Goal: Task Accomplishment & Management: Complete application form

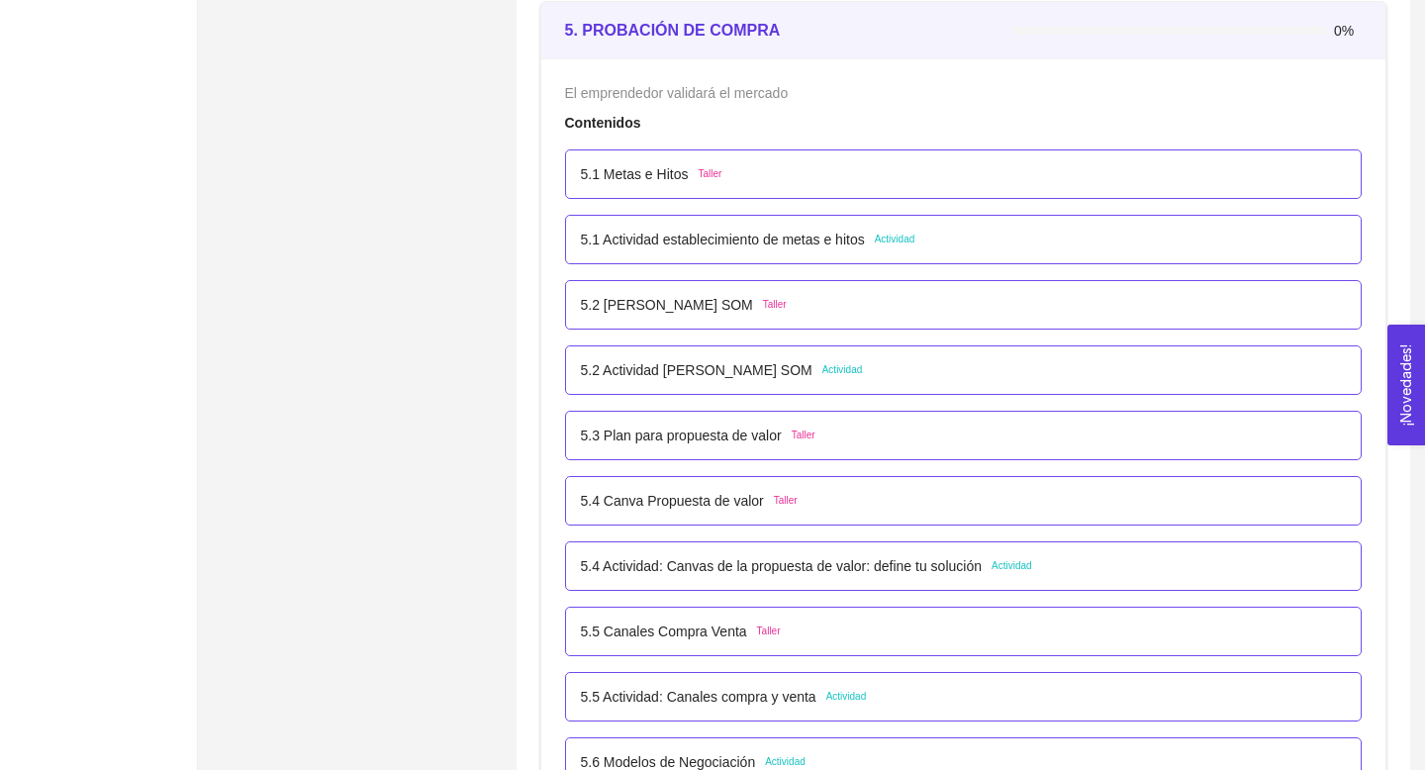
scroll to position [3770, 0]
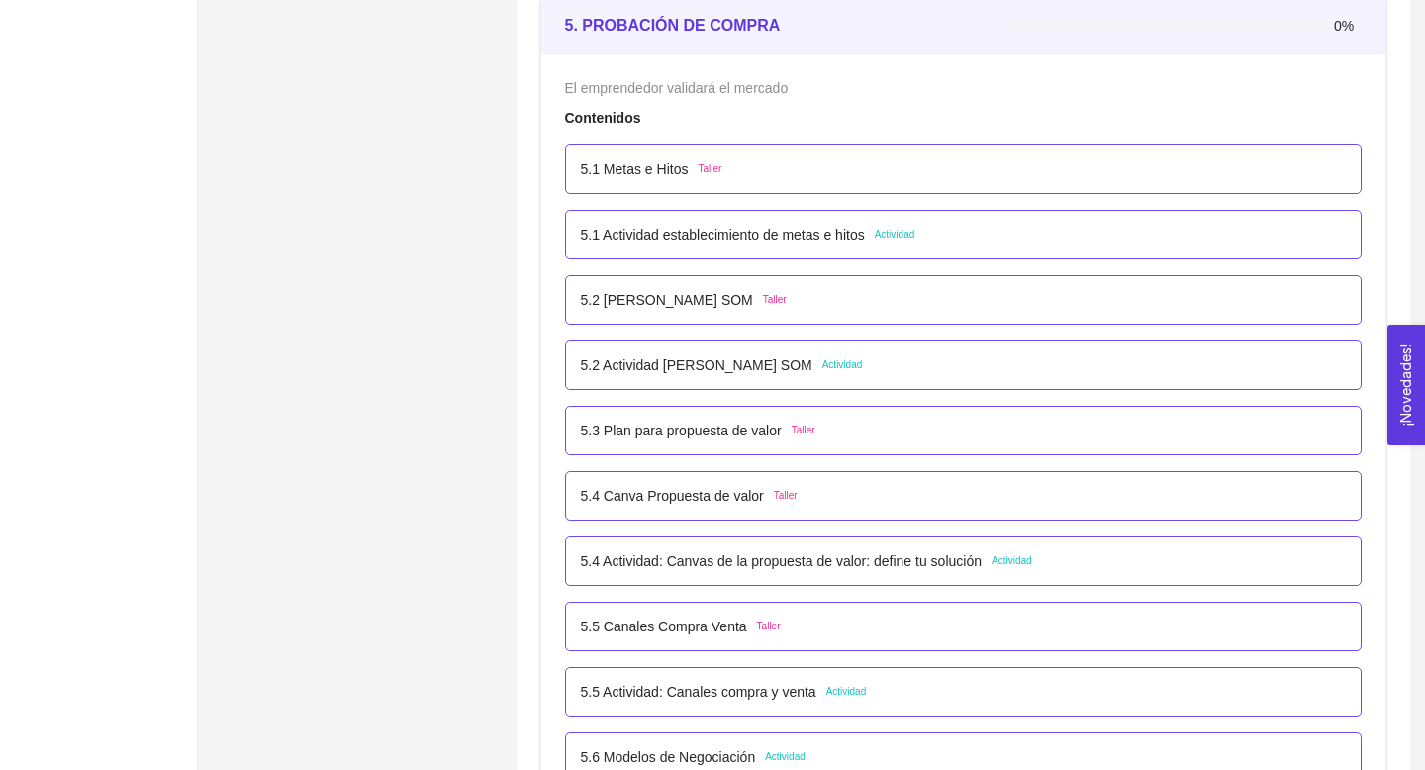
click at [774, 365] on p "5.2 Actividad [PERSON_NAME] SOM" at bounding box center [697, 365] width 232 height 22
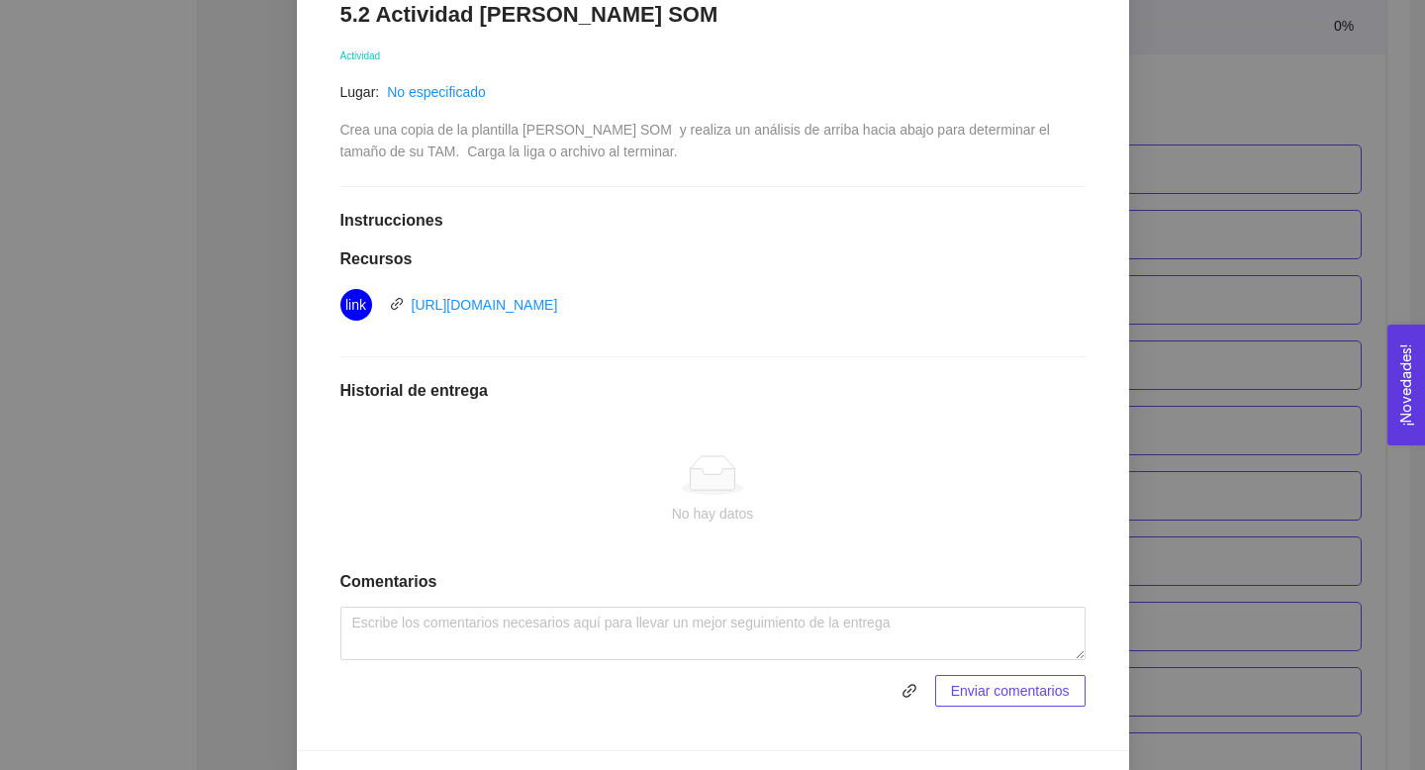
scroll to position [375, 0]
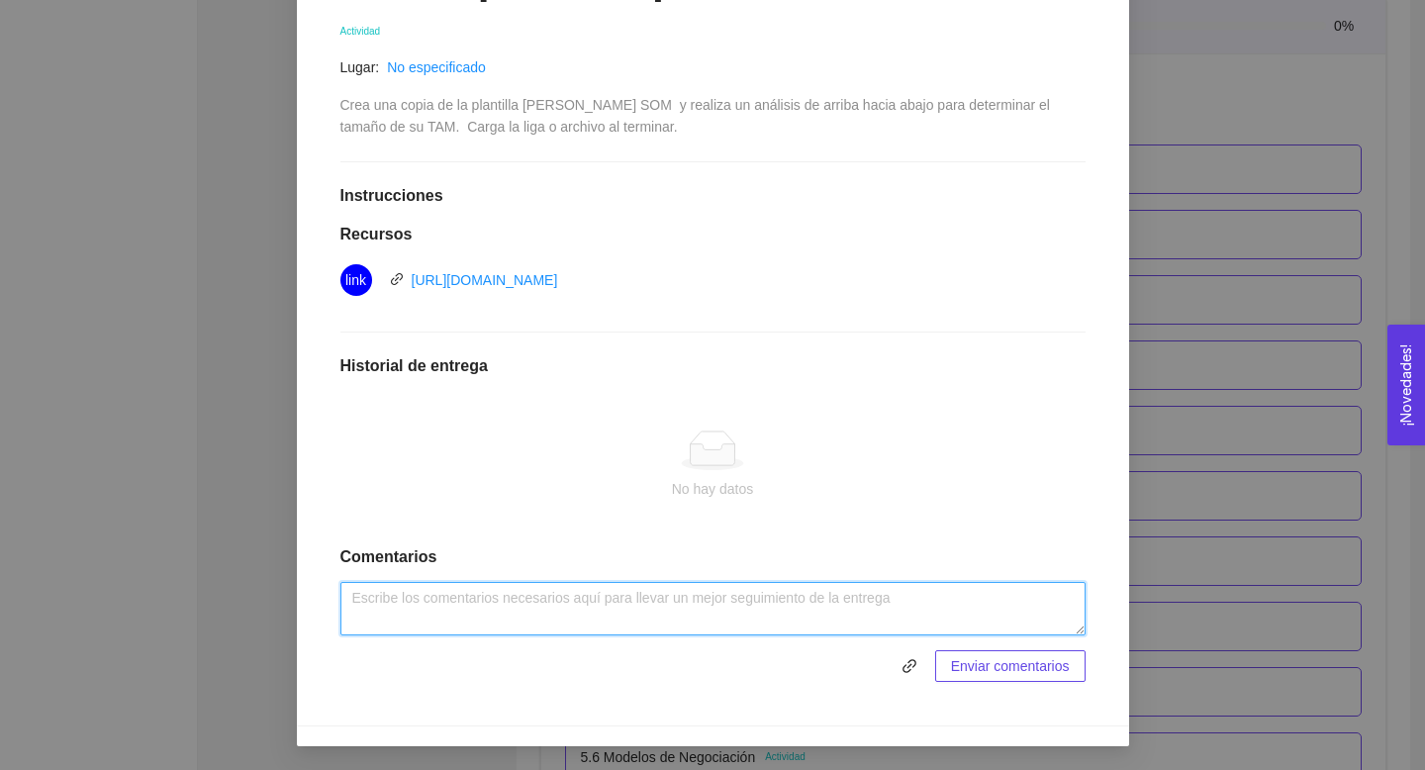
click at [538, 615] on textarea at bounding box center [712, 608] width 745 height 53
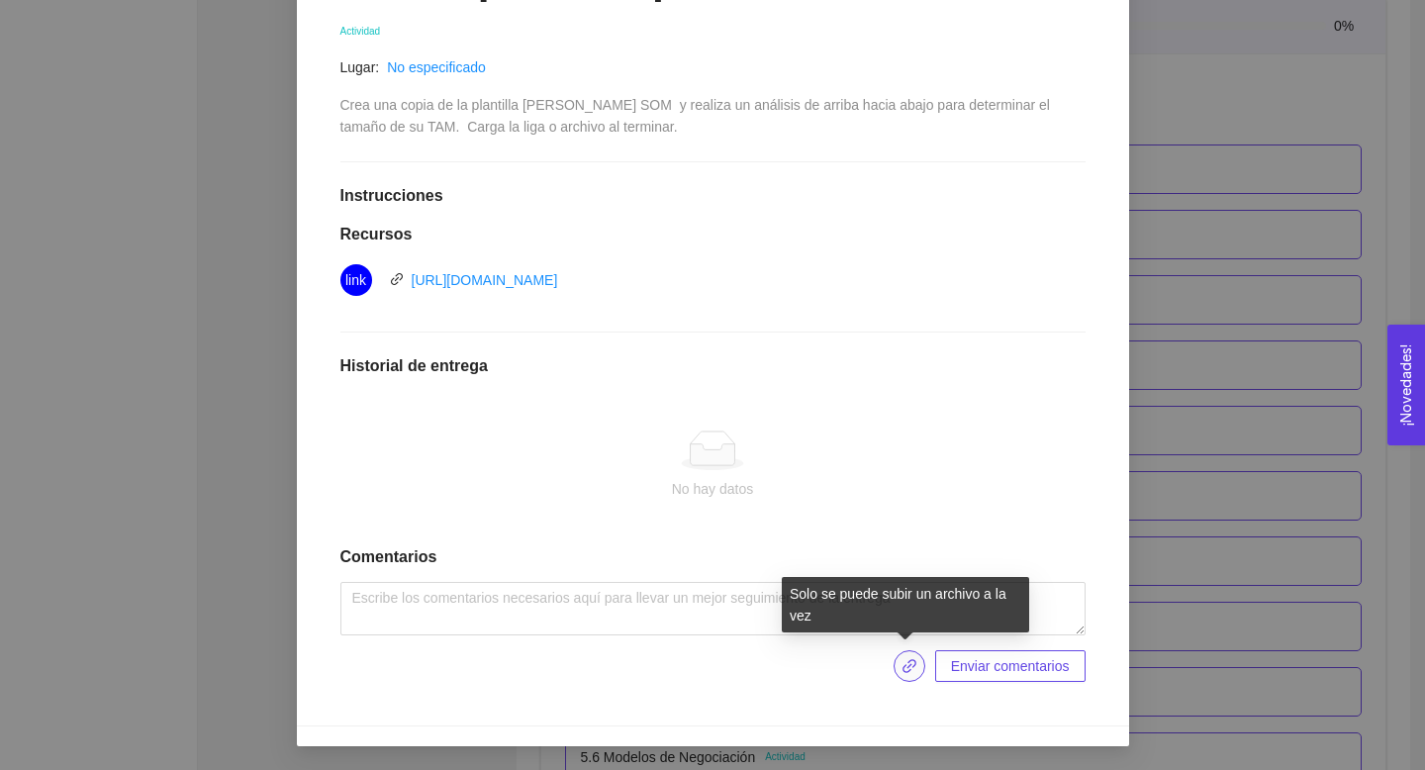
click at [901, 662] on icon "link" at bounding box center [909, 666] width 16 height 16
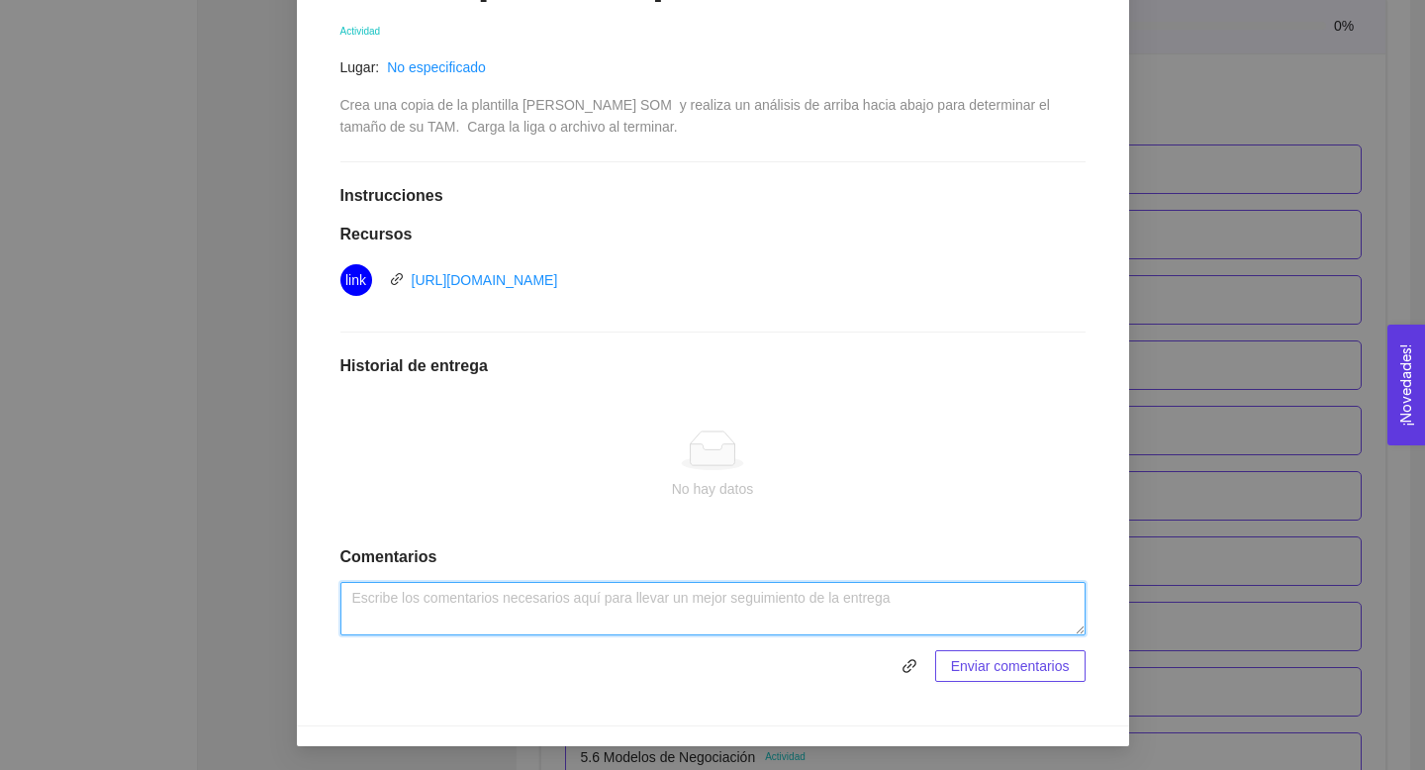
click at [540, 604] on textarea at bounding box center [712, 608] width 745 height 53
paste textarea "https://docs.google.com/document/d/1SNgFfkEwdmqPgRPDhuJNcuZeB_I_aLVx/edit"
type textarea "https://docs.google.com/document/d/1SNgFfkEwdmqPgRPDhuJNcuZeB_I_aLVx/edit SOM-S…"
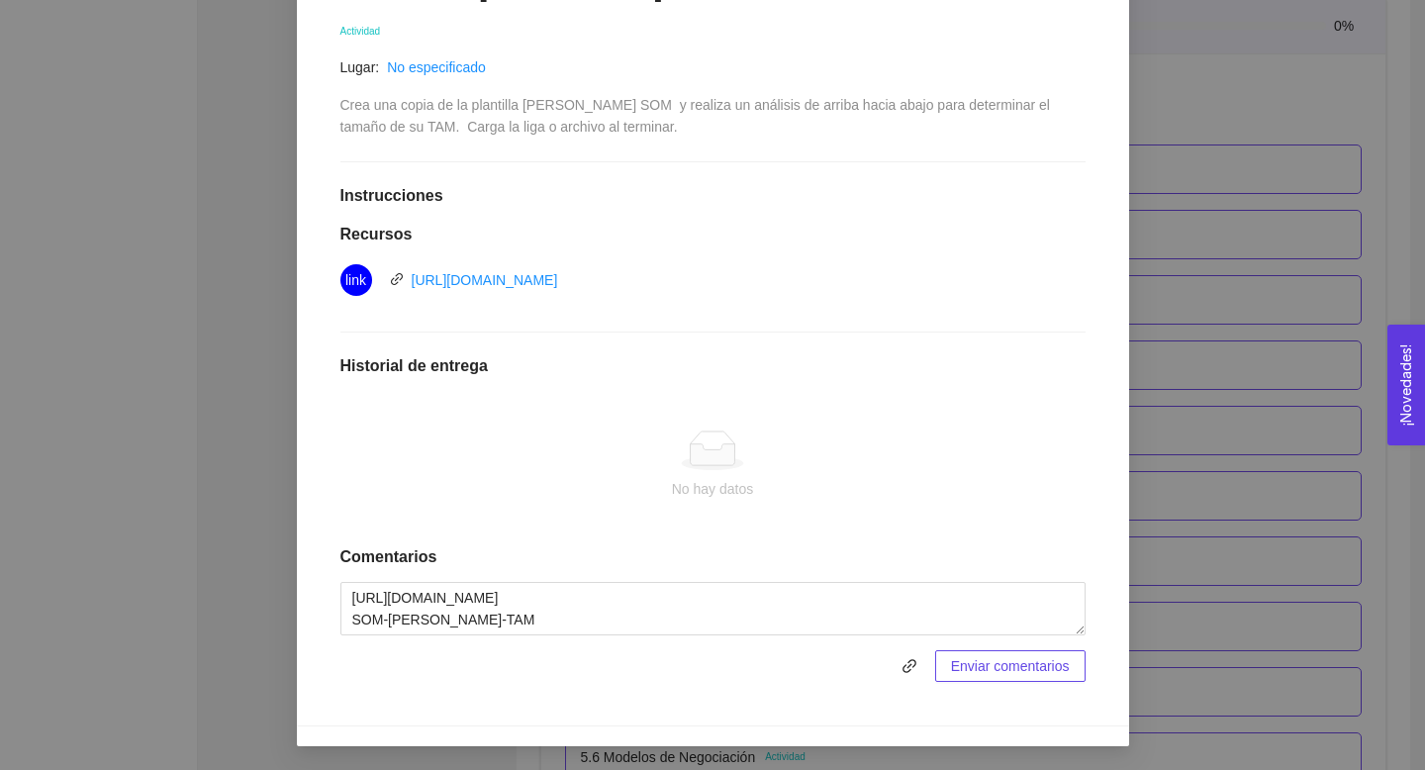
click at [985, 674] on span "Enviar comentarios" at bounding box center [1010, 666] width 119 height 22
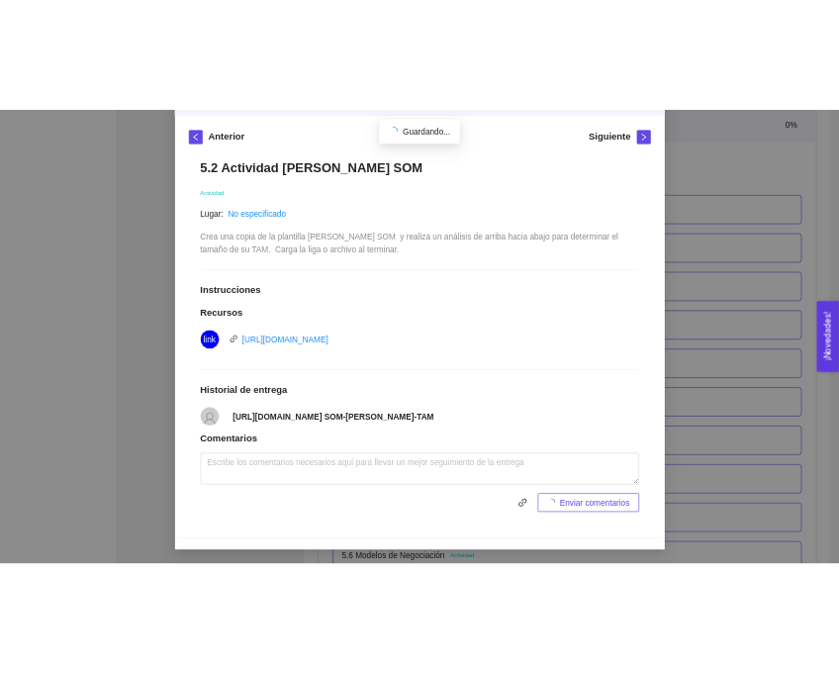
scroll to position [266, 0]
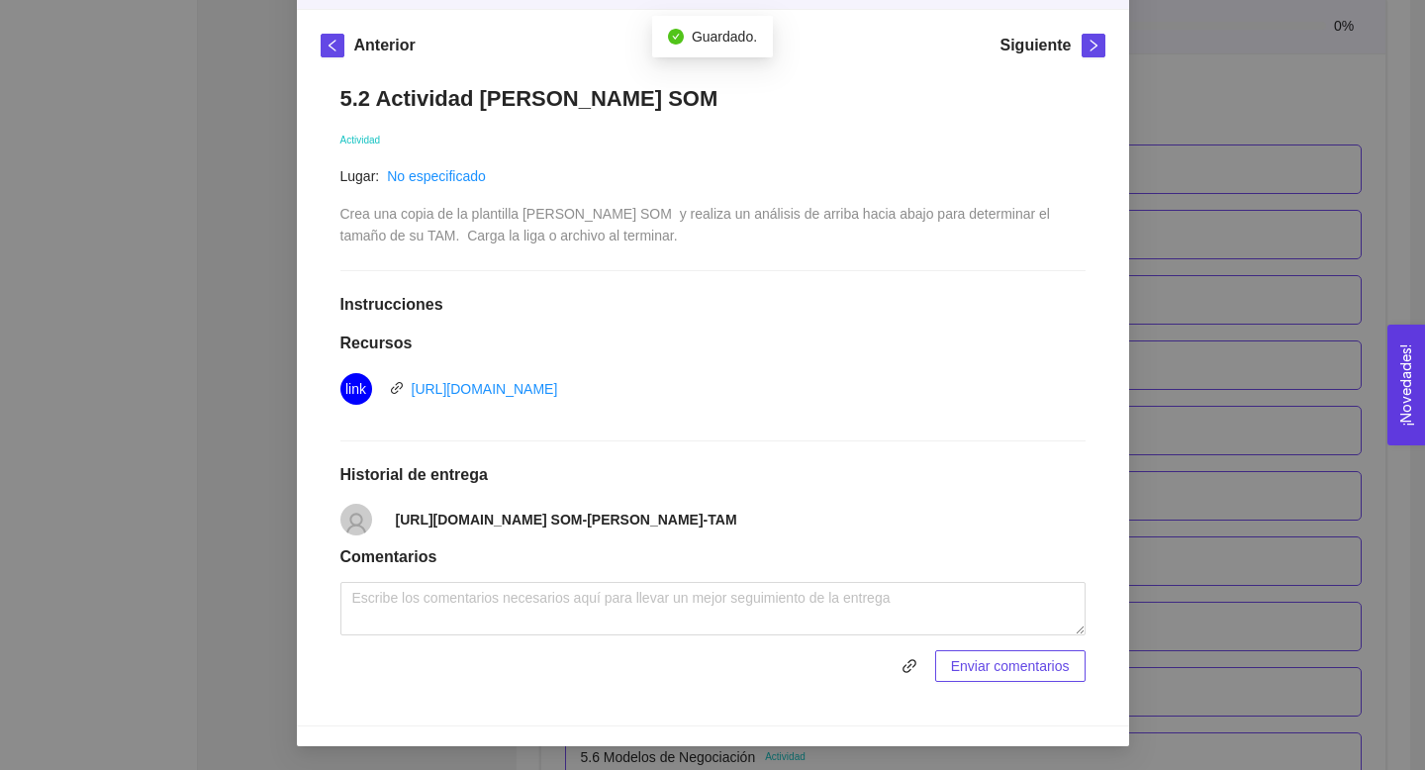
click at [737, 520] on strong "https://docs.google.com/document/d/1SNgFfkEwdmqPgRPDhuJNcuZeB_I_aLVx/edit SOM-S…" at bounding box center [566, 520] width 341 height 16
drag, startPoint x: 393, startPoint y: 518, endPoint x: 1086, endPoint y: 520, distance: 693.6
click at [1086, 520] on div "5.2 Actividad Mercado TAM SAM SOM Actividad Lugar: No especificado Crea una cop…" at bounding box center [713, 383] width 785 height 636
copy strong "https://docs.google.com/document/d/1SNgFfkEwdmqPgRPDhuJNcuZeB_I_aLVx/edit SOM-S…"
click at [647, 549] on h1 "Comentarios" at bounding box center [712, 557] width 745 height 20
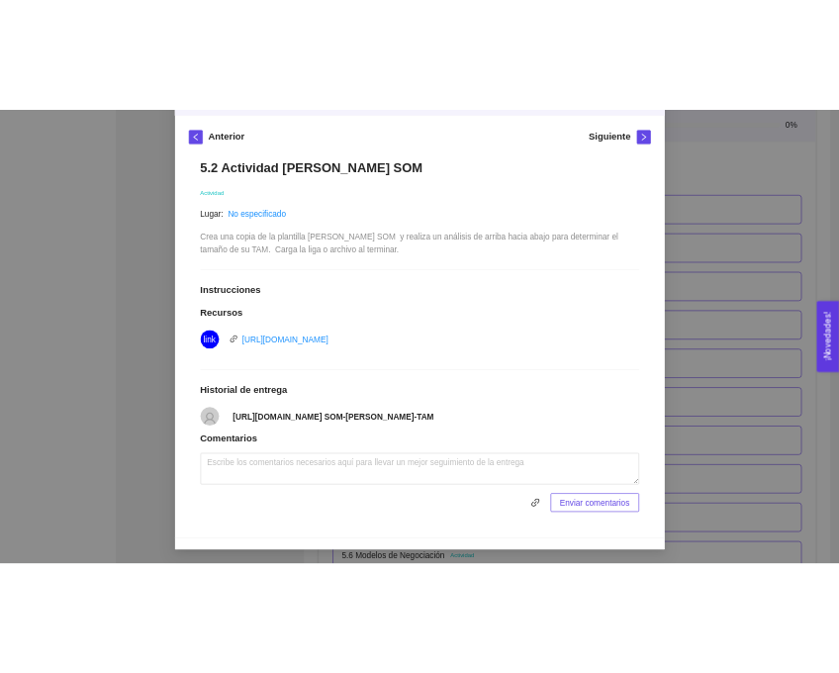
scroll to position [265, 0]
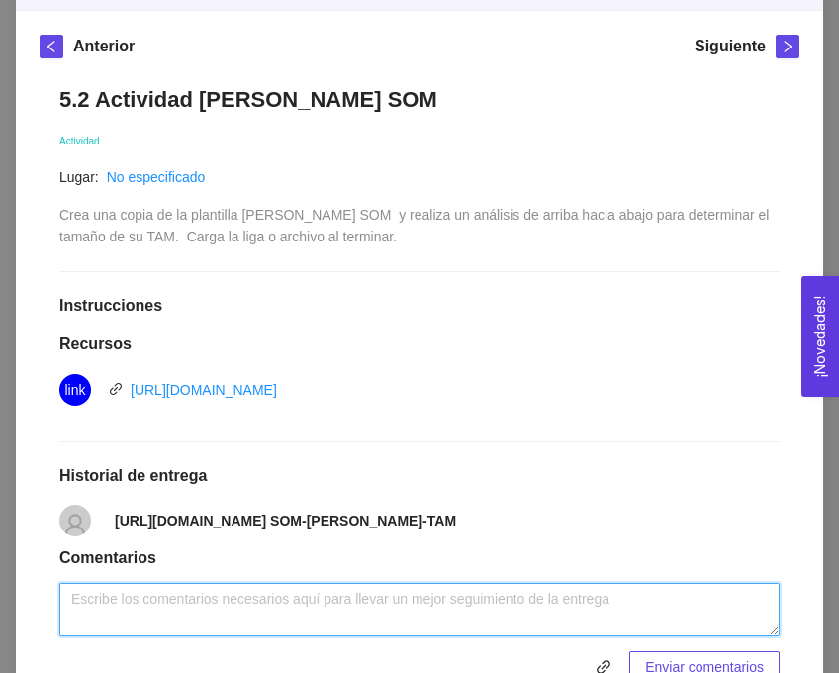
click at [175, 606] on textarea at bounding box center [419, 609] width 720 height 53
paste textarea "https://docs.google.com/document/d/1SNgFfkEwdmqPgRPDhuJNcuZeB_I_aLVx/edit?usp=s…"
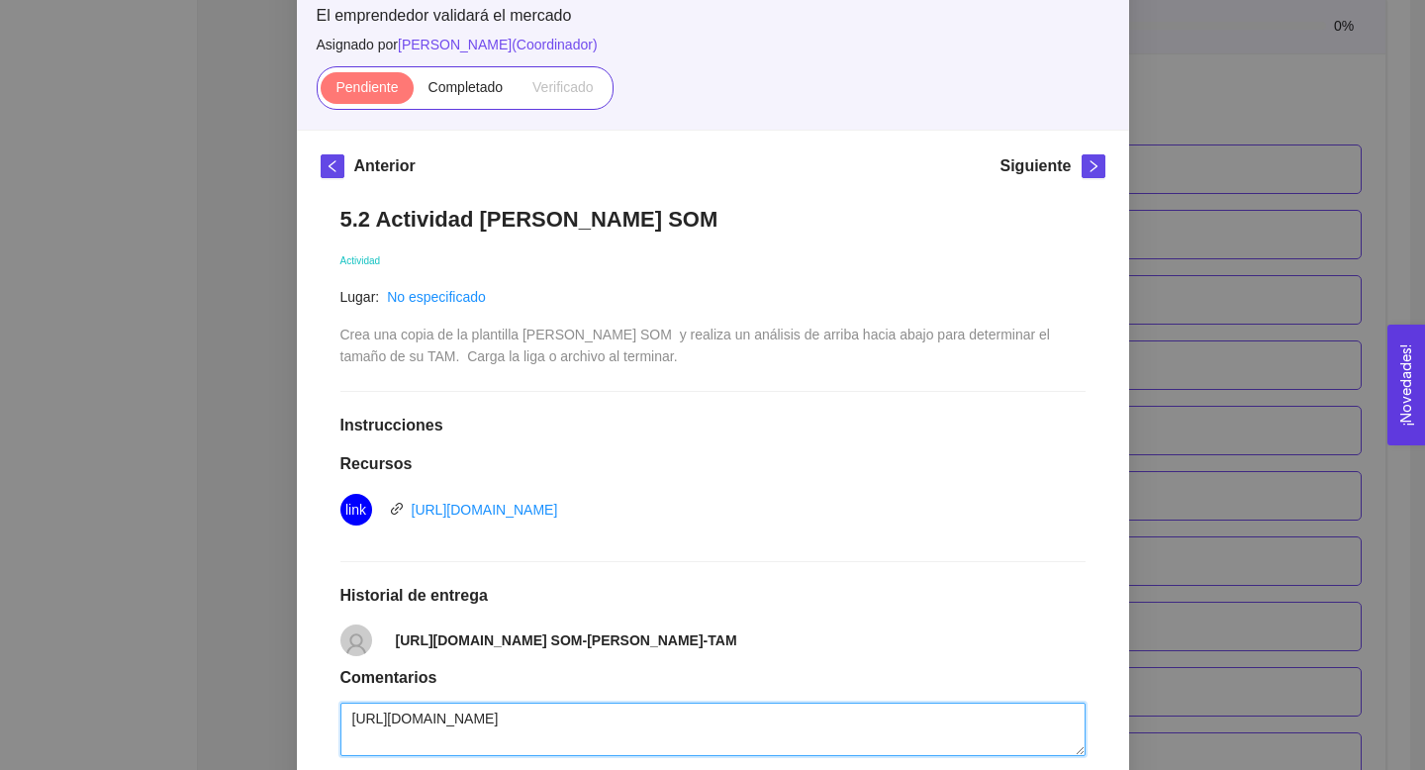
scroll to position [266, 0]
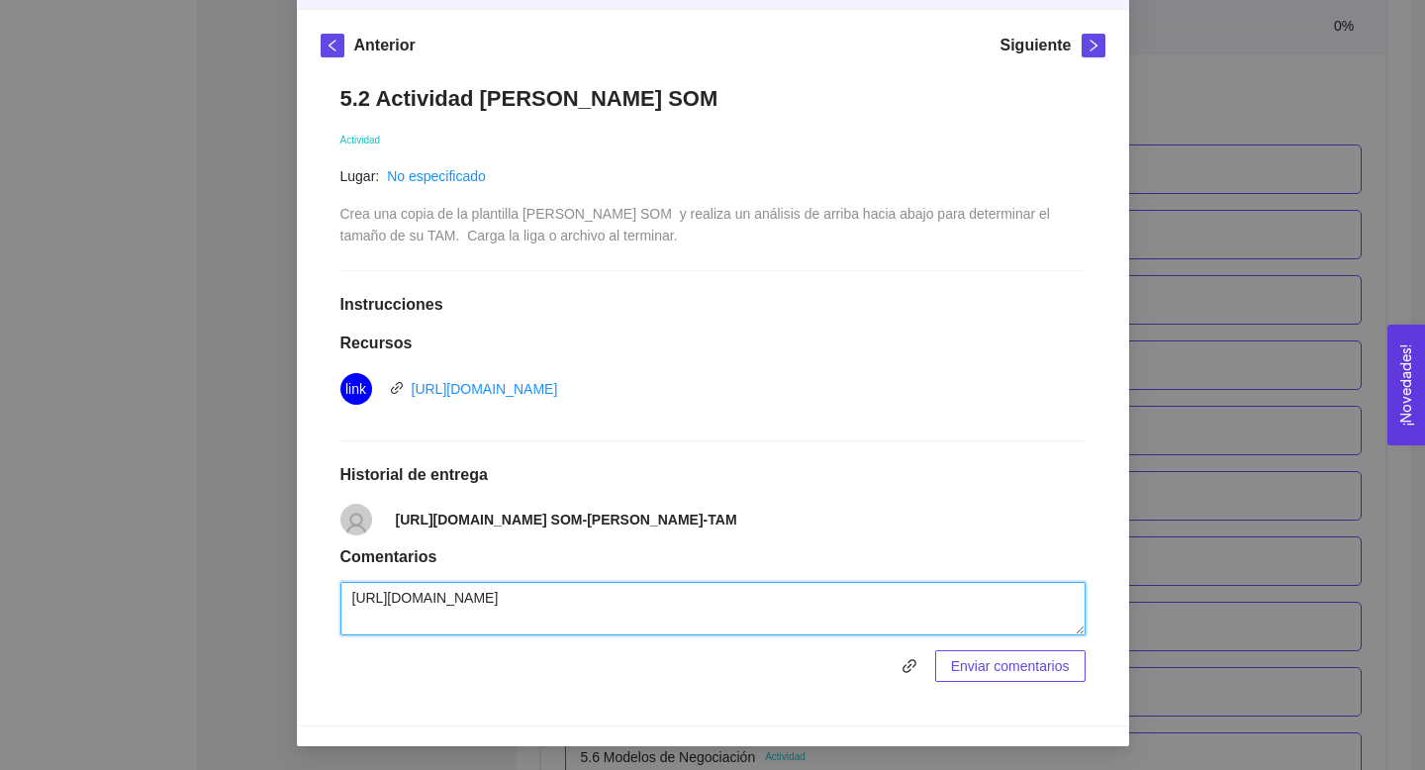
type textarea "https://docs.google.com/document/d/1SNgFfkEwdmqPgRPDhuJNcuZeB_I_aLVx/edit?usp=s…"
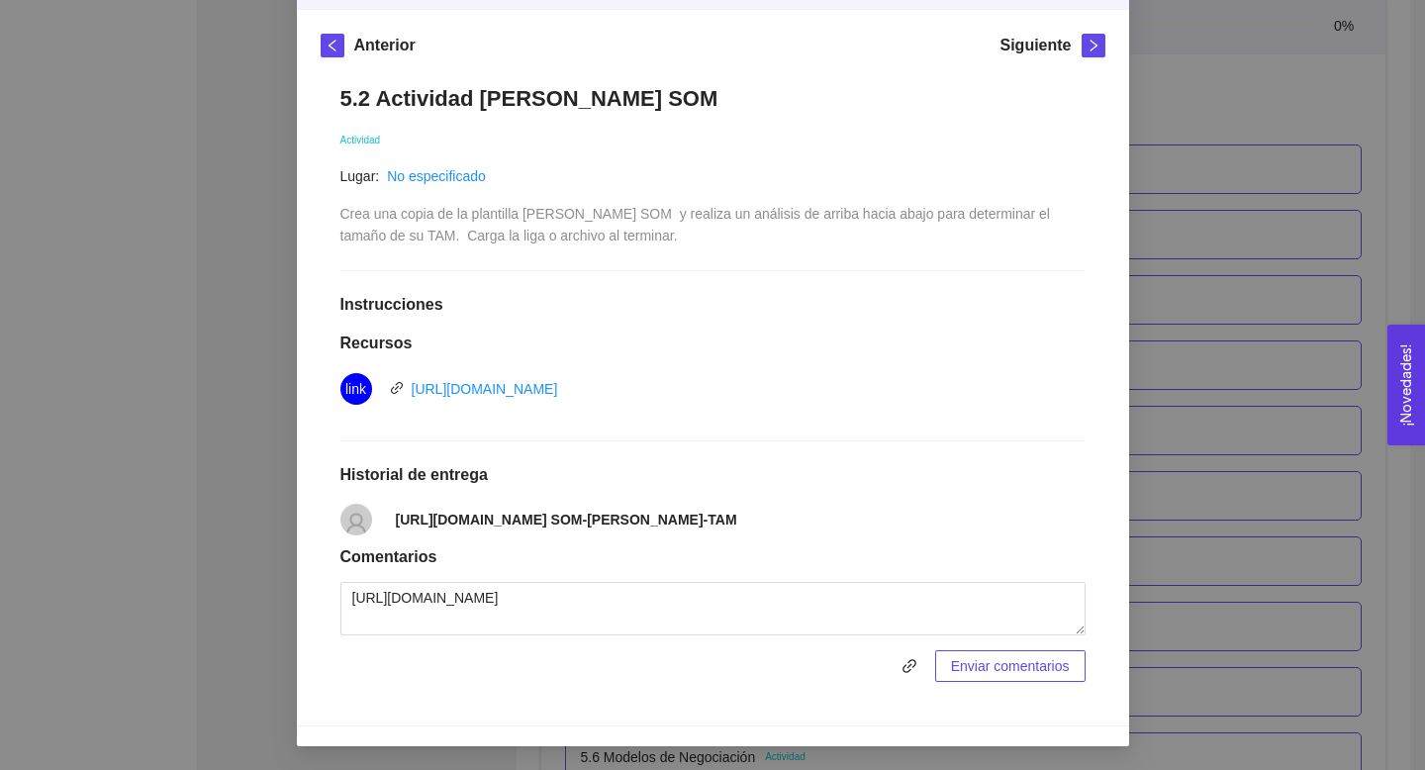
click at [999, 671] on span "Enviar comentarios" at bounding box center [1010, 666] width 119 height 22
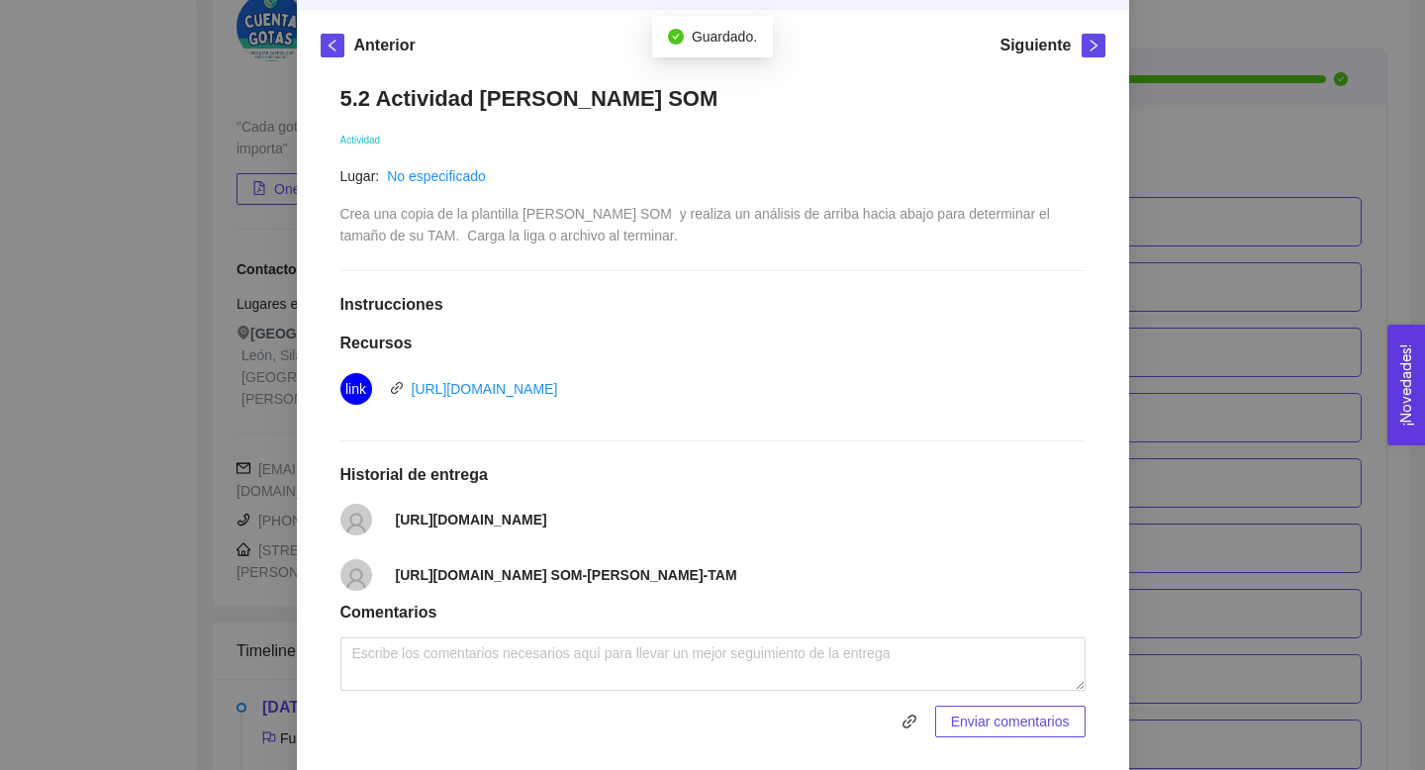
scroll to position [3770, 0]
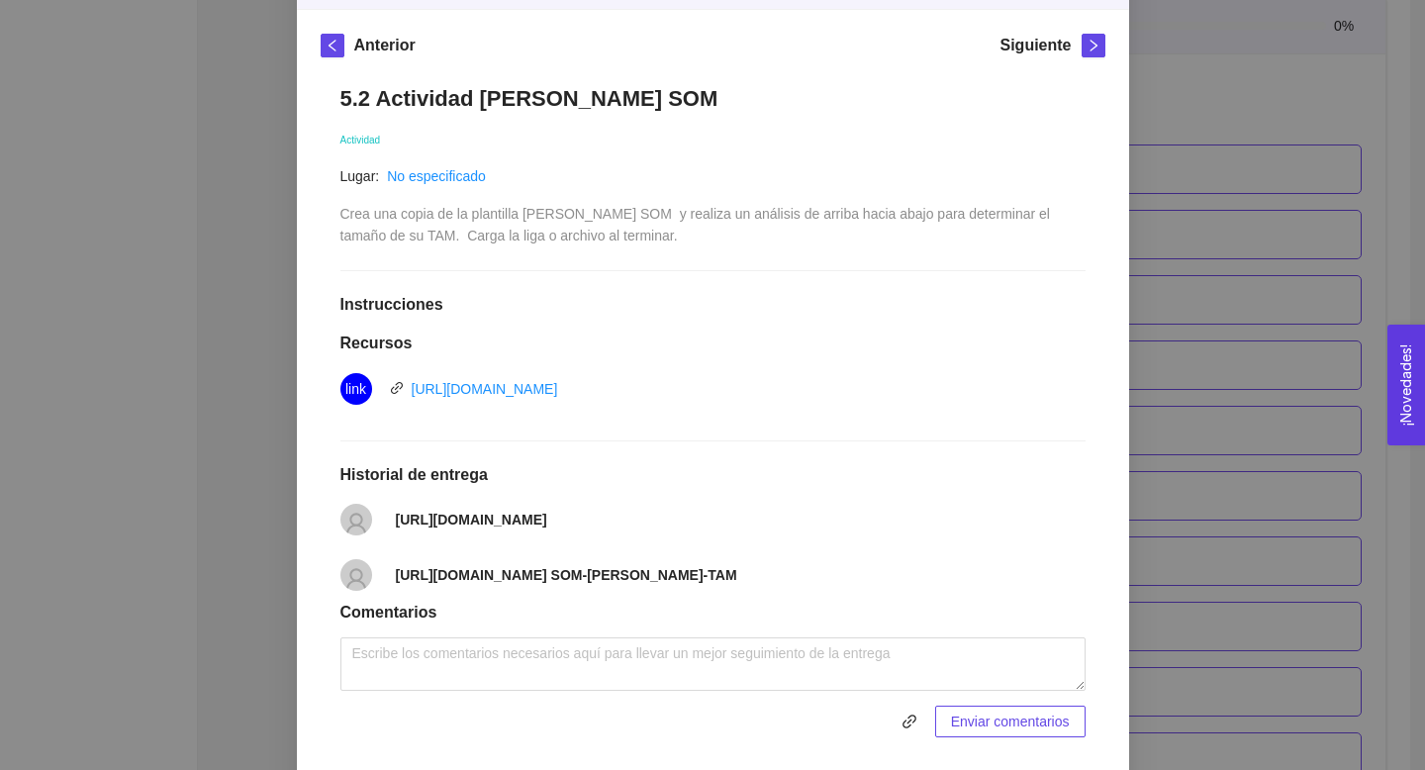
drag, startPoint x: 1075, startPoint y: 582, endPoint x: 395, endPoint y: 583, distance: 680.7
click at [394, 582] on li "https://docs.google.com/document/d/1SNgFfkEwdmqPgRPDhuJNcuZeB_I_aLVx/edit SOM-S…" at bounding box center [712, 574] width 745 height 55
click at [547, 527] on strong "https://docs.google.com/document/d/1SNgFfkEwdmqPgRPDhuJNcuZeB_I_aLVx/edit?usp=s…" at bounding box center [471, 520] width 151 height 16
drag, startPoint x: 855, startPoint y: 537, endPoint x: 303, endPoint y: 520, distance: 552.3
click at [303, 521] on div "Anterior Siguiente 5.2 Actividad Mercado TAM SAM SOM Actividad Lugar: No especi…" at bounding box center [713, 395] width 832 height 771
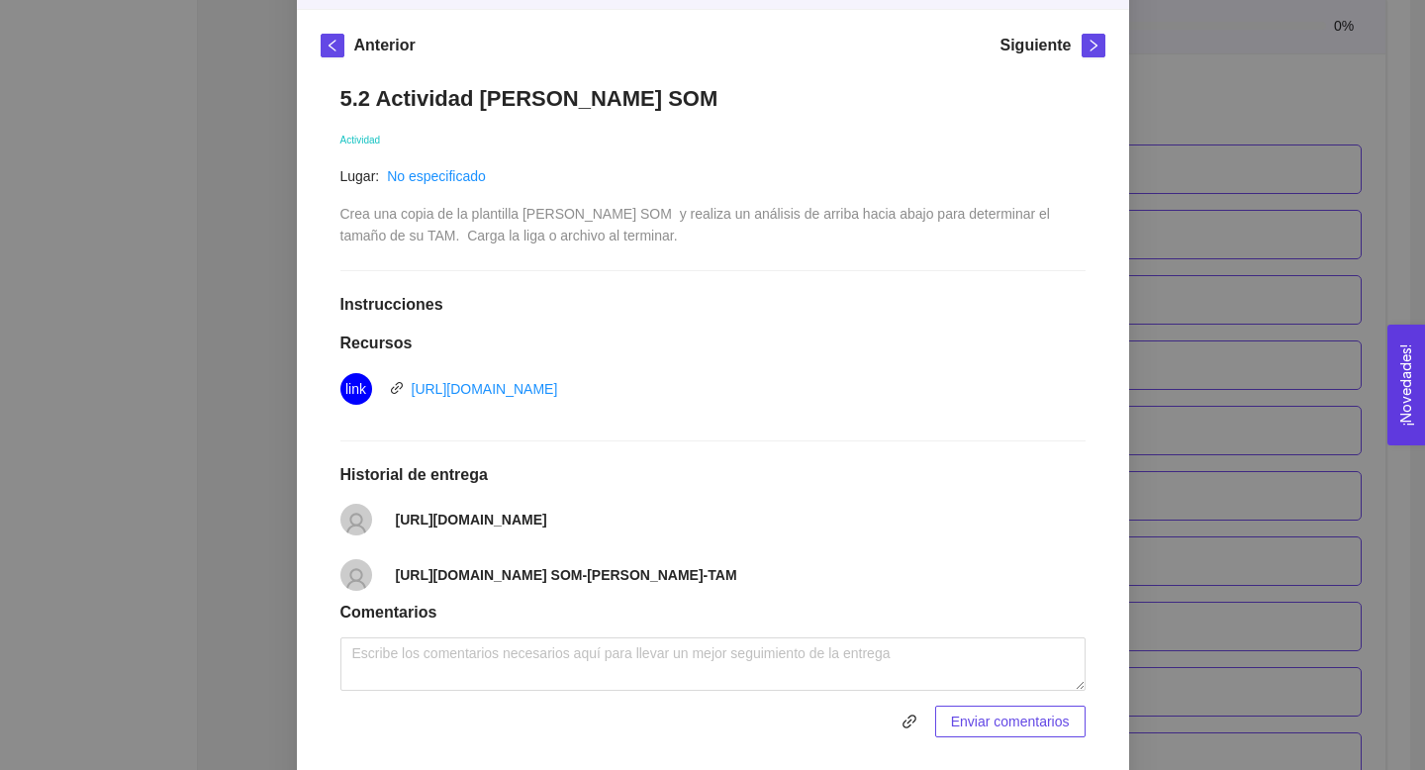
copy strong "https://docs.google.com/document/d/1SNgFfkEwdmqPgRPDhuJNcuZeB_I_aLVx/edit?usp=s…"
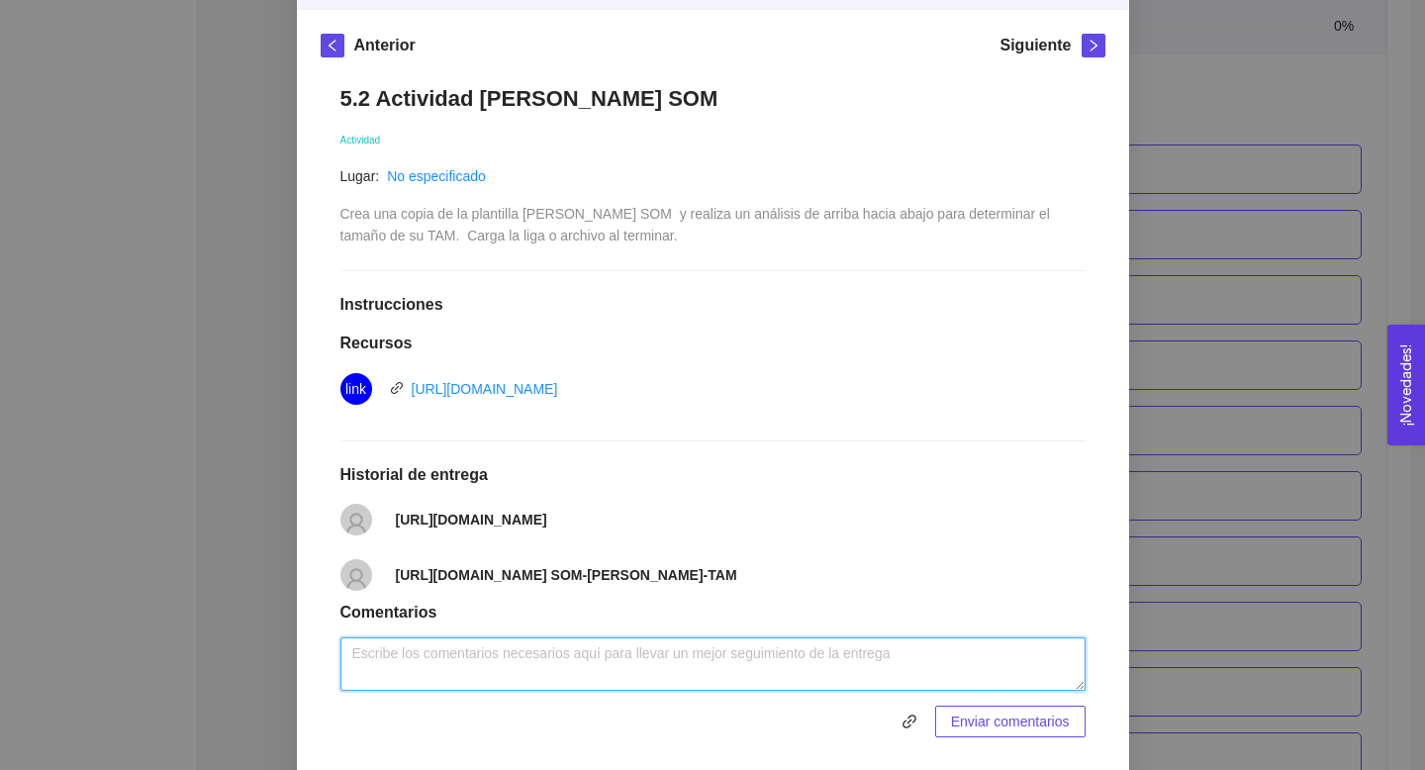
click at [507, 684] on textarea at bounding box center [712, 663] width 745 height 53
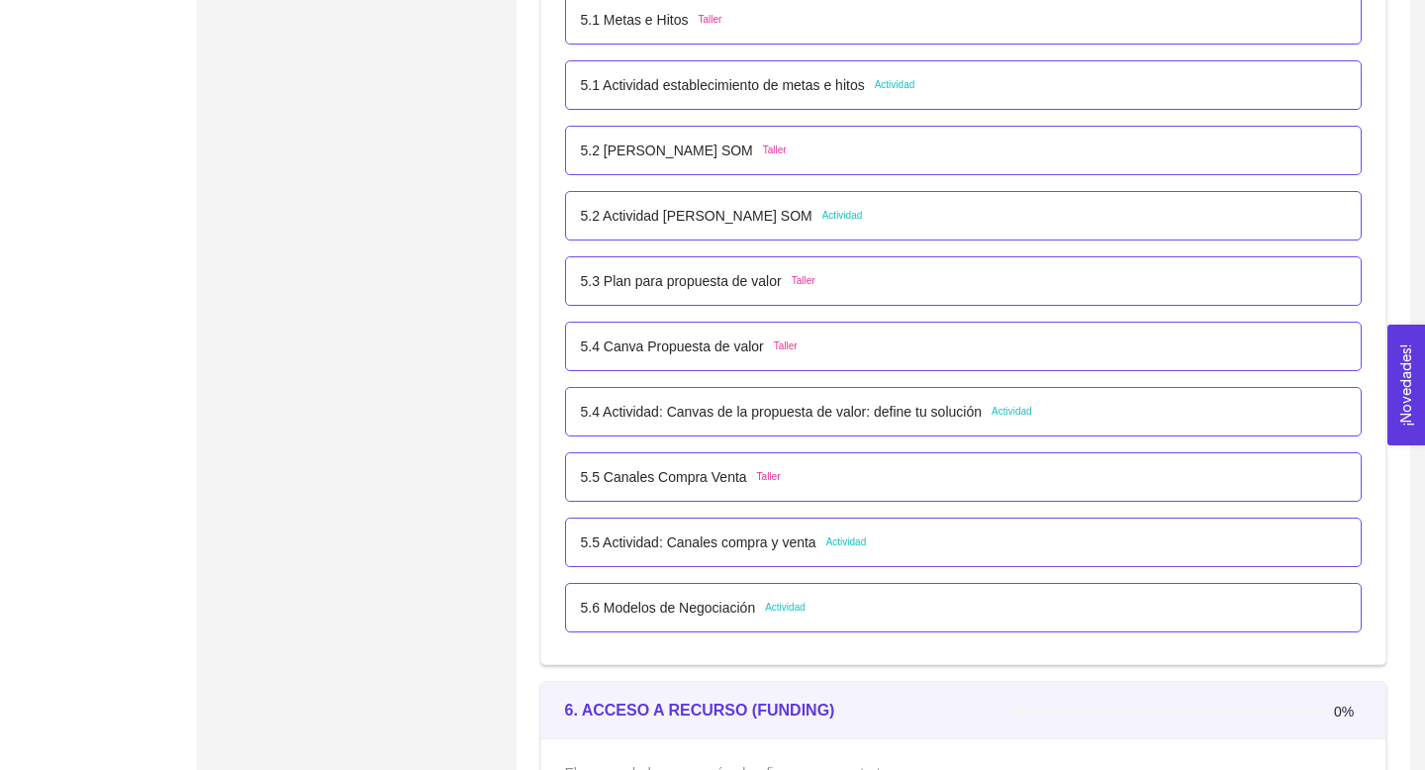
scroll to position [3851, 0]
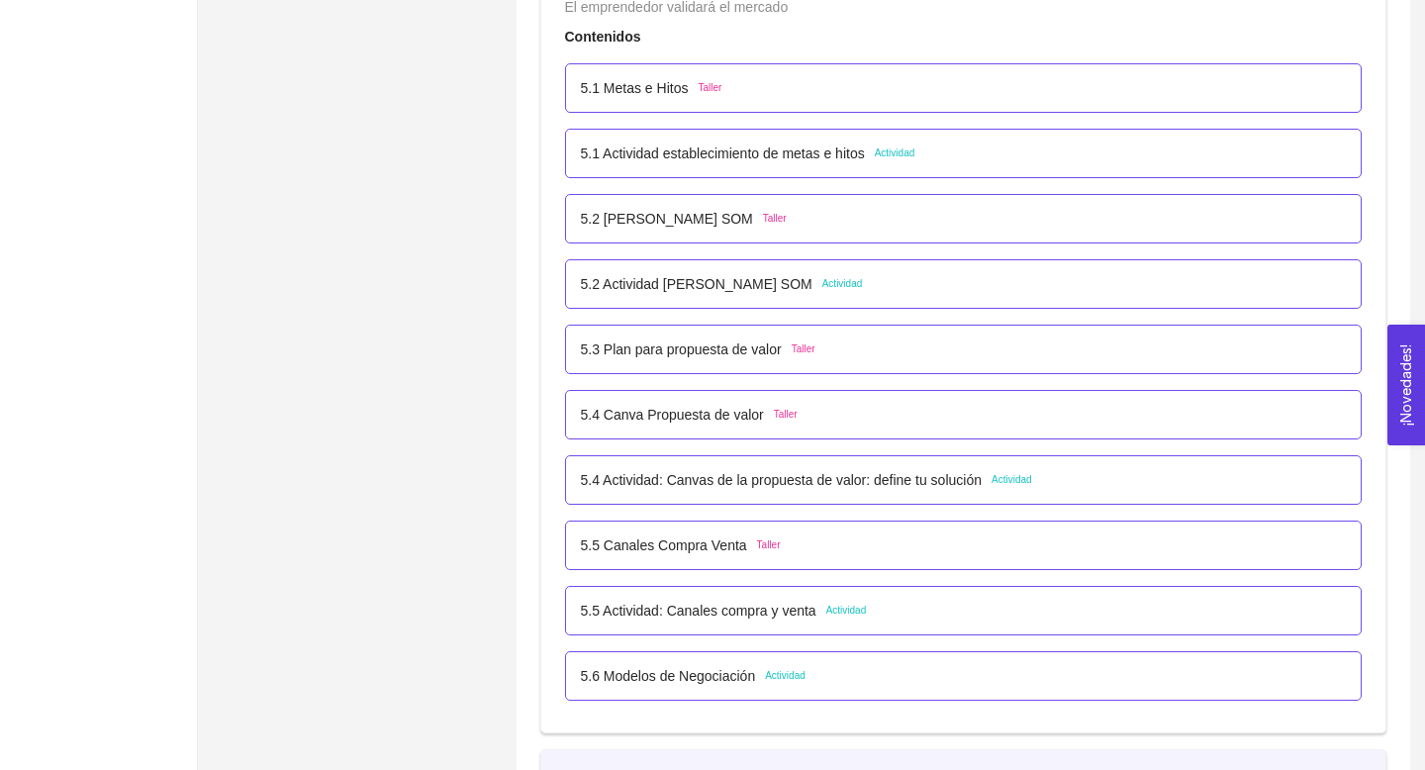
click at [756, 280] on p "5.2 Actividad [PERSON_NAME] SOM" at bounding box center [697, 284] width 232 height 22
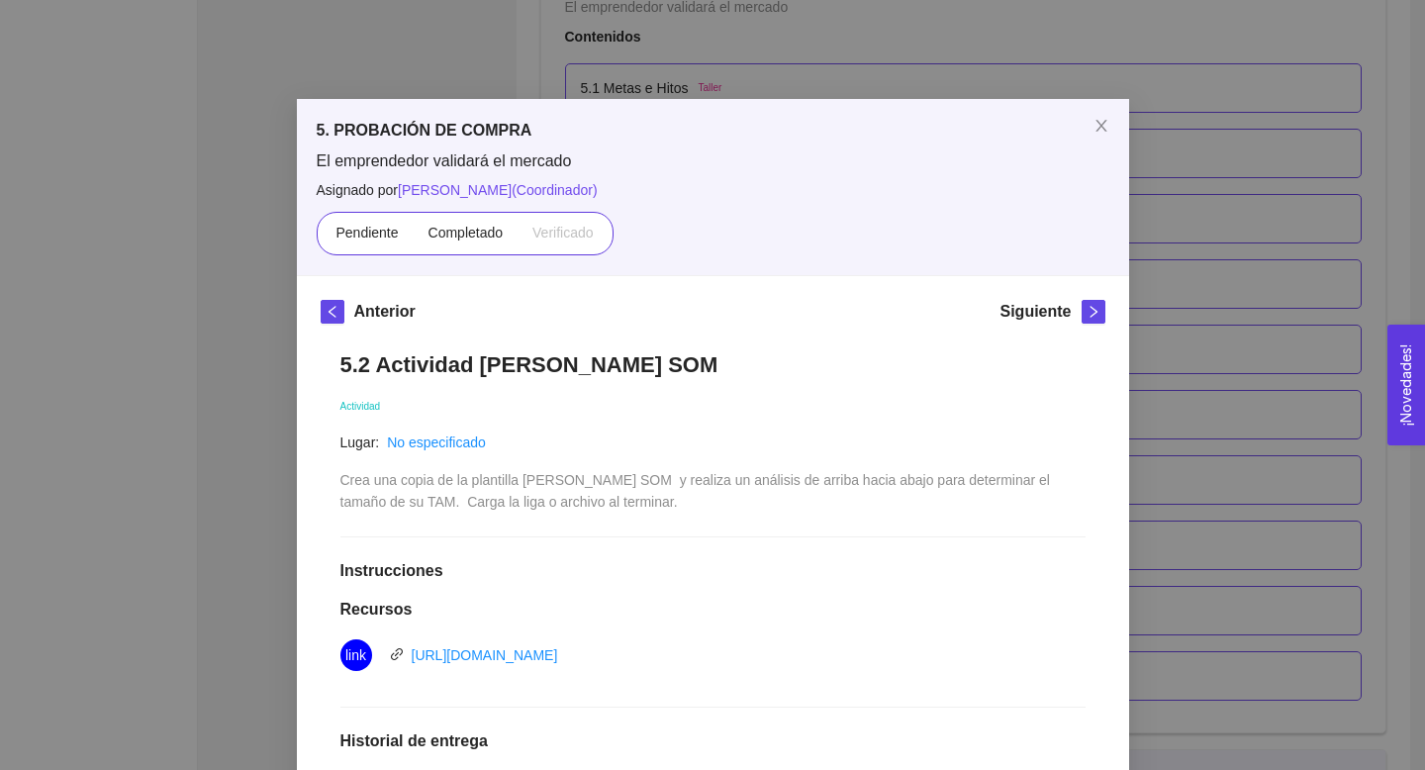
scroll to position [290, 0]
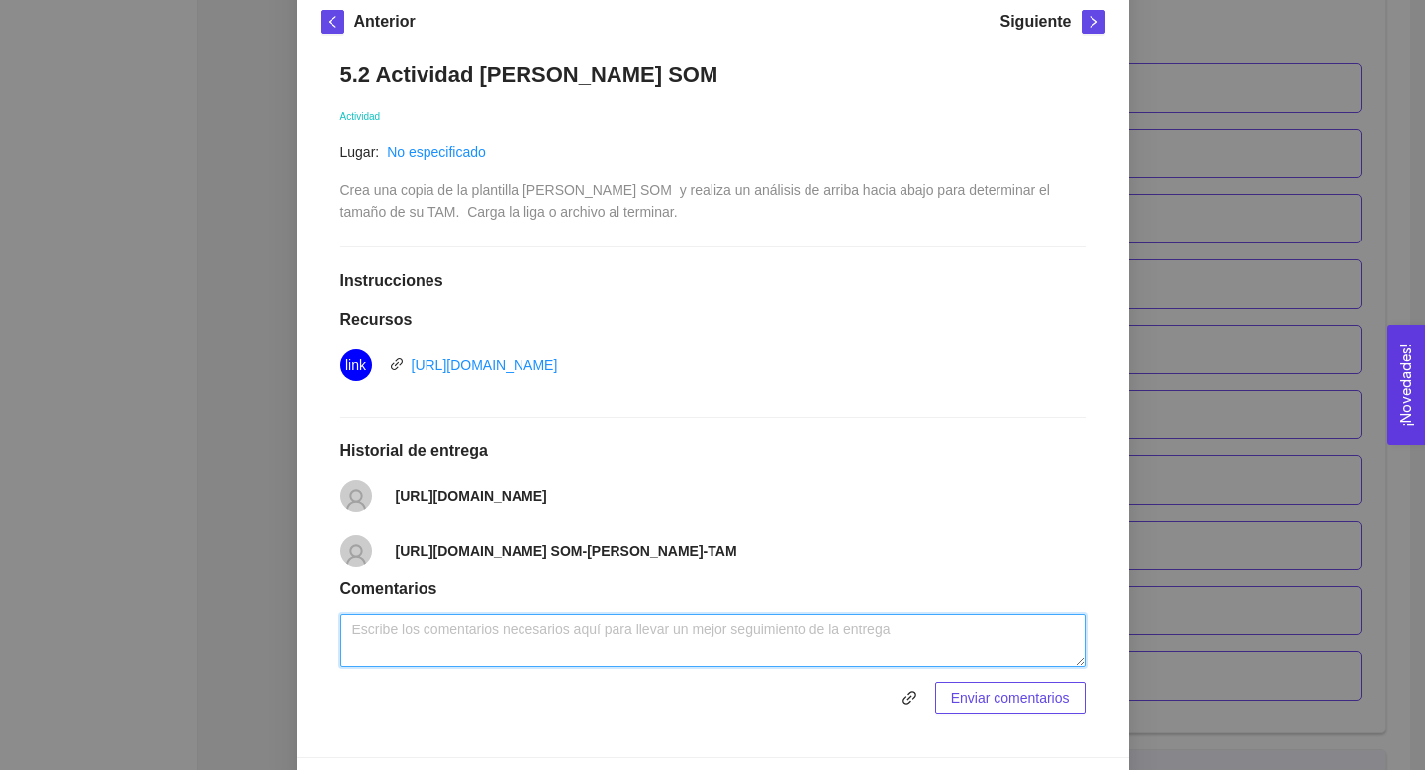
click at [502, 656] on textarea at bounding box center [712, 639] width 745 height 53
drag, startPoint x: 716, startPoint y: 641, endPoint x: 671, endPoint y: 640, distance: 45.5
click at [671, 640] on textarea "Es el link más reciente el primero no los va a dejar abrir" at bounding box center [712, 639] width 745 height 53
click at [733, 641] on textarea "Es el link más reciente el primero no los va a dejar abrir" at bounding box center [712, 639] width 745 height 53
type textarea "Es el link más reciente el primero no los va a dejar abrir el archivo!"
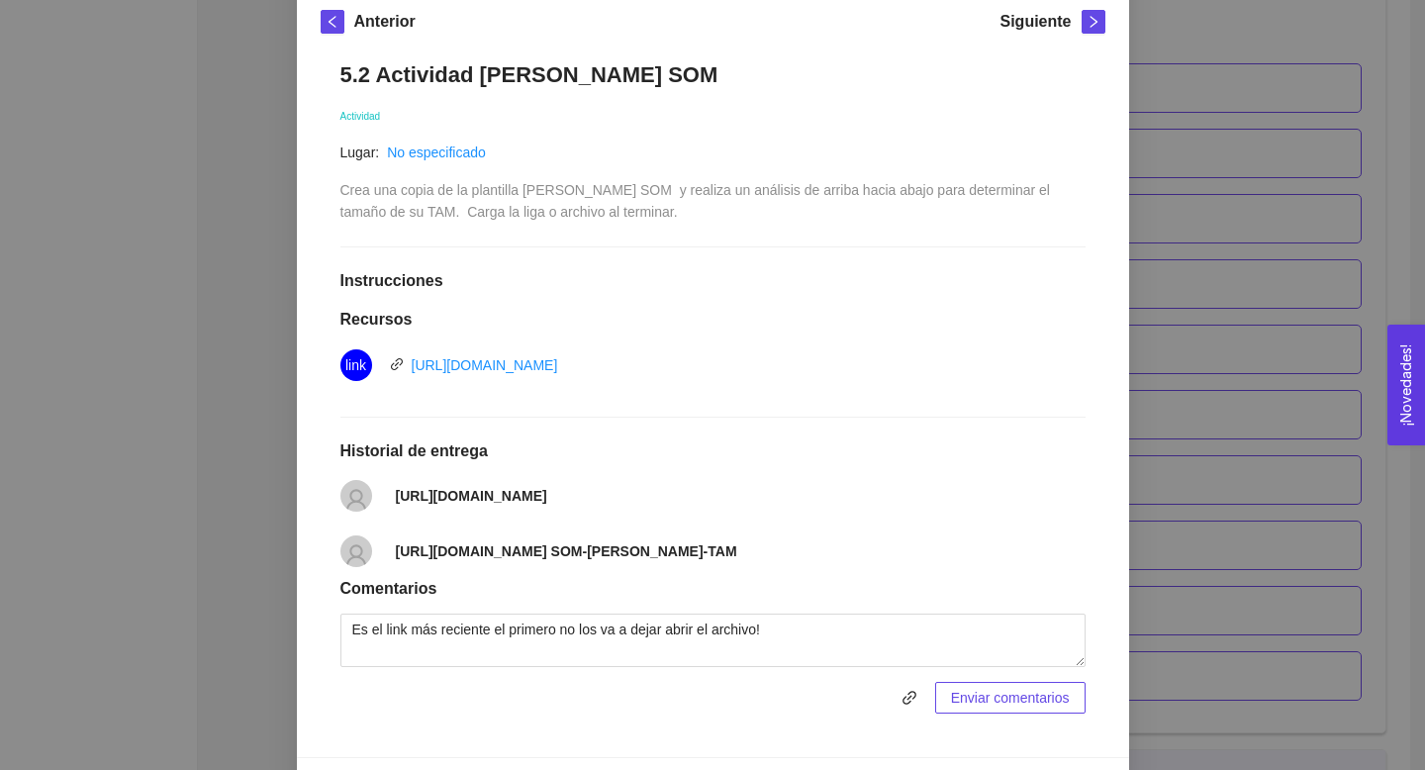
click at [1006, 708] on span "Enviar comentarios" at bounding box center [1010, 698] width 119 height 22
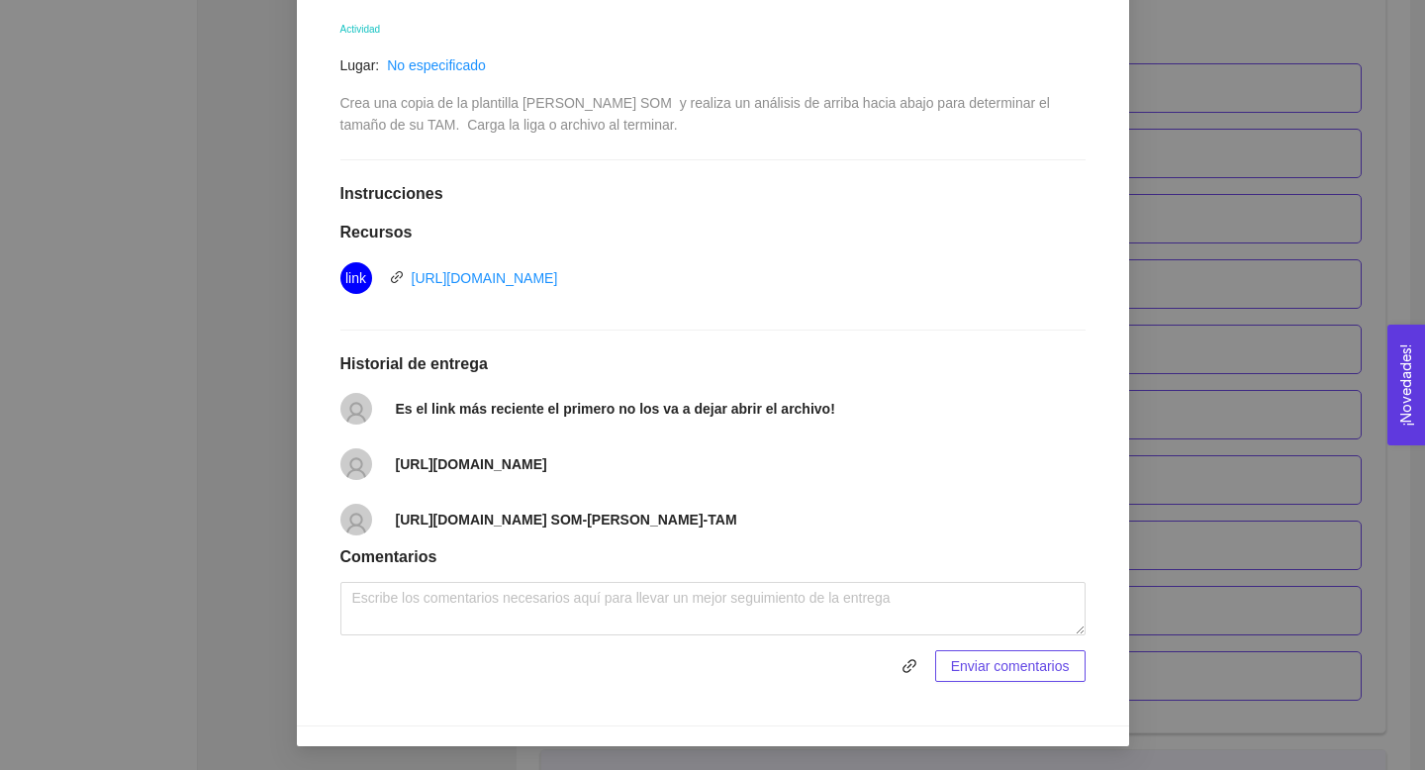
scroll to position [0, 0]
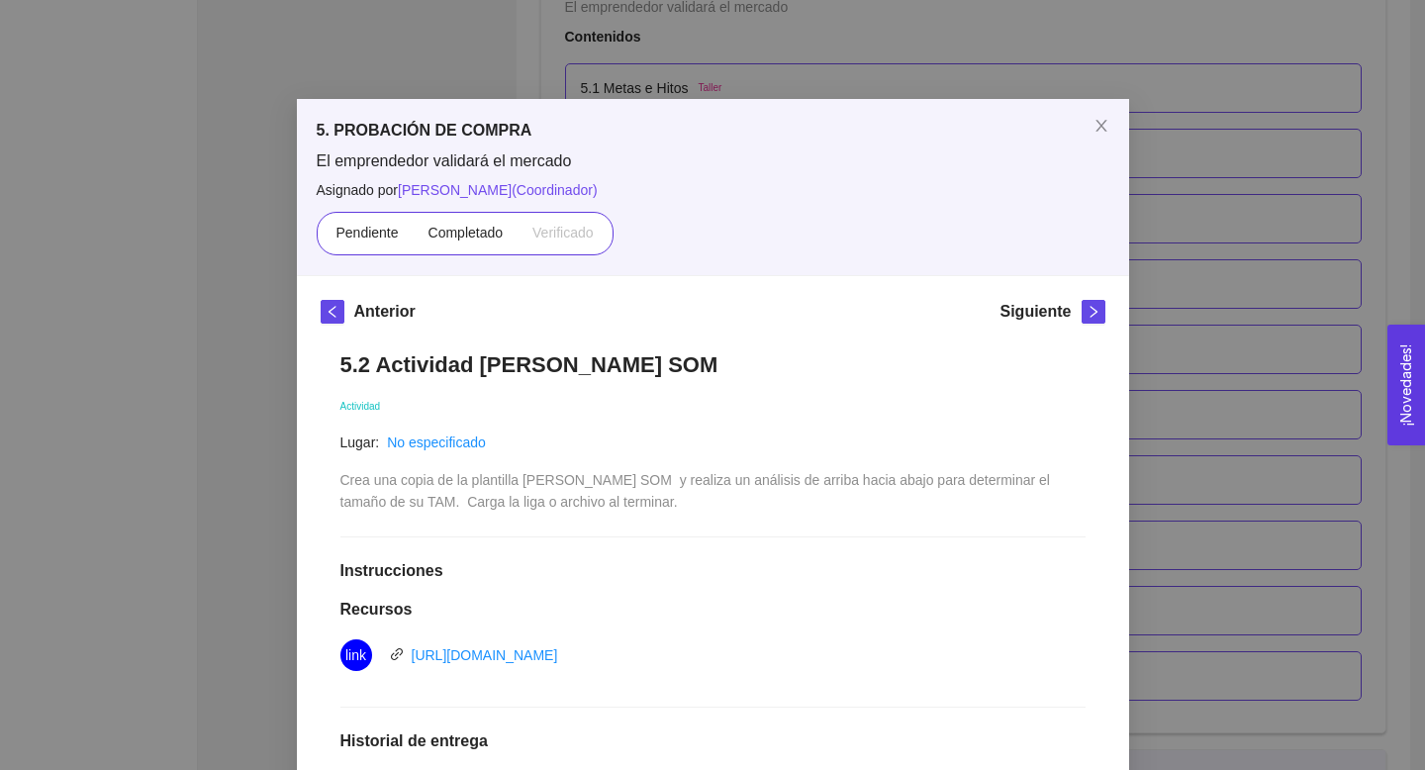
click at [448, 213] on div "Pendiente Completado Verificado" at bounding box center [465, 234] width 297 height 44
click at [449, 230] on span "Completado" at bounding box center [465, 233] width 75 height 16
click at [414, 237] on input "Completado" at bounding box center [414, 237] width 0 height 0
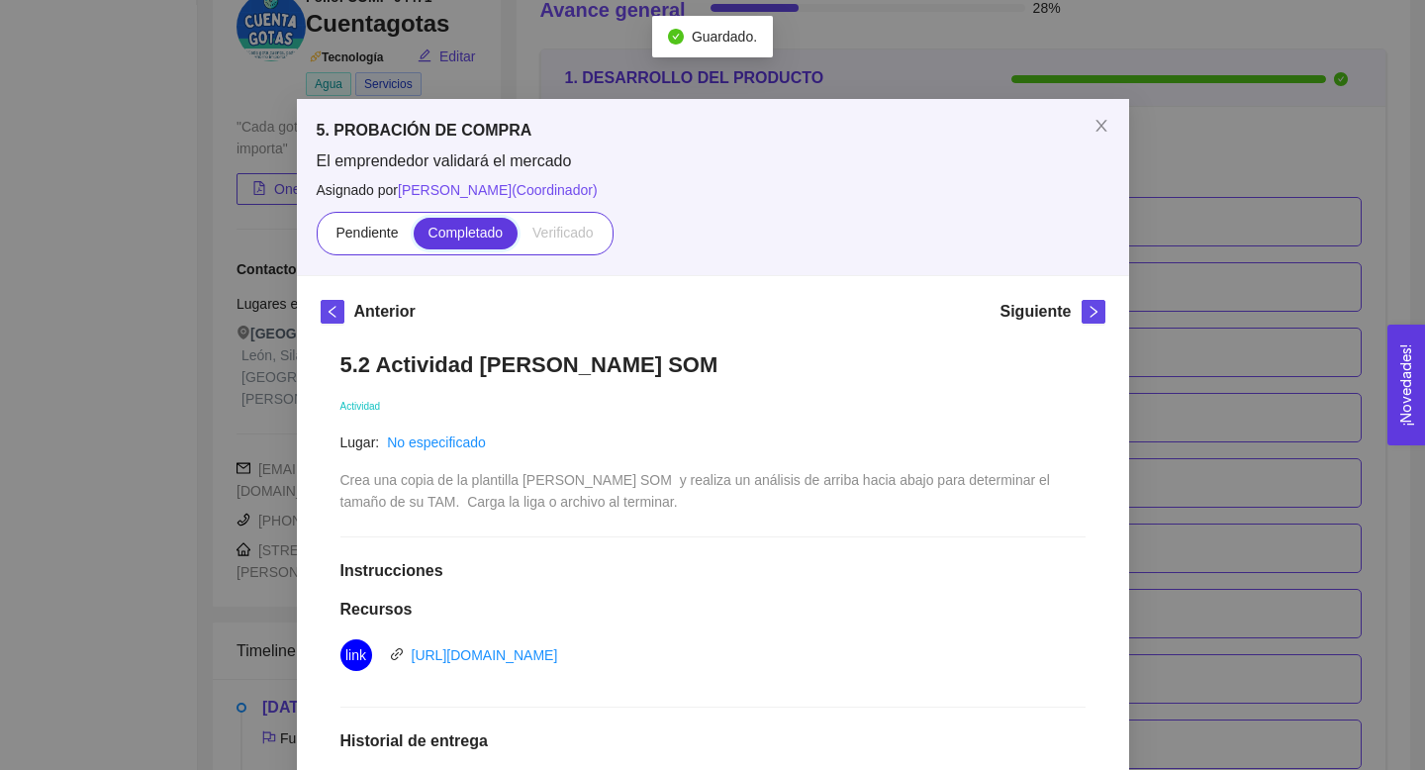
scroll to position [3851, 0]
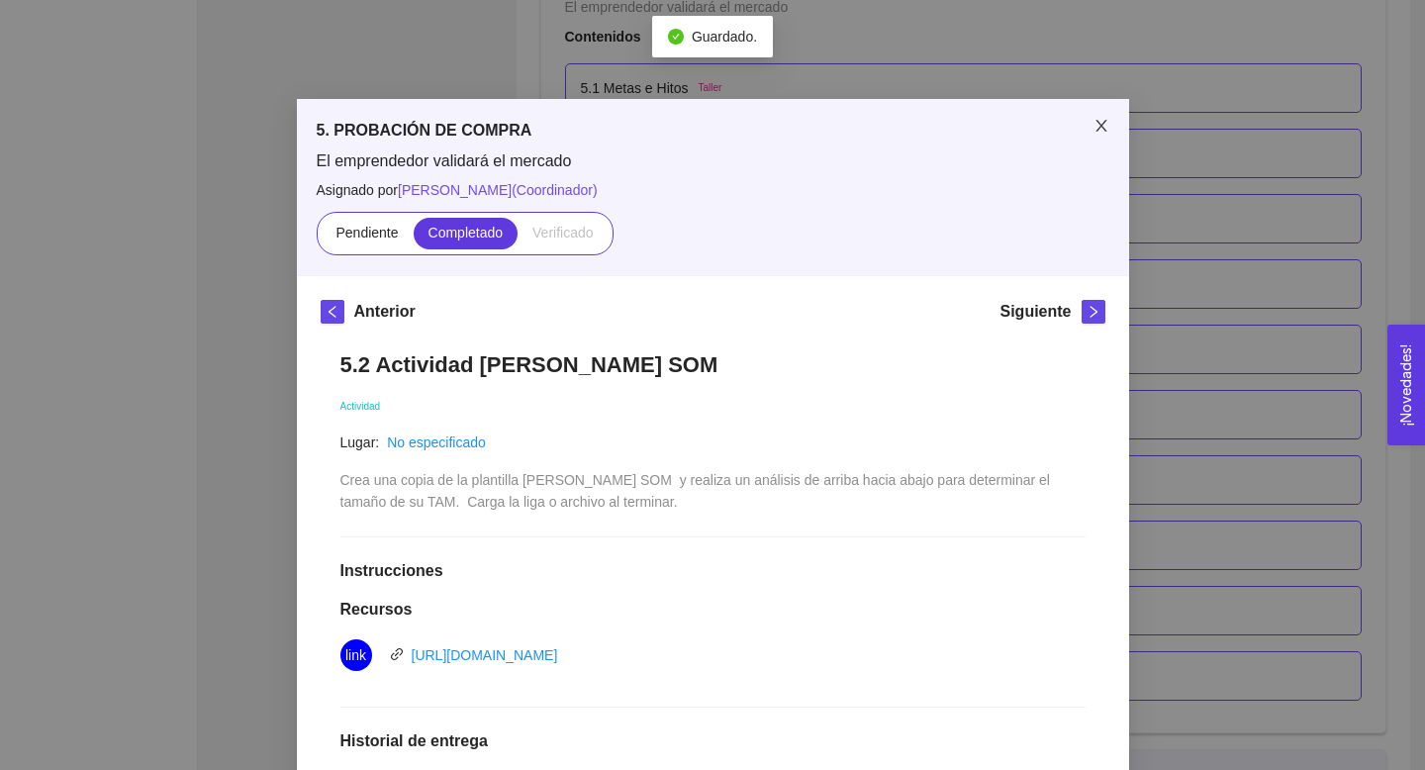
click at [1108, 139] on span "Close" at bounding box center [1100, 126] width 55 height 55
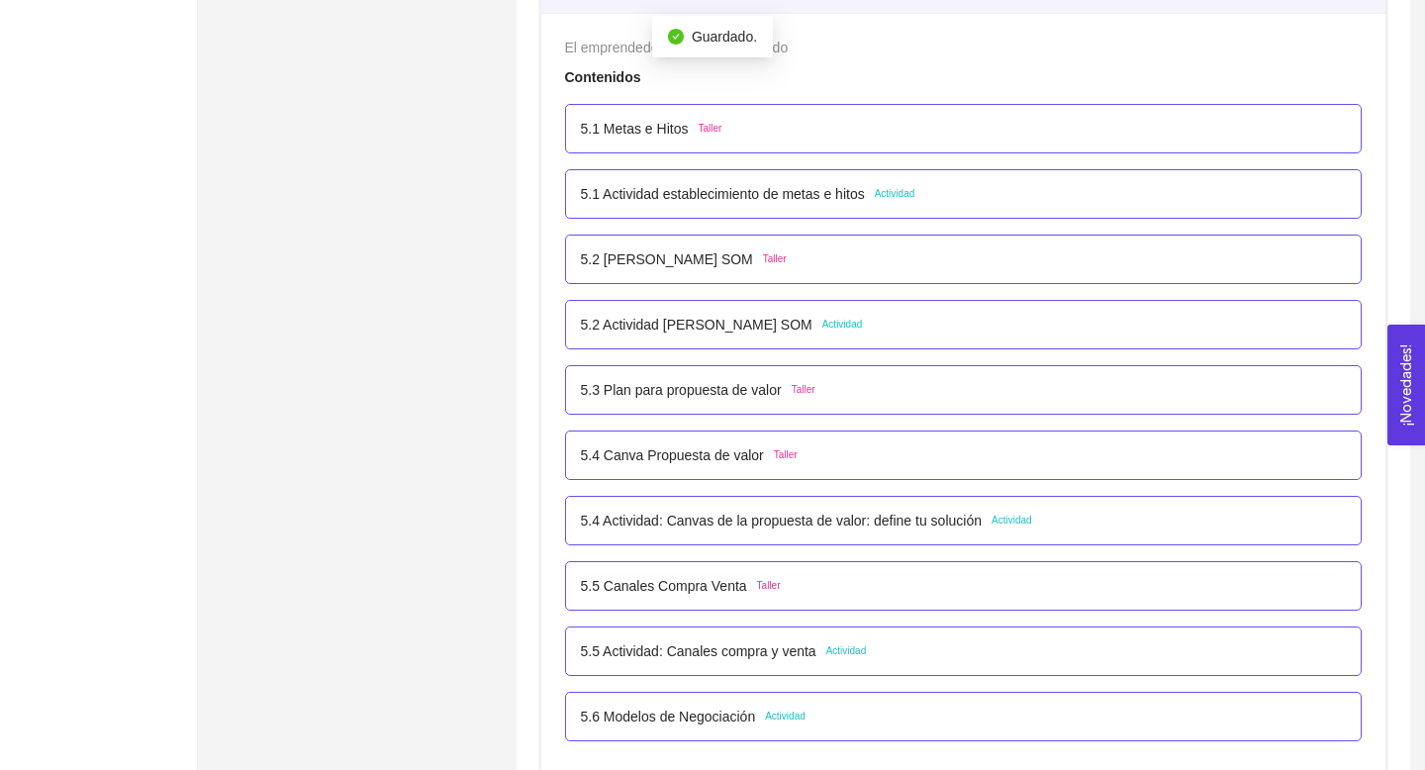
scroll to position [3803, 0]
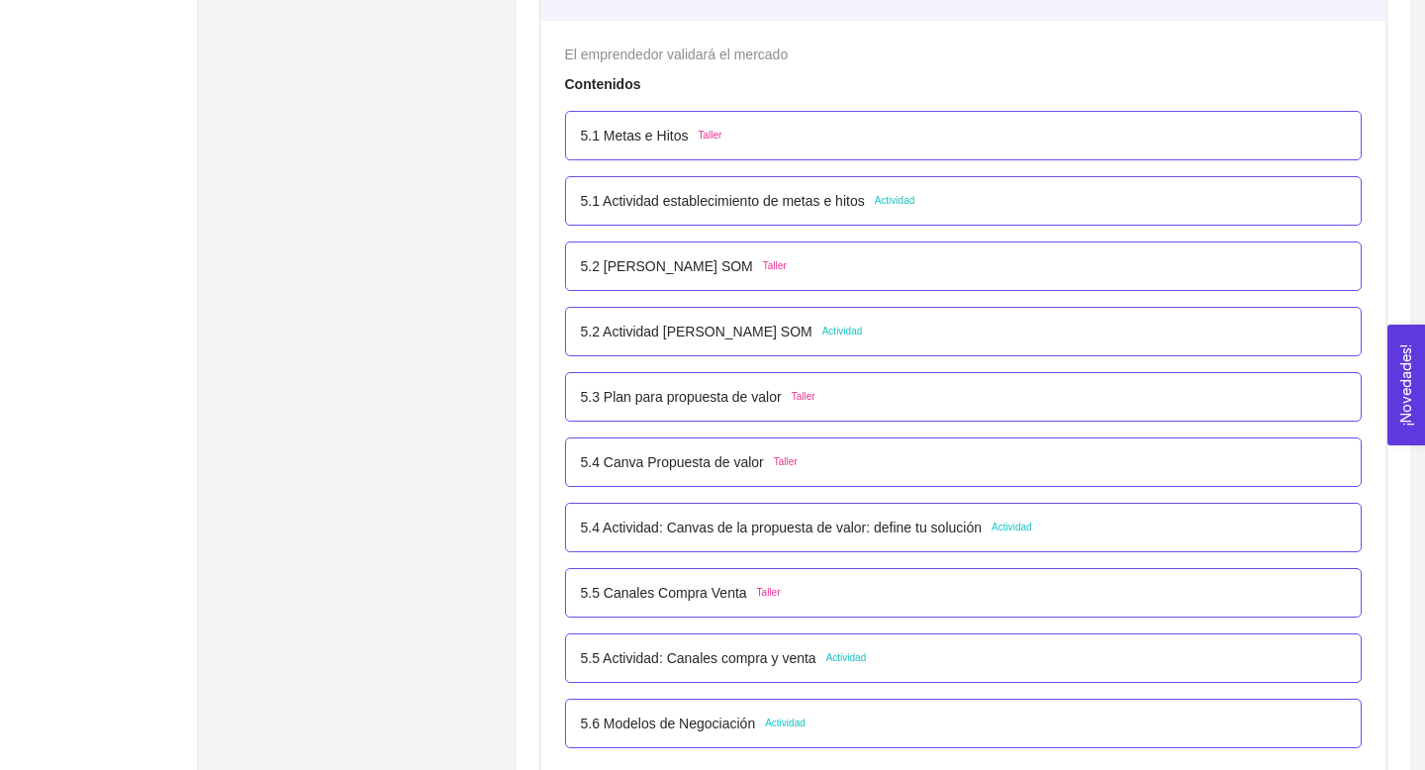
click at [793, 336] on p "5.2 Actividad [PERSON_NAME] SOM" at bounding box center [697, 332] width 232 height 22
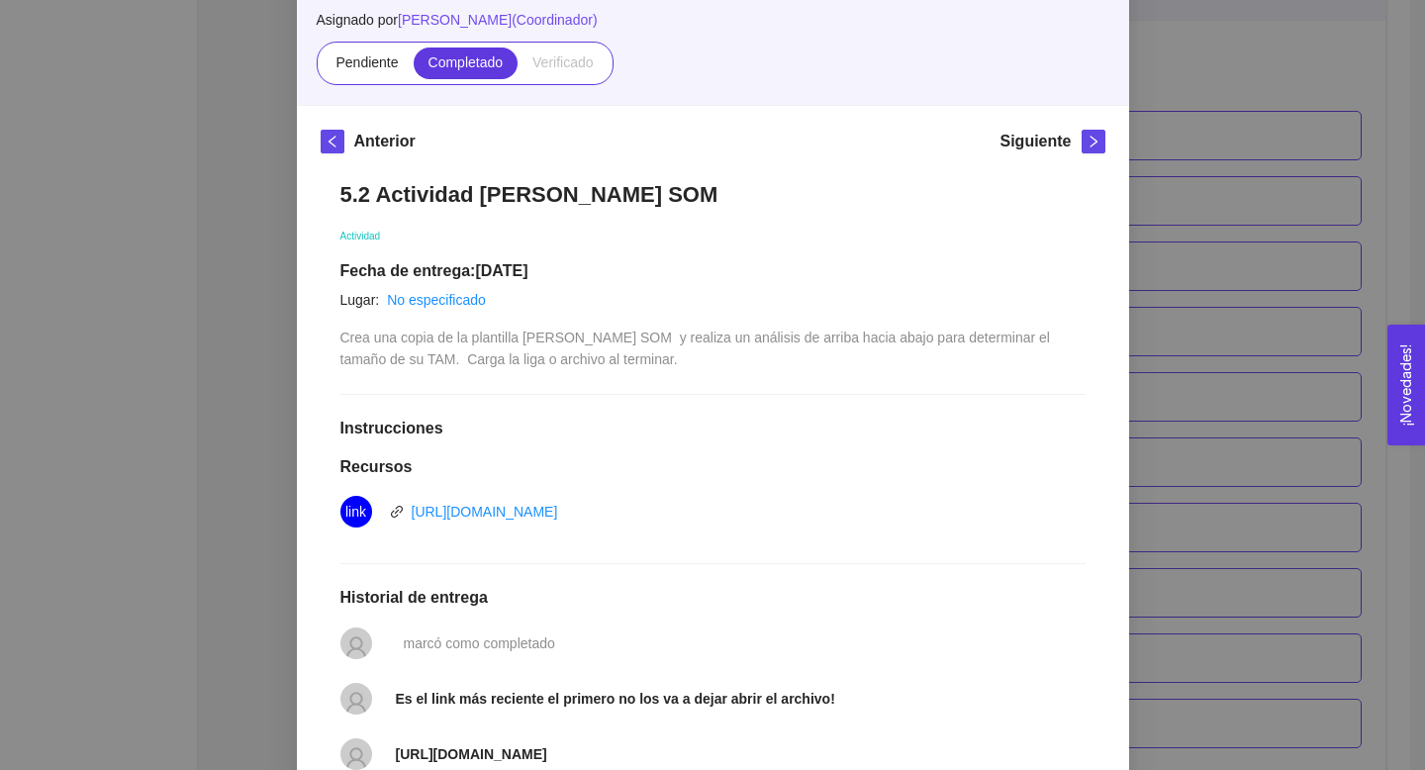
click at [916, 212] on div "5.2 Actividad Mercado TAM SAM SOM Actividad Fecha de entrega: 15/septiembre/202…" at bounding box center [713, 576] width 785 height 830
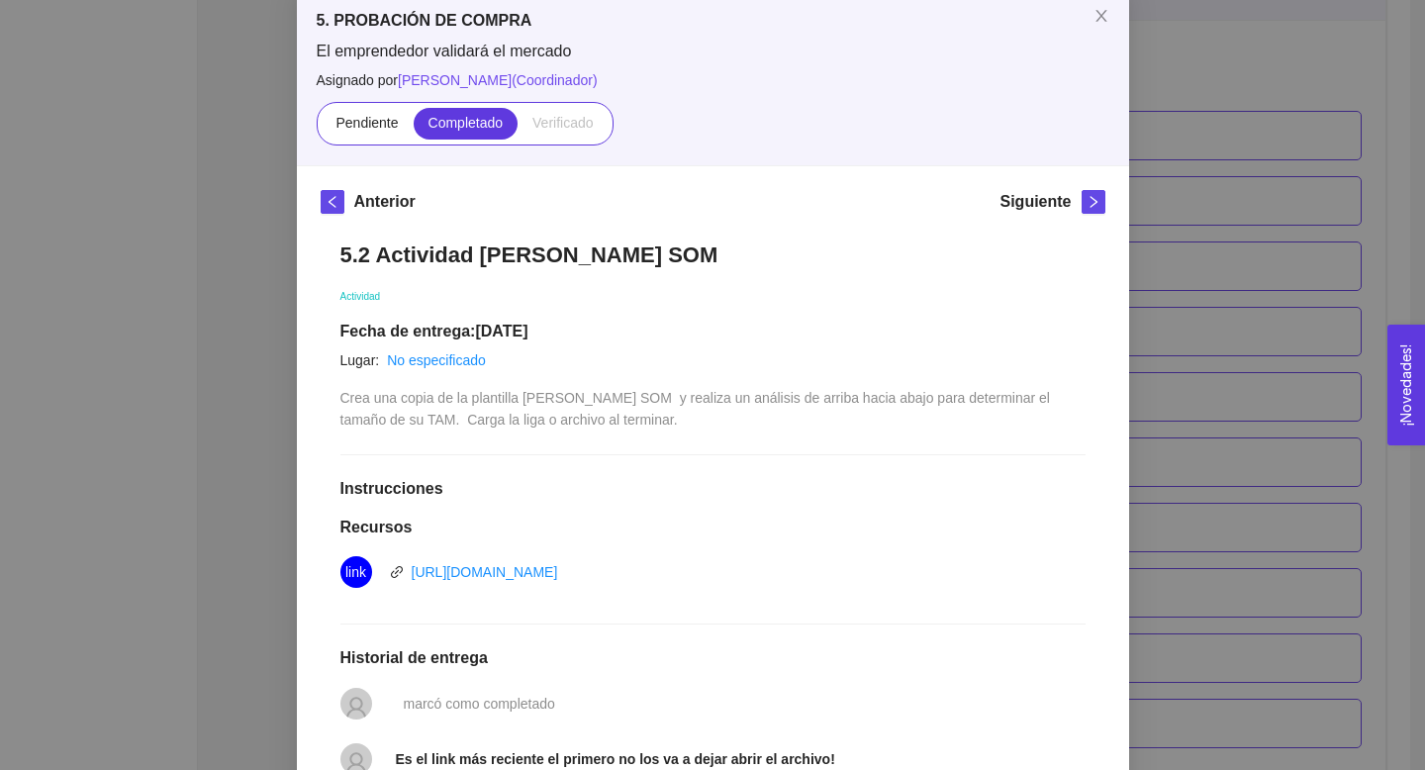
scroll to position [30, 0]
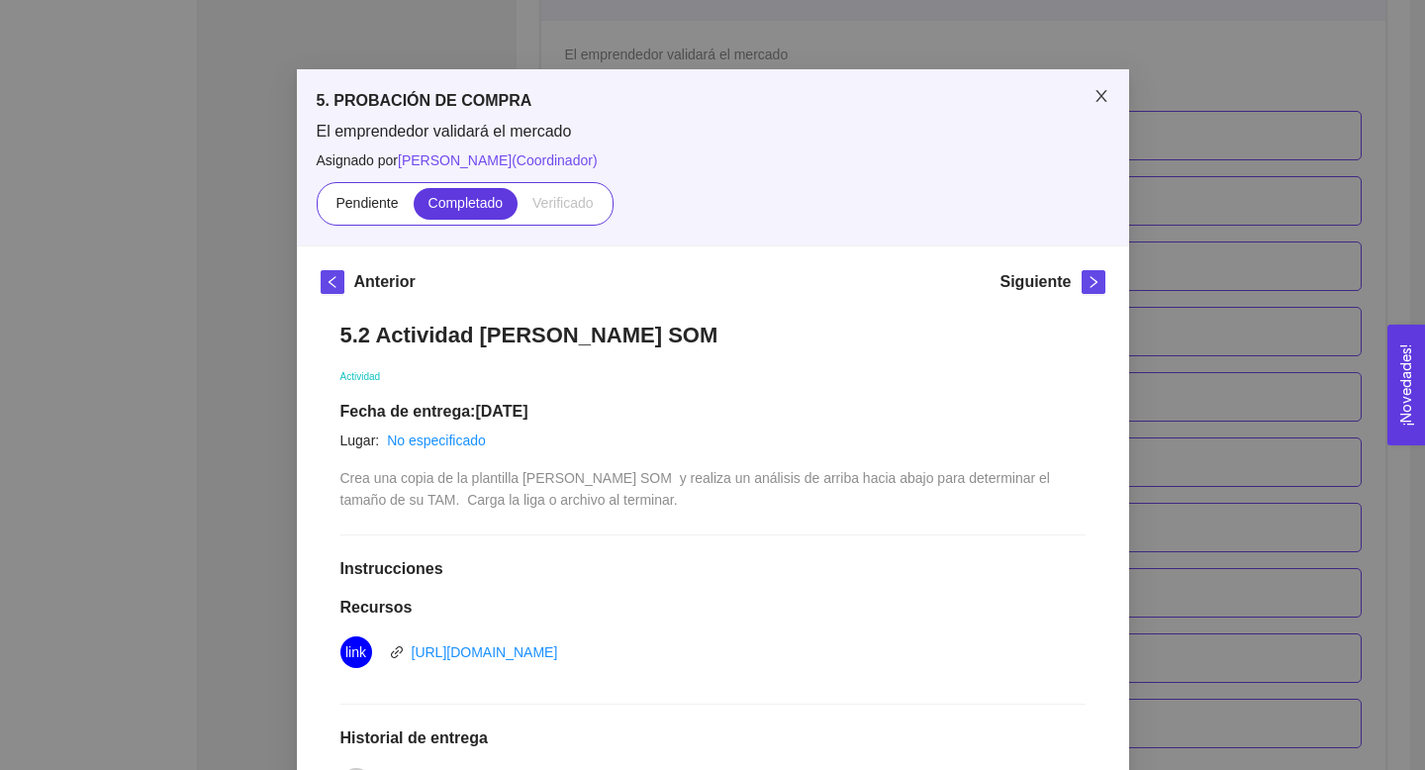
click at [1104, 98] on icon "close" at bounding box center [1101, 96] width 16 height 16
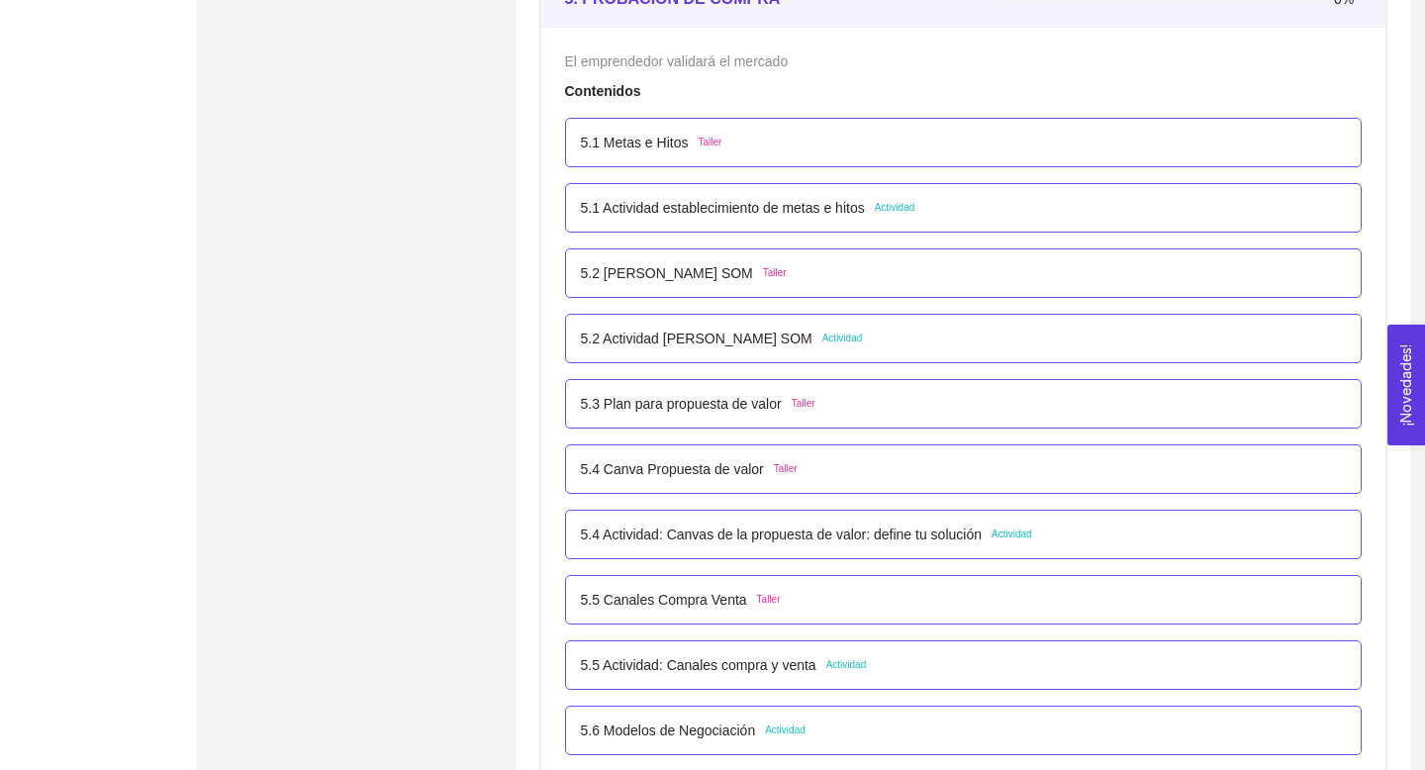
scroll to position [3857, 0]
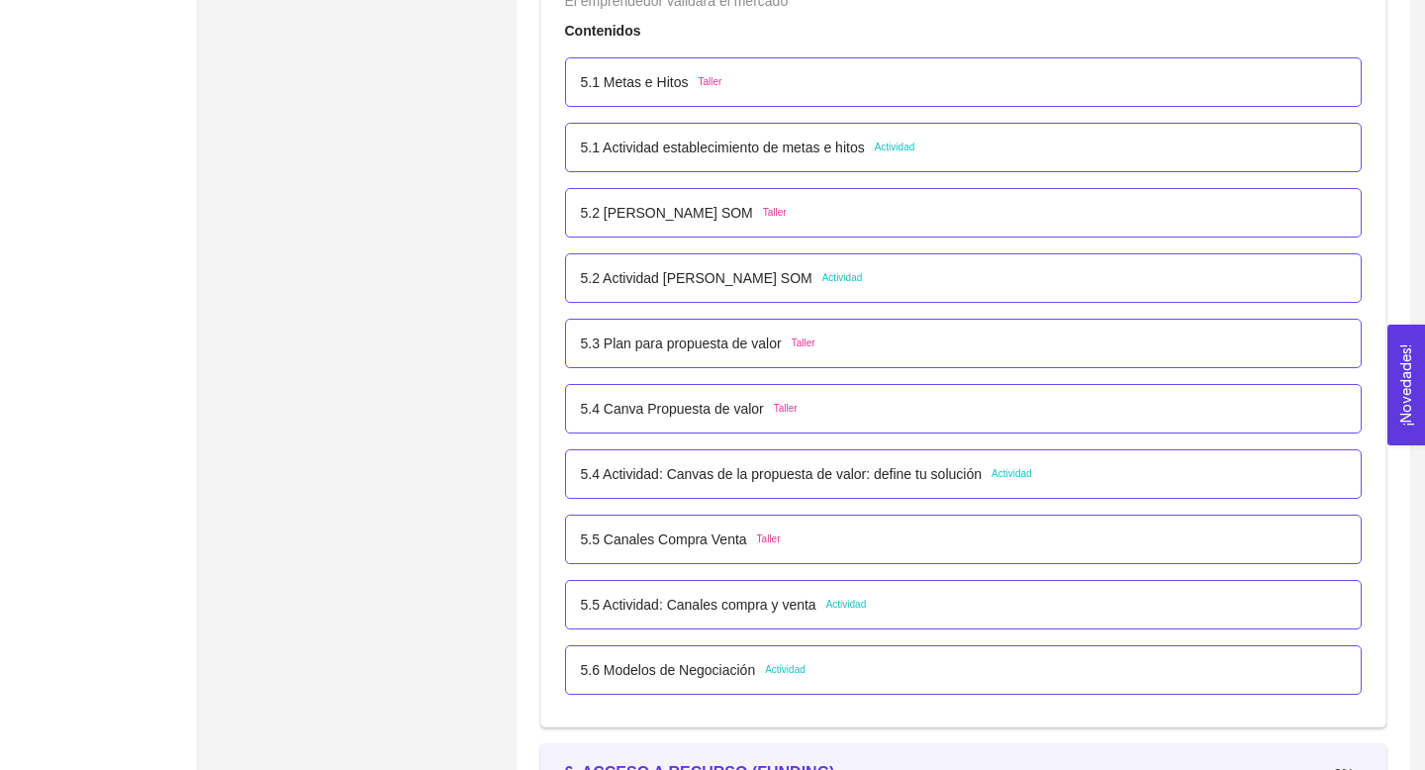
click at [737, 349] on p "5.3 Plan para propuesta de valor" at bounding box center [681, 343] width 201 height 22
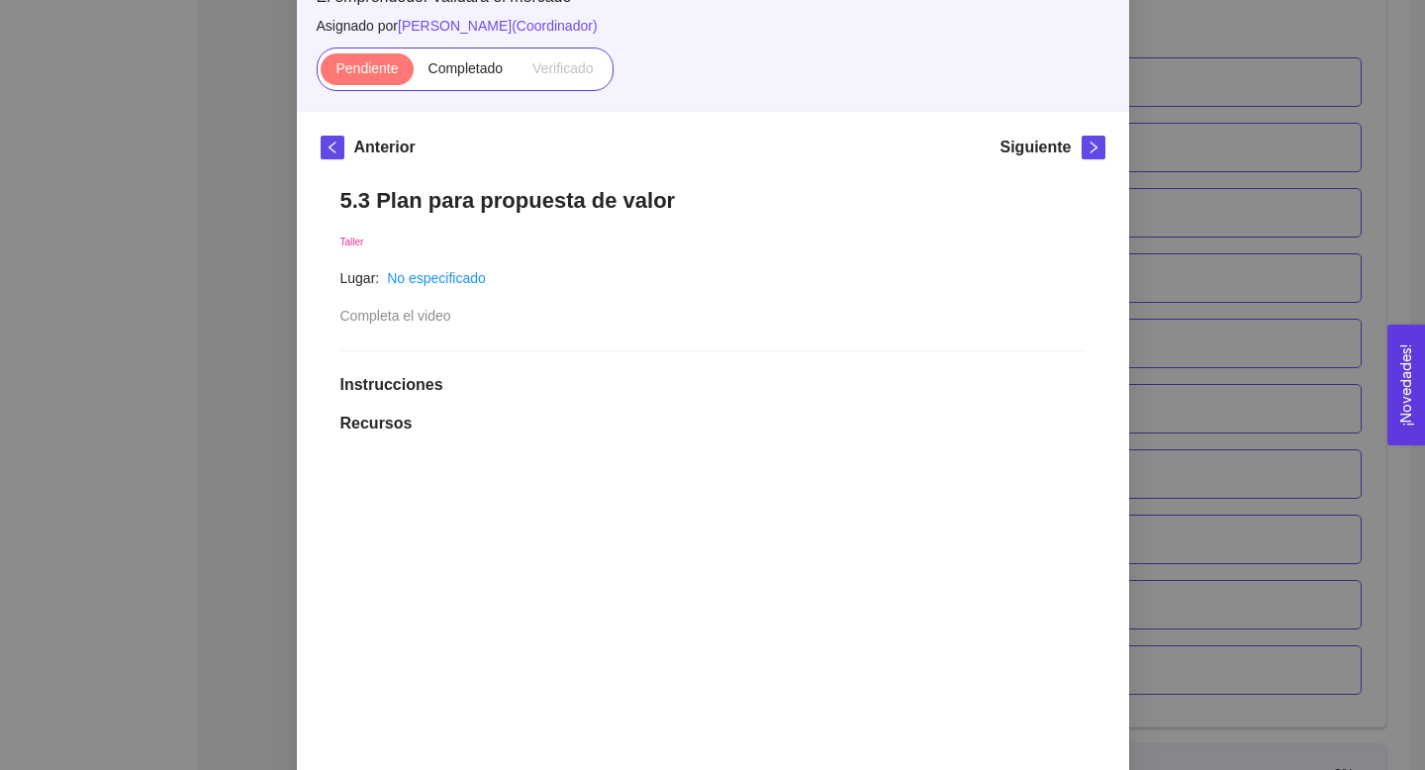
scroll to position [358, 0]
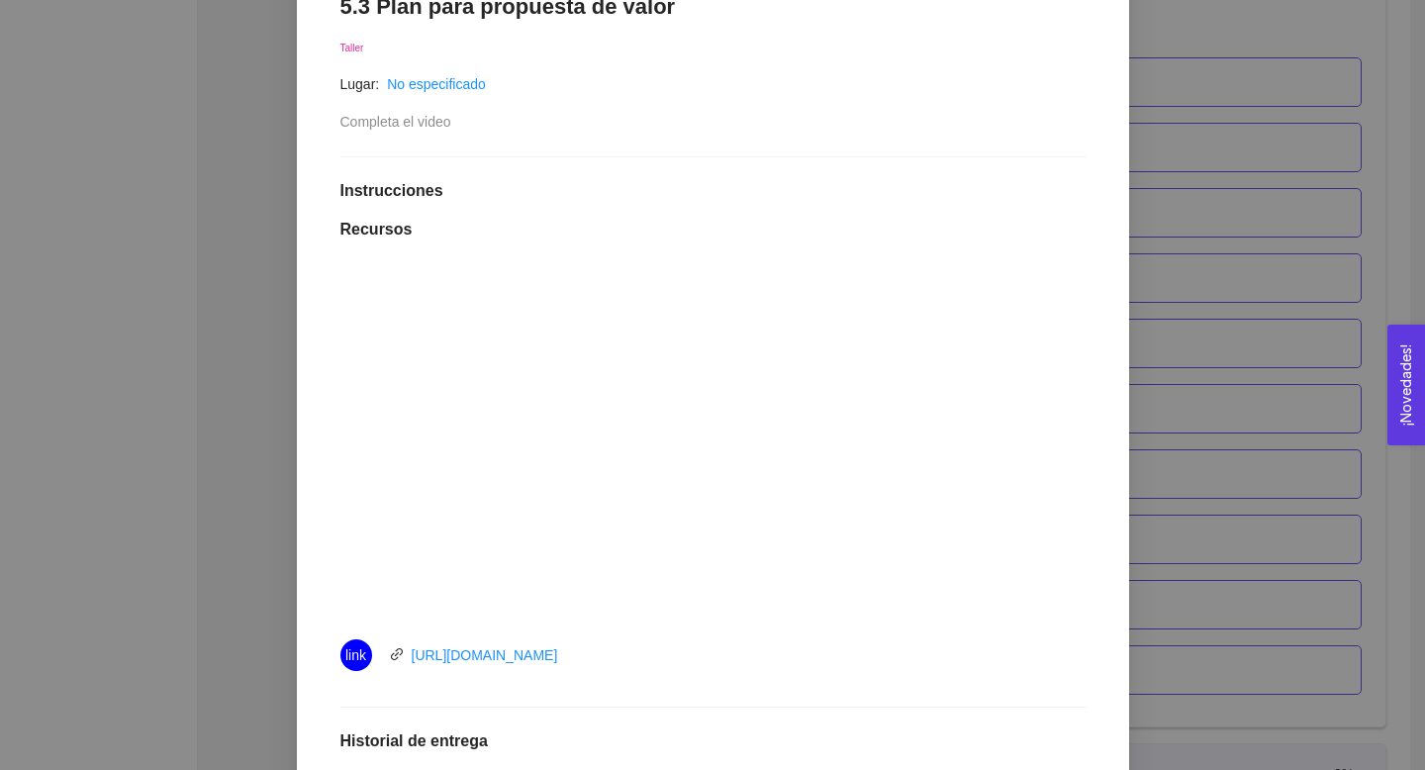
click at [759, 189] on h1 "Instrucciones" at bounding box center [712, 191] width 745 height 20
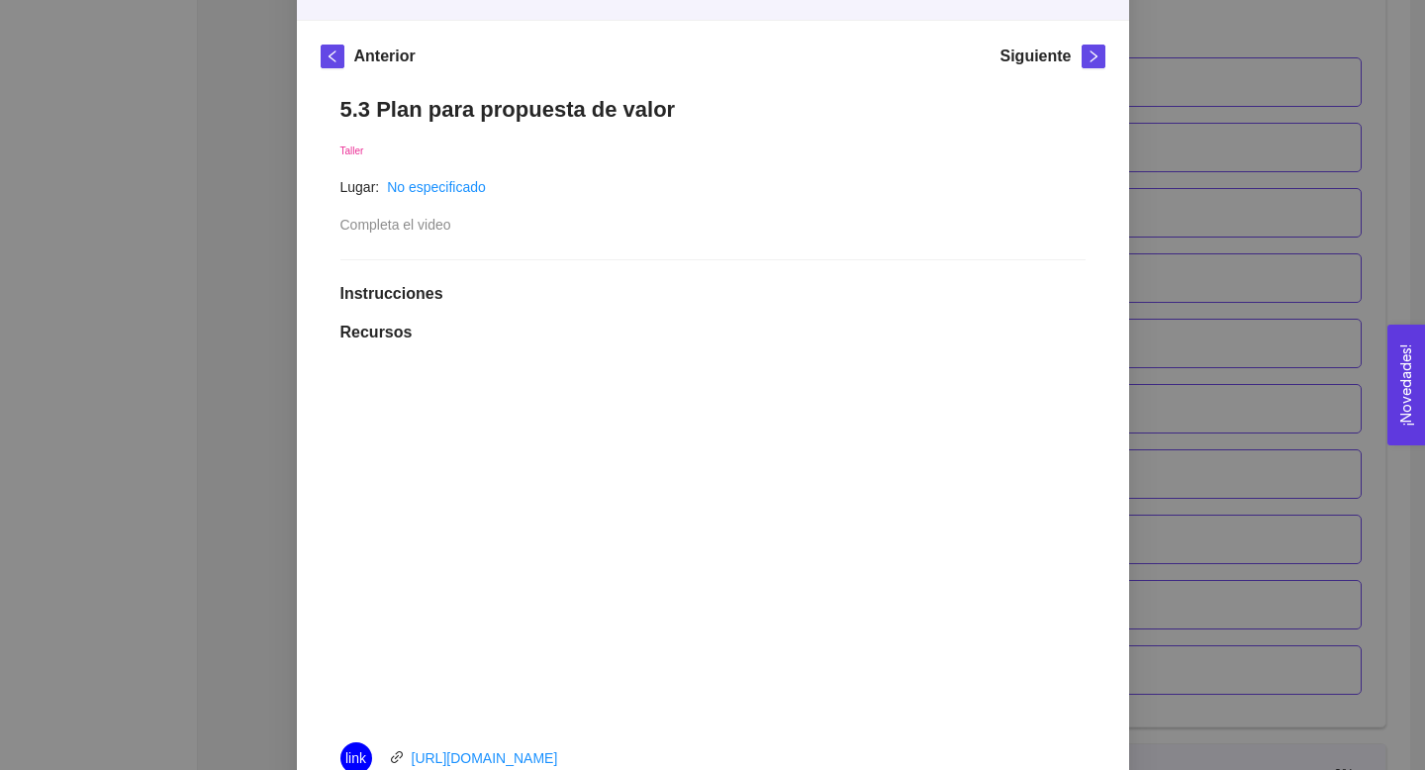
scroll to position [124, 0]
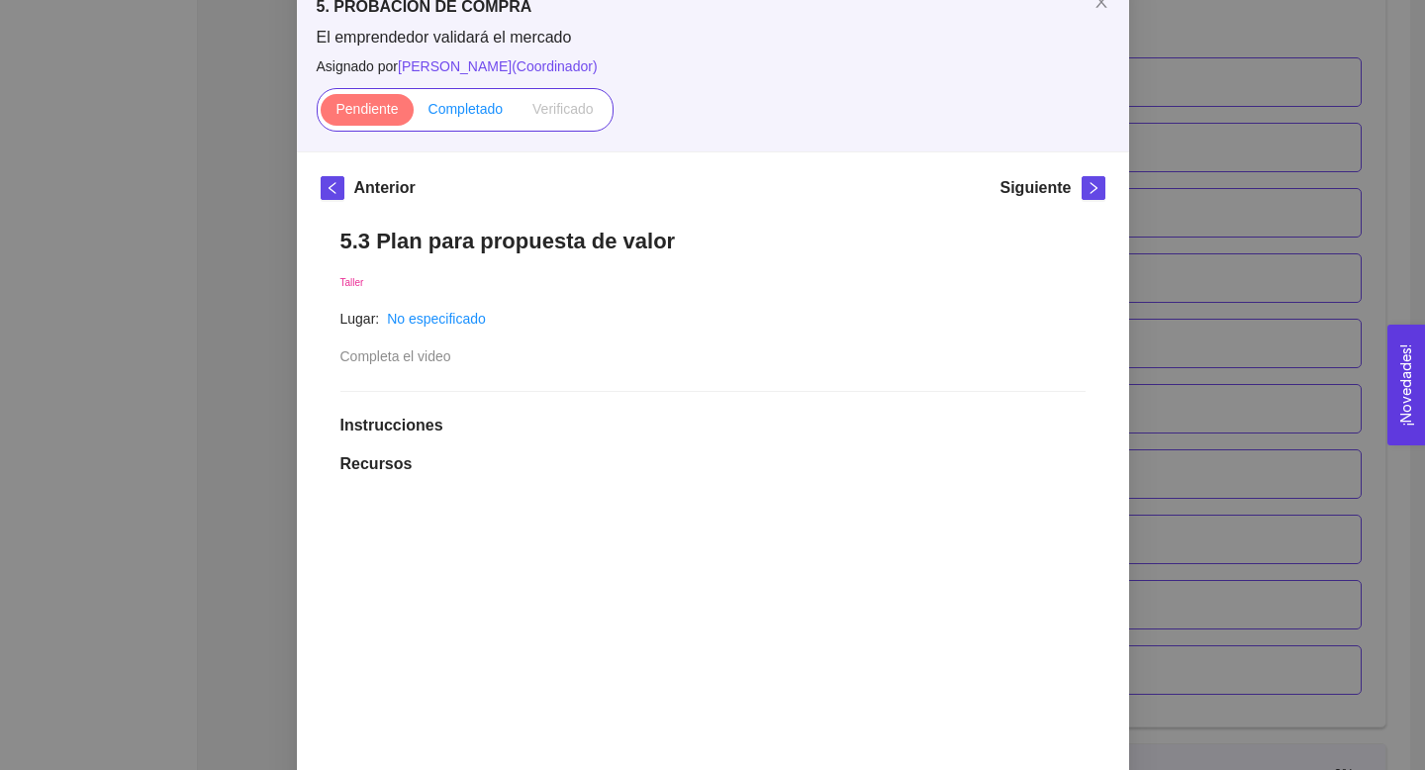
click at [461, 108] on span "Completado" at bounding box center [465, 109] width 75 height 16
click at [414, 114] on input "Completado" at bounding box center [414, 114] width 0 height 0
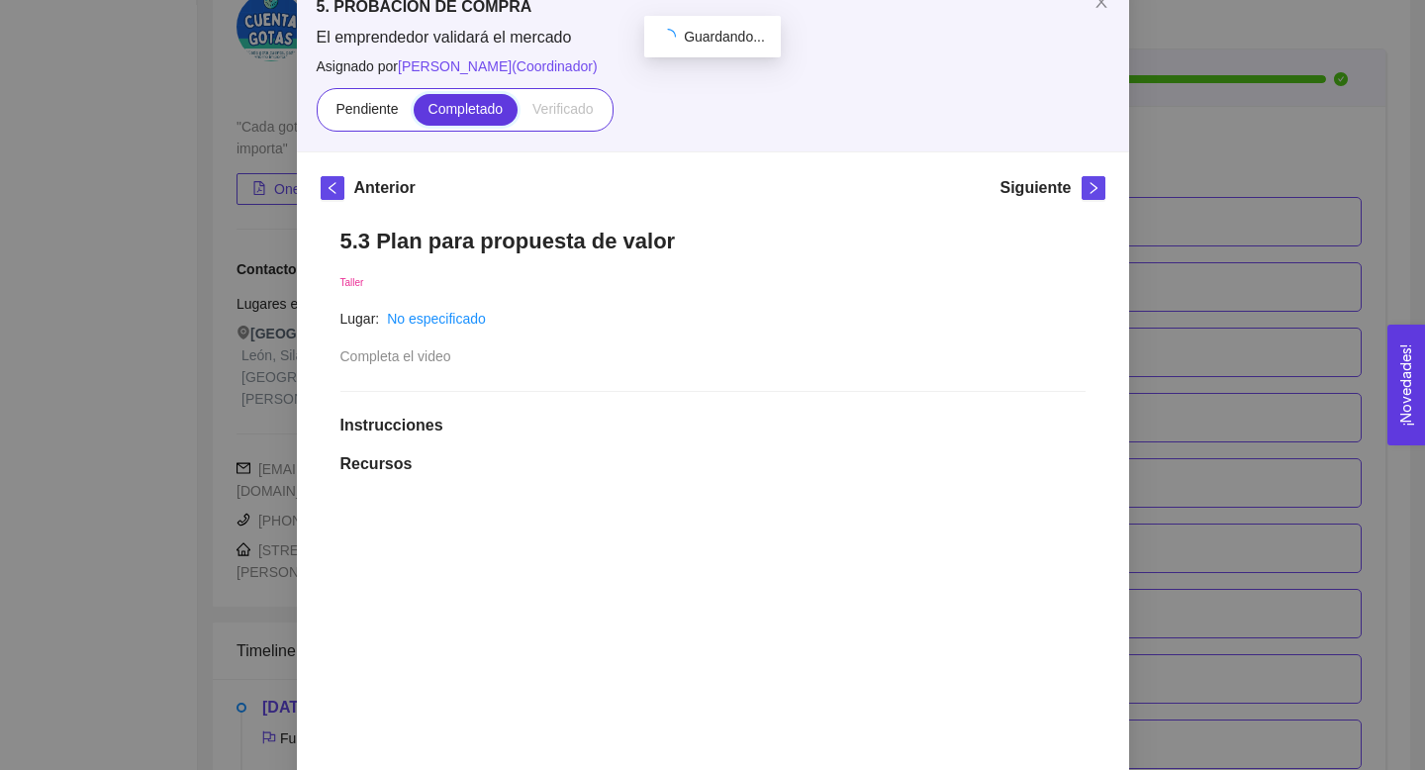
scroll to position [0, 0]
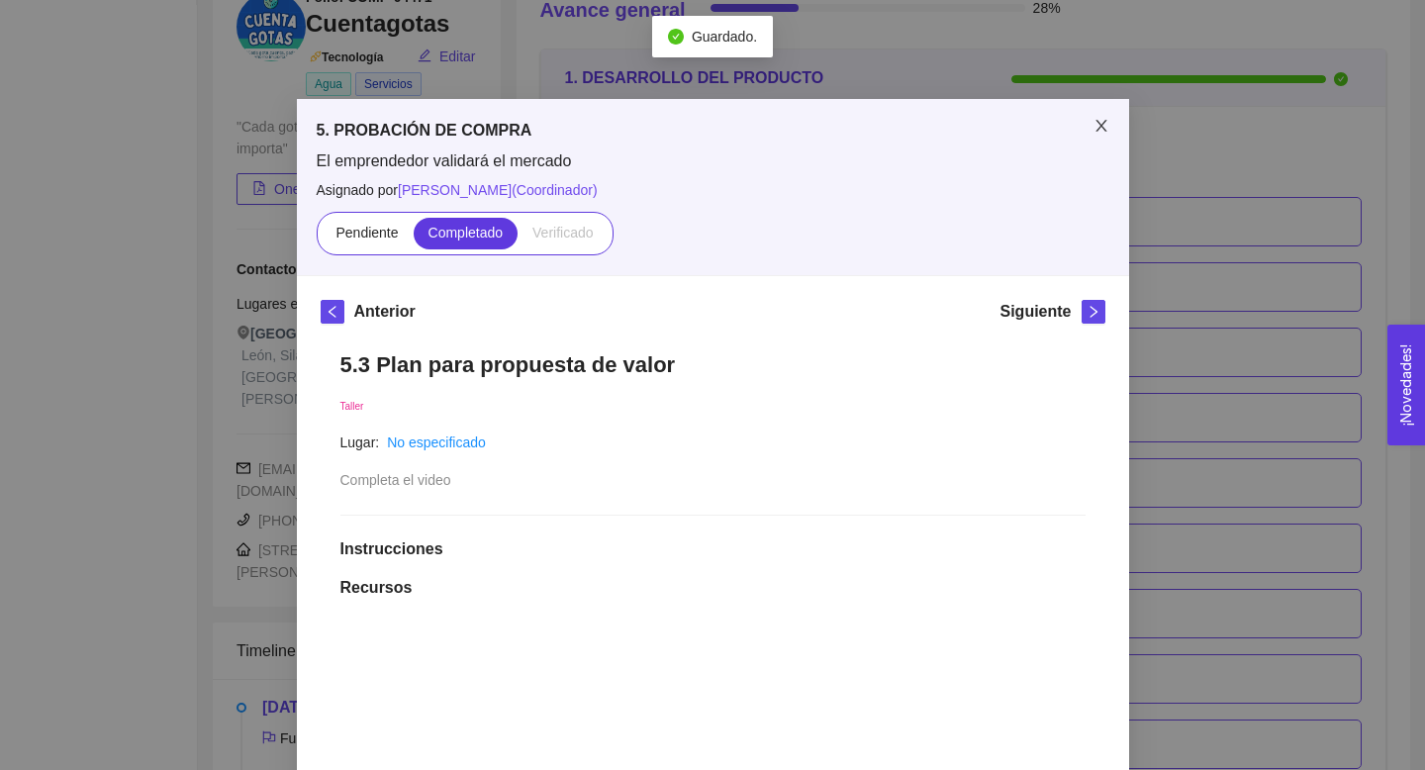
click at [1096, 132] on icon "close" at bounding box center [1100, 126] width 11 height 12
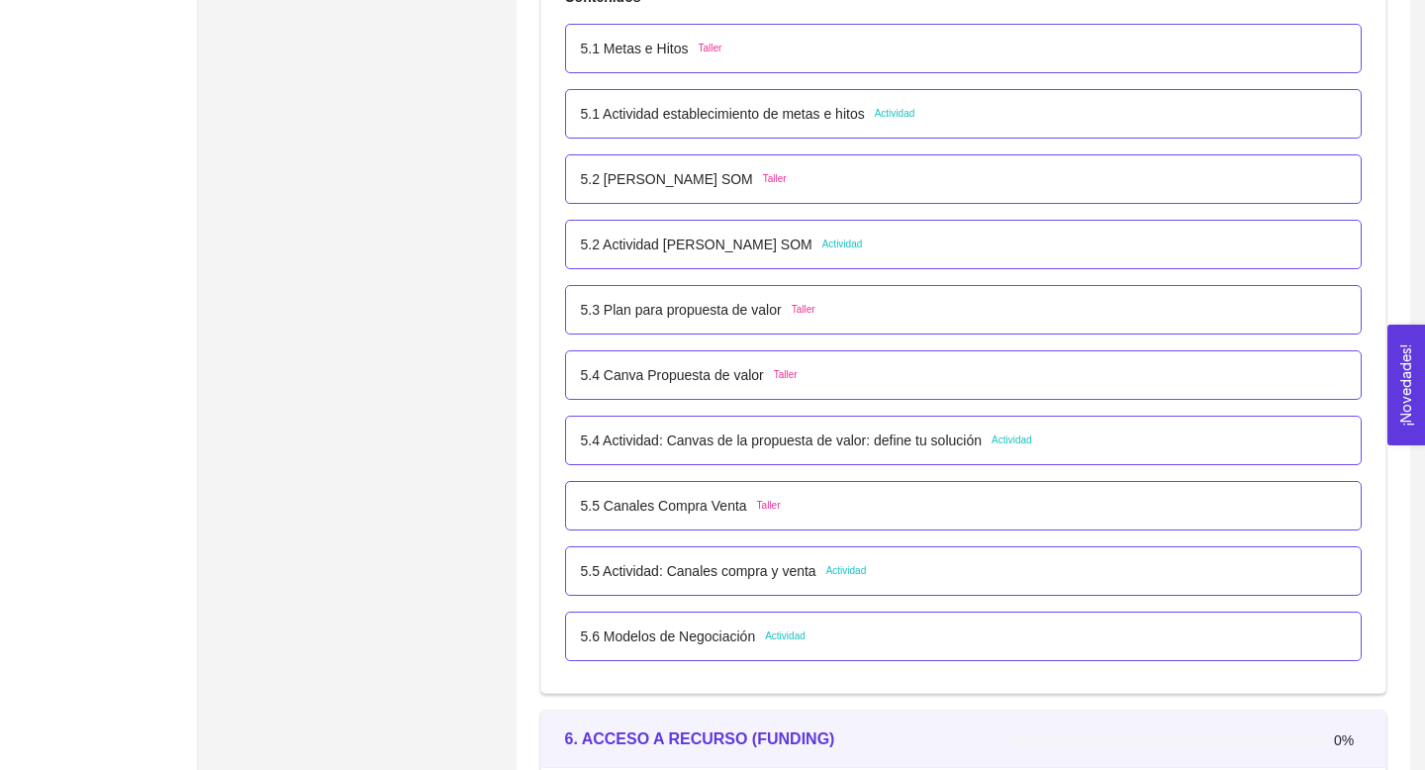
scroll to position [3954, 0]
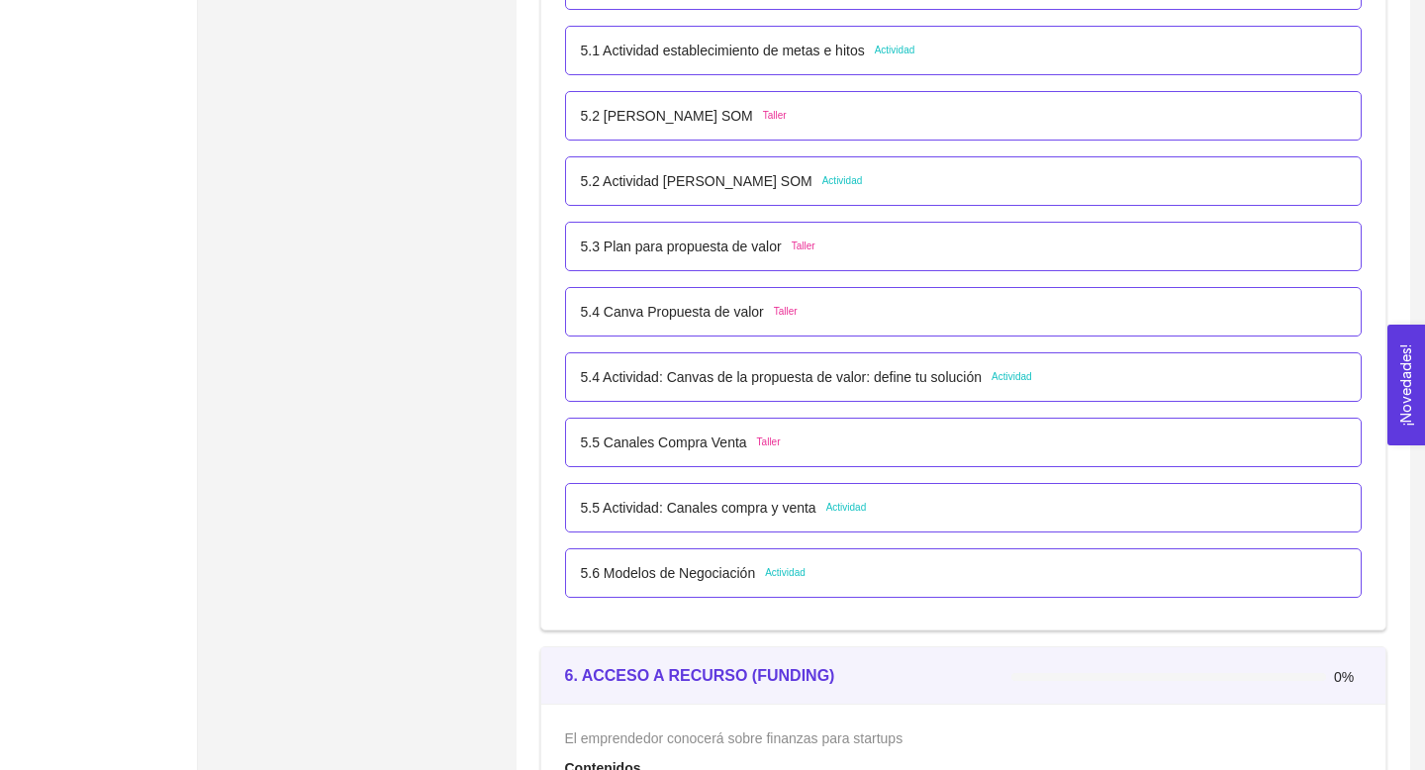
click at [766, 247] on p "5.3 Plan para propuesta de valor" at bounding box center [681, 246] width 201 height 22
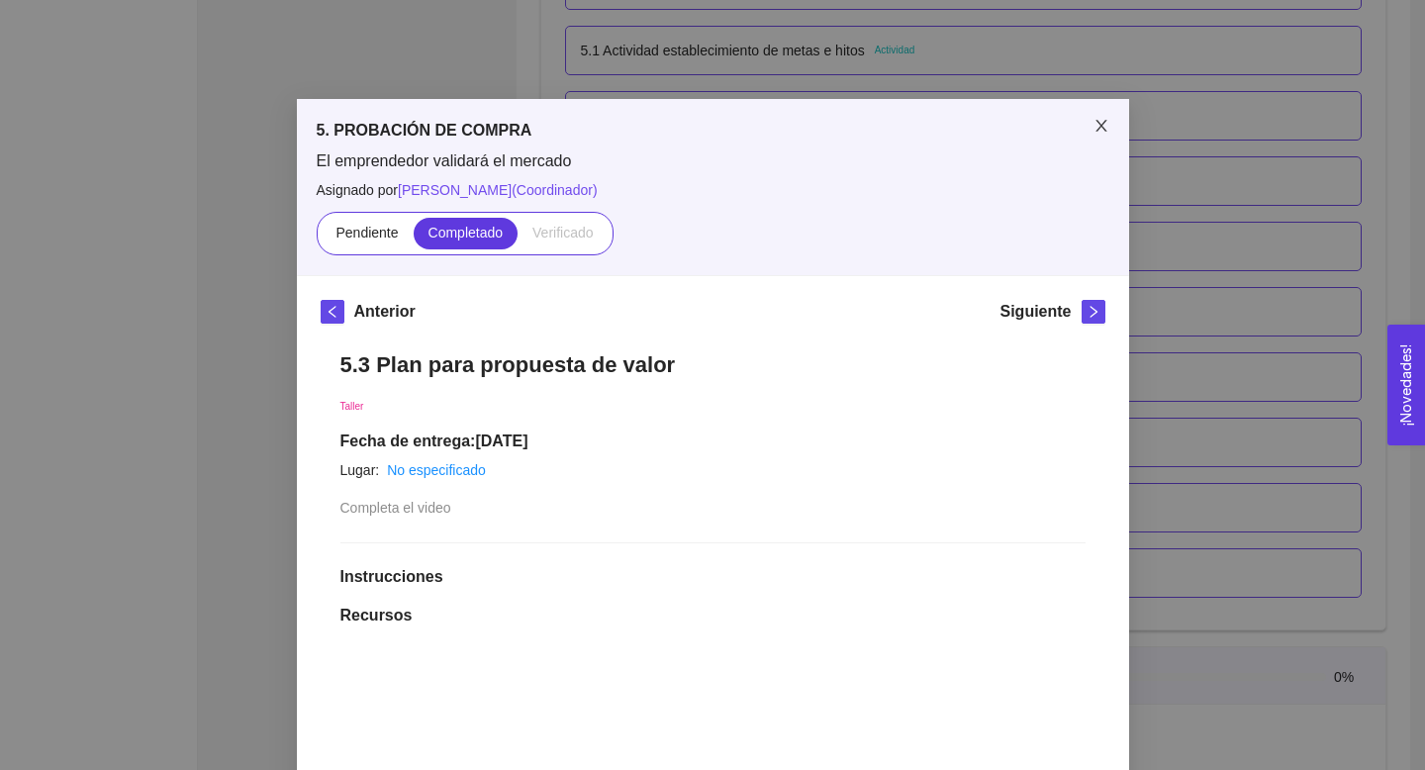
click at [1096, 130] on icon "close" at bounding box center [1101, 126] width 16 height 16
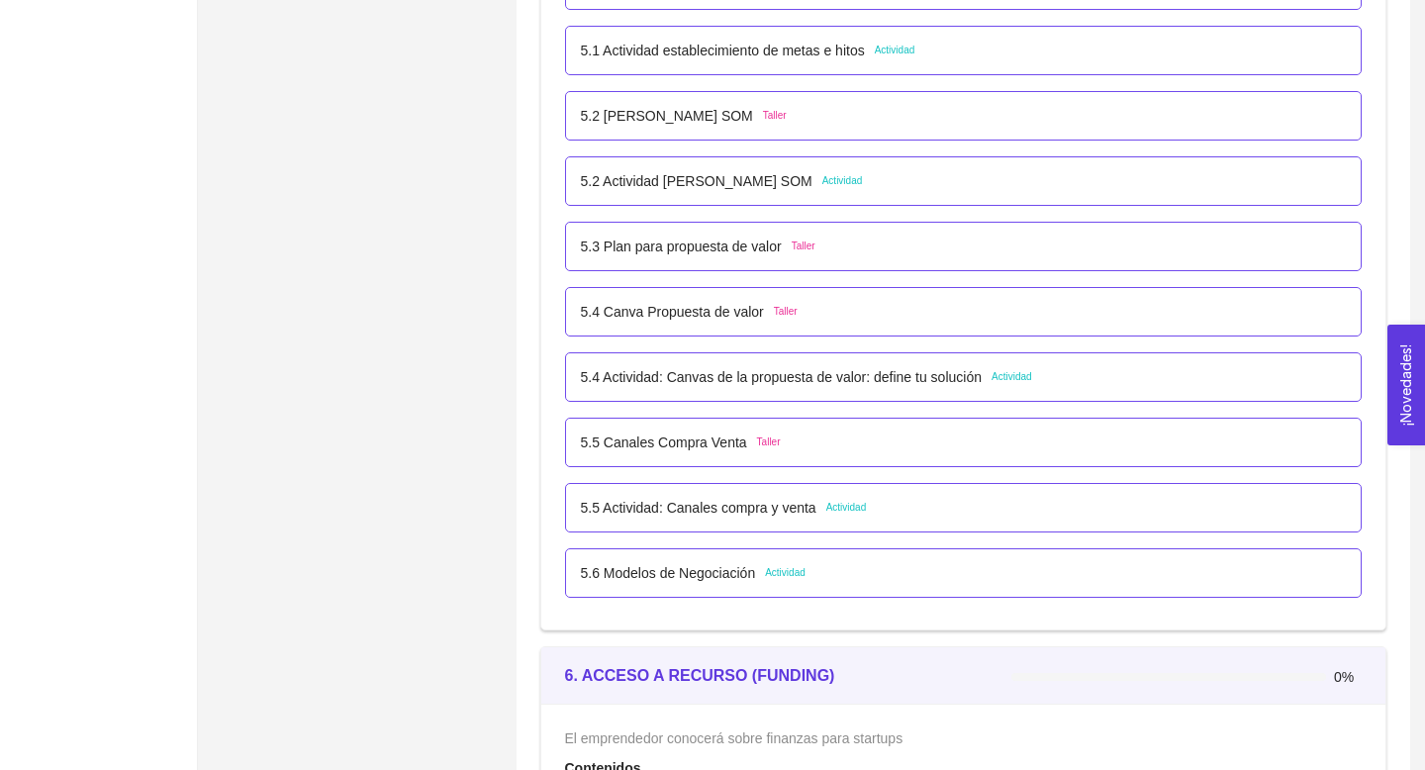
click at [719, 313] on p "5.4 Canva Propuesta de valor" at bounding box center [672, 312] width 183 height 22
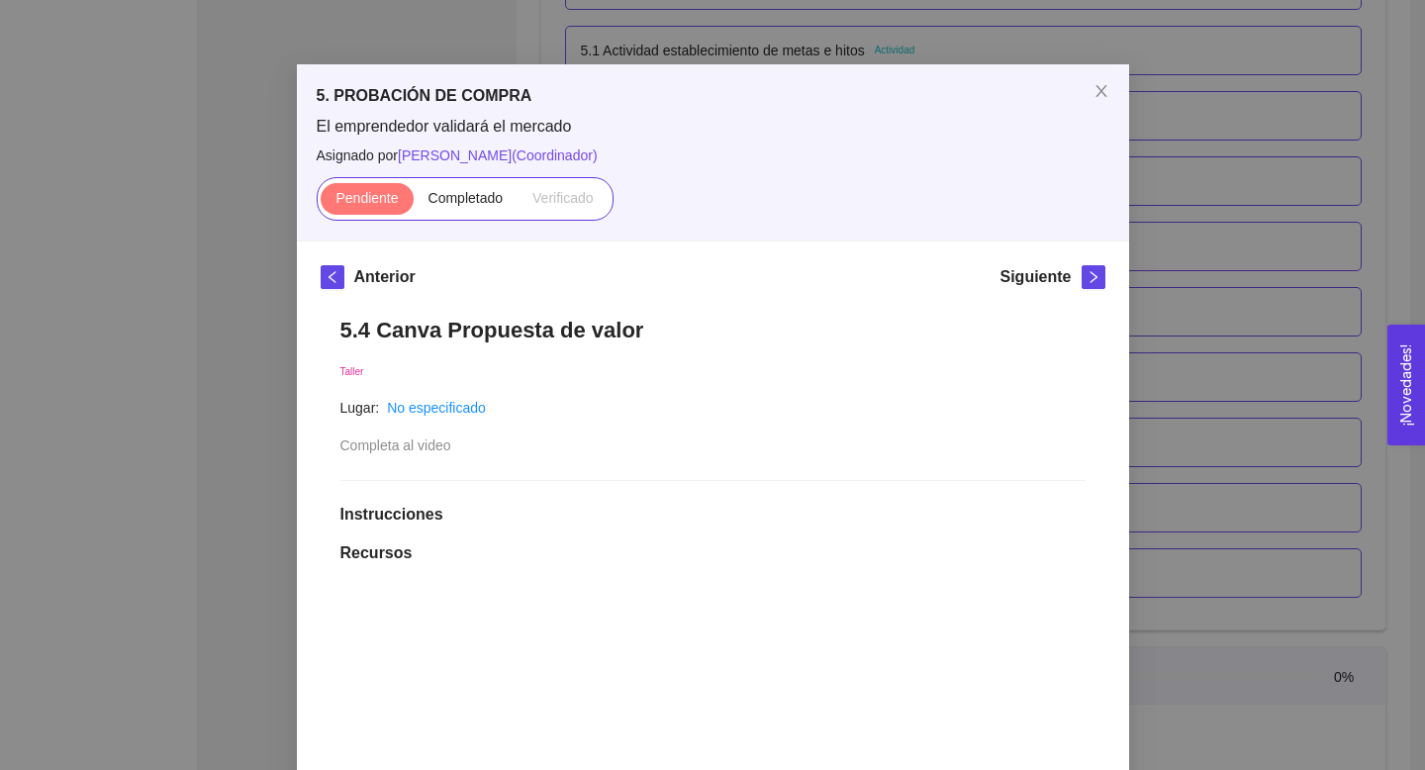
scroll to position [0, 0]
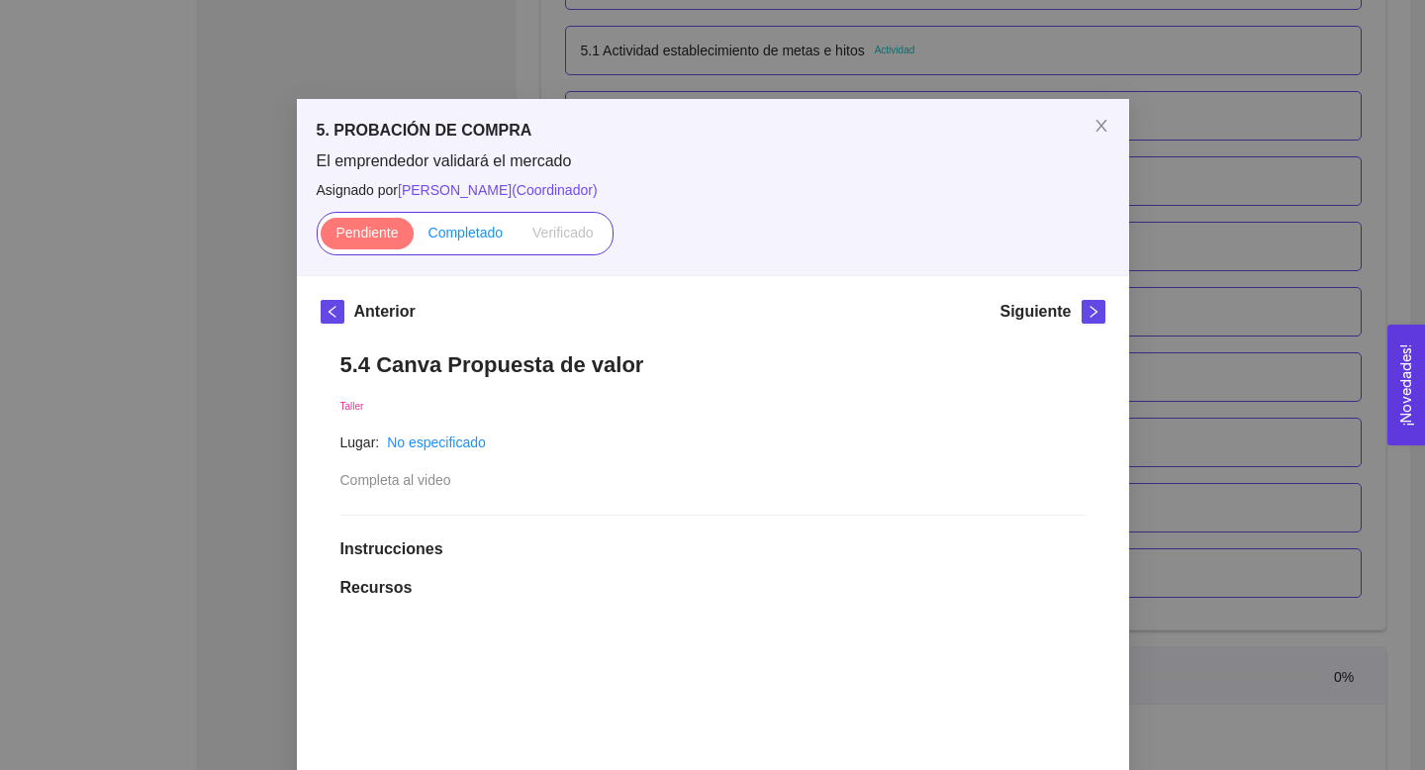
click at [476, 240] on label "Completado" at bounding box center [466, 234] width 105 height 32
click at [414, 237] on input "Completado" at bounding box center [414, 237] width 0 height 0
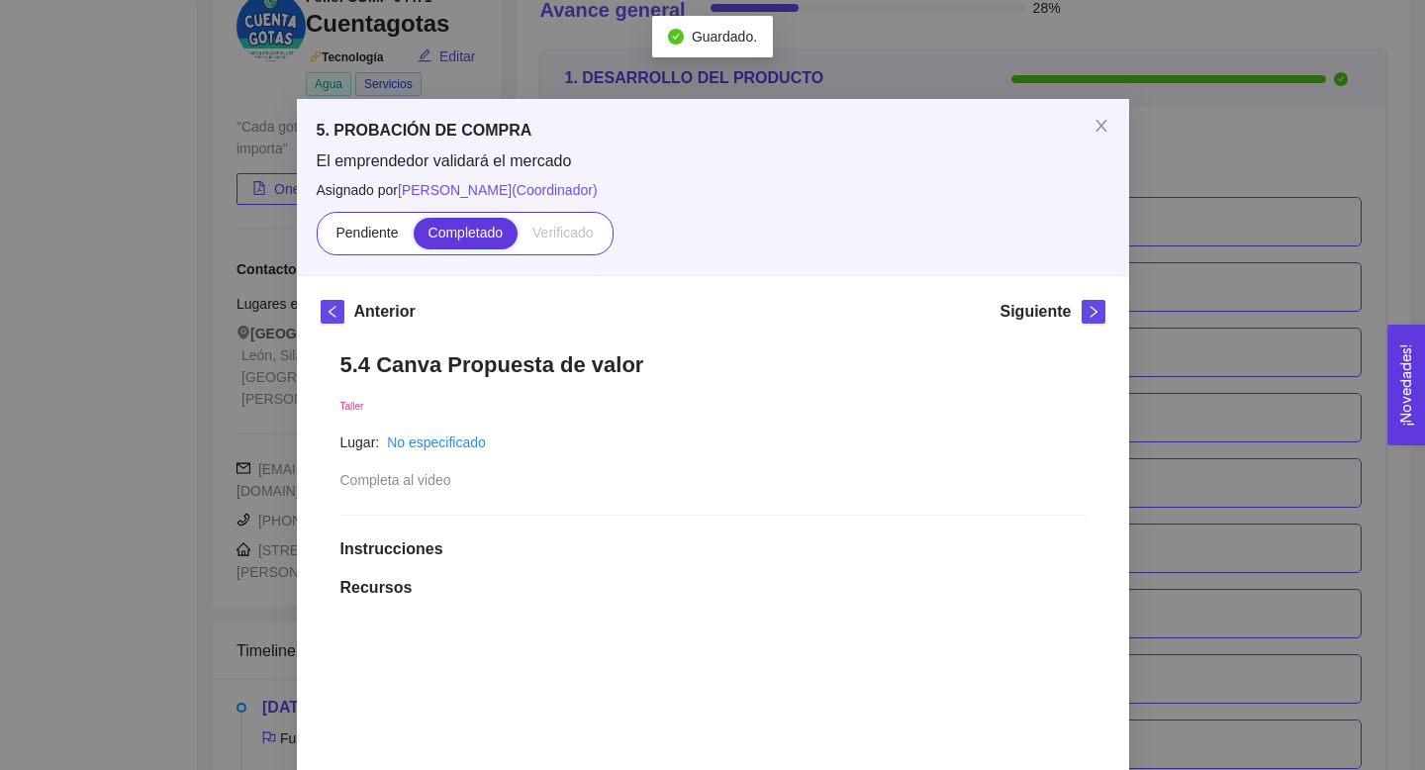
scroll to position [3954, 0]
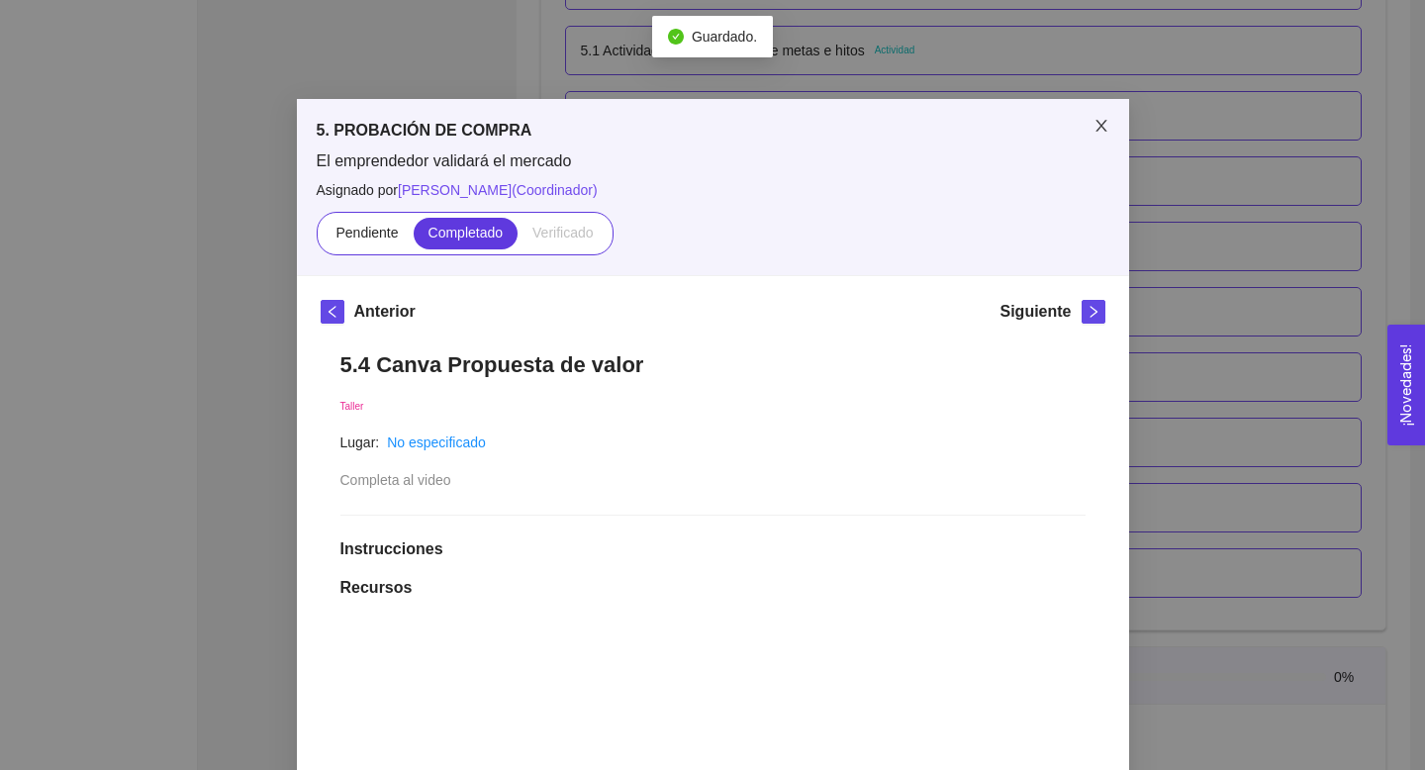
click at [1099, 119] on icon "close" at bounding box center [1101, 126] width 16 height 16
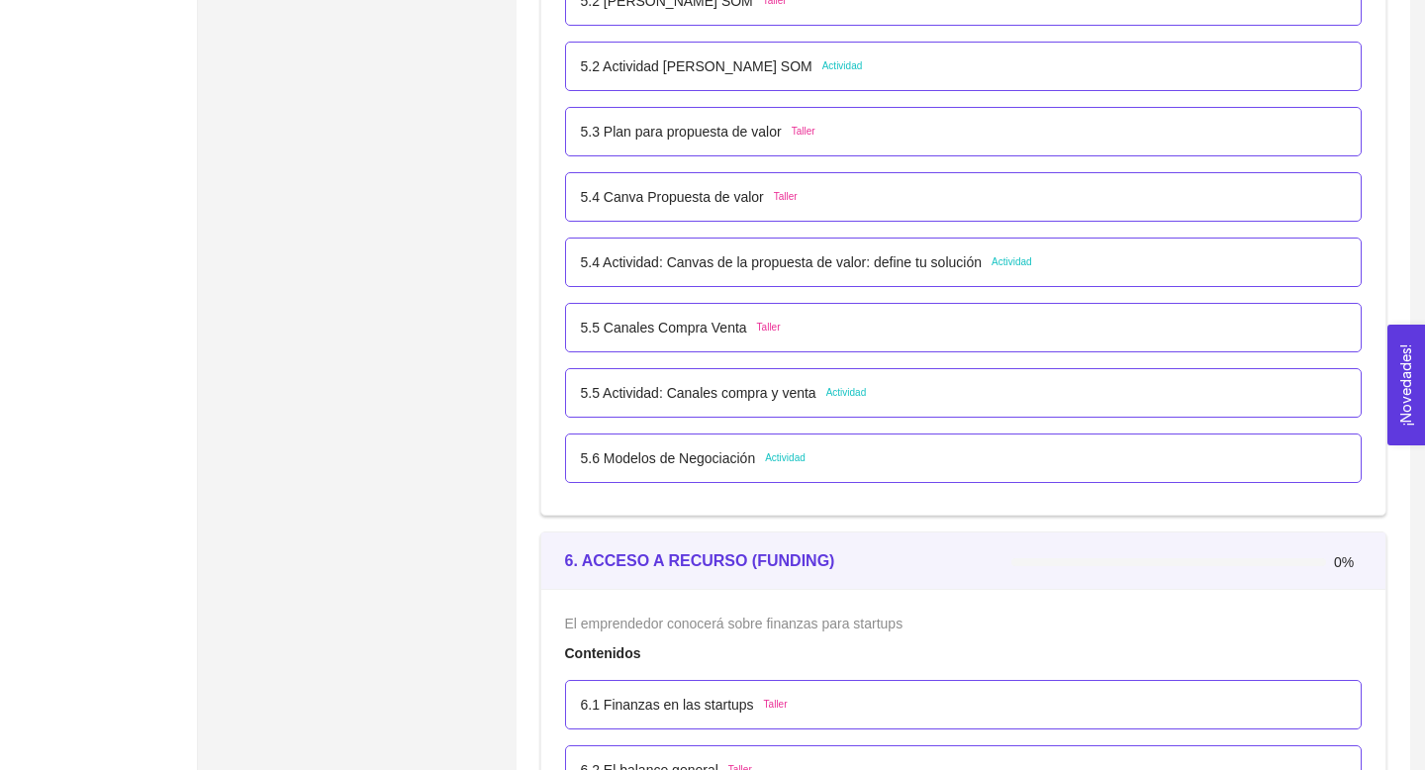
scroll to position [4080, 0]
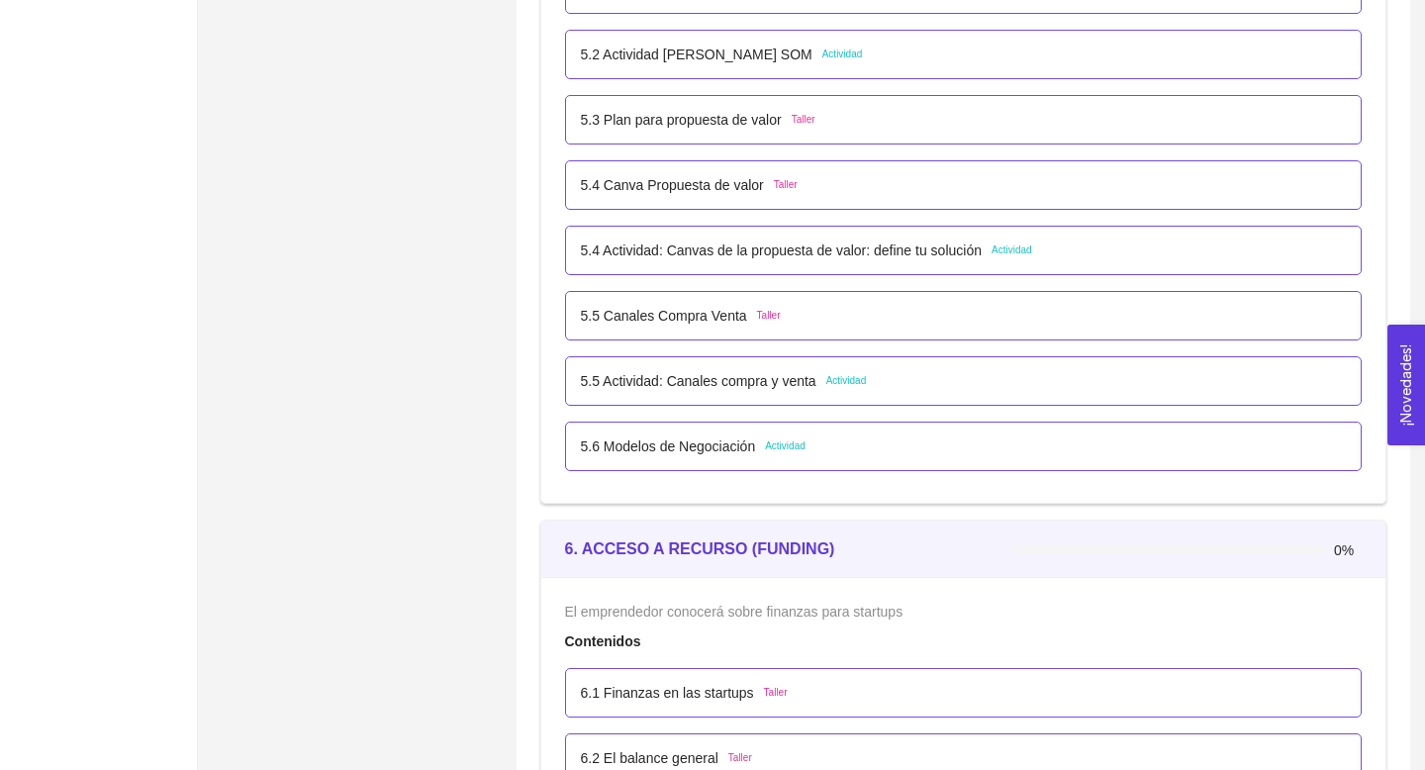
click at [881, 250] on p "5.4 Actividad: Canvas de la propuesta de valor: define tu solución" at bounding box center [781, 250] width 401 height 22
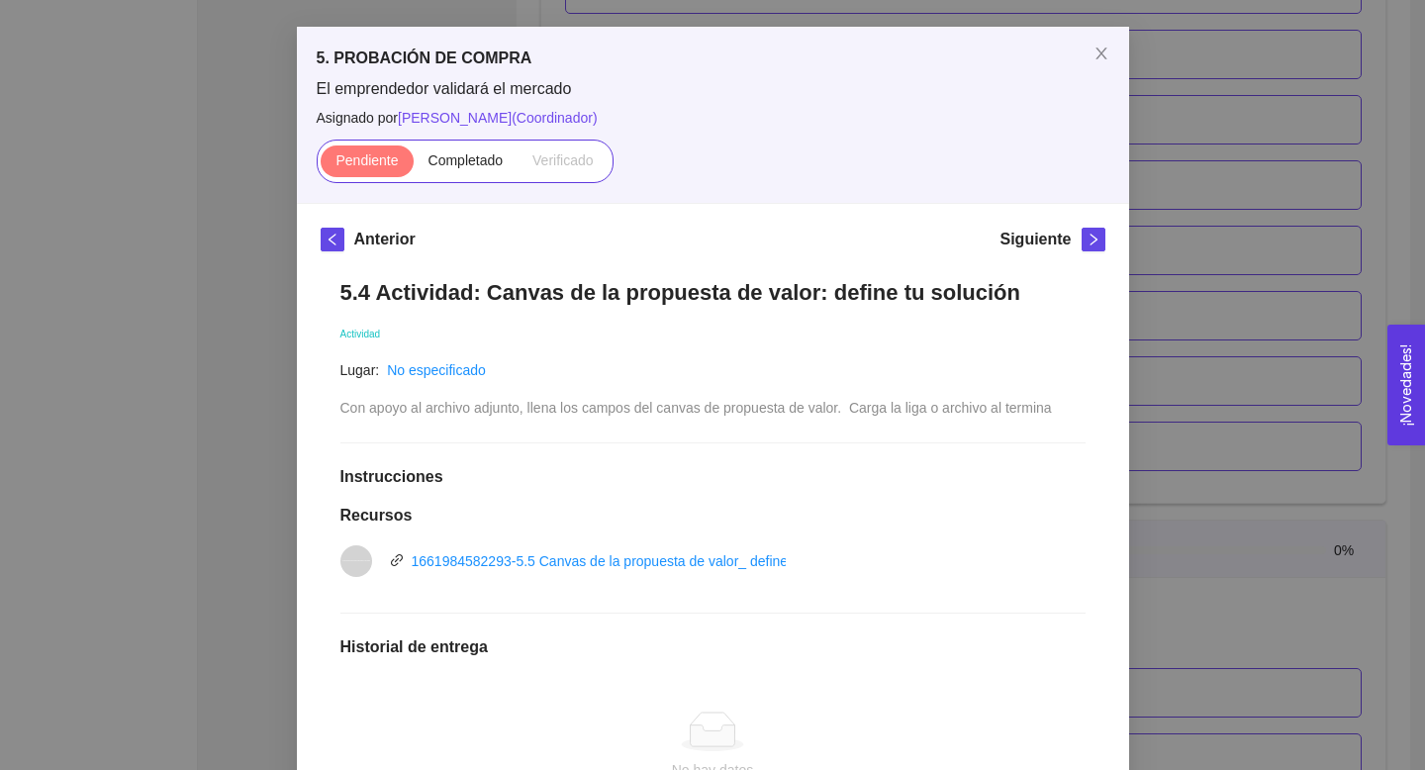
scroll to position [83, 0]
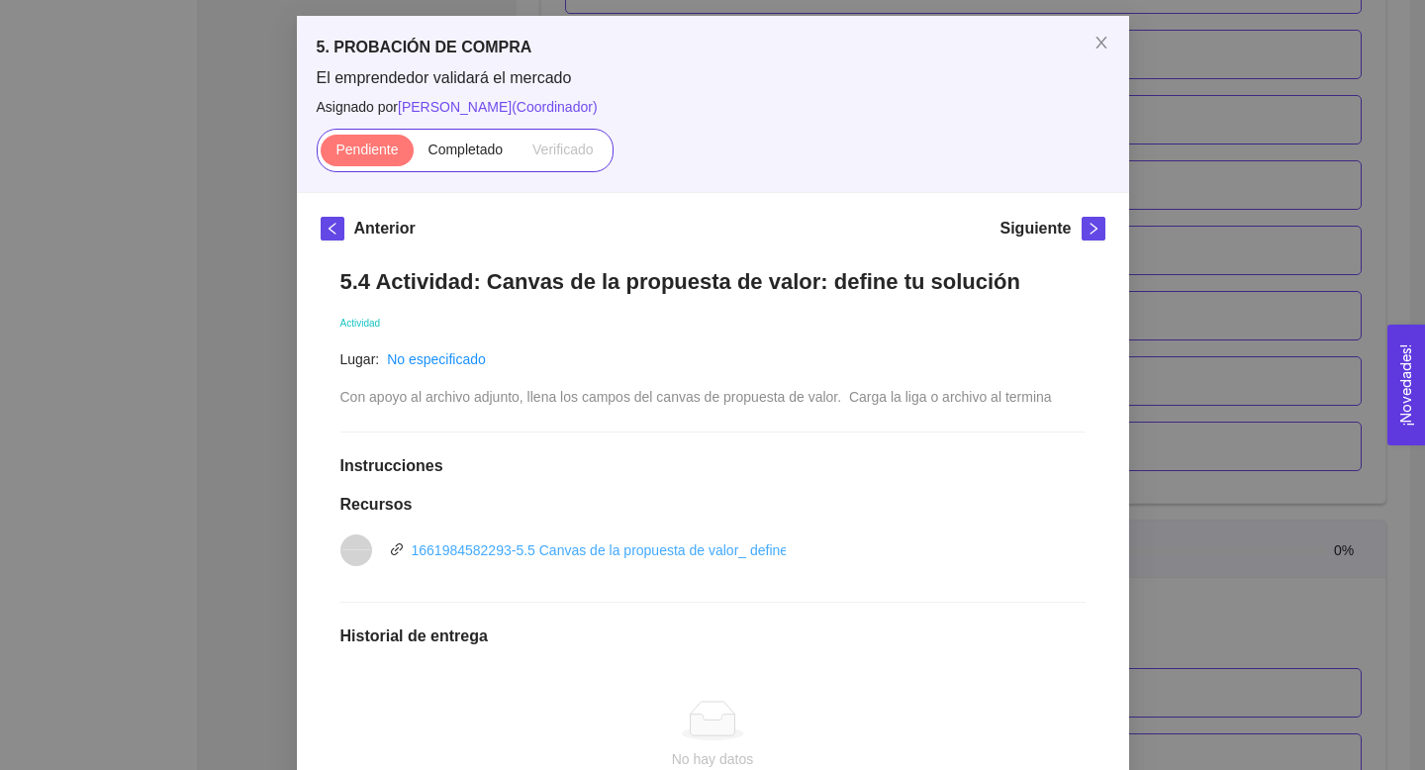
click at [692, 542] on link "1661984582293-5.5 Canvas de la propuesta de valor_ define tu solución.pptx" at bounding box center [650, 550] width 477 height 16
click at [1100, 42] on icon "close" at bounding box center [1100, 43] width 11 height 12
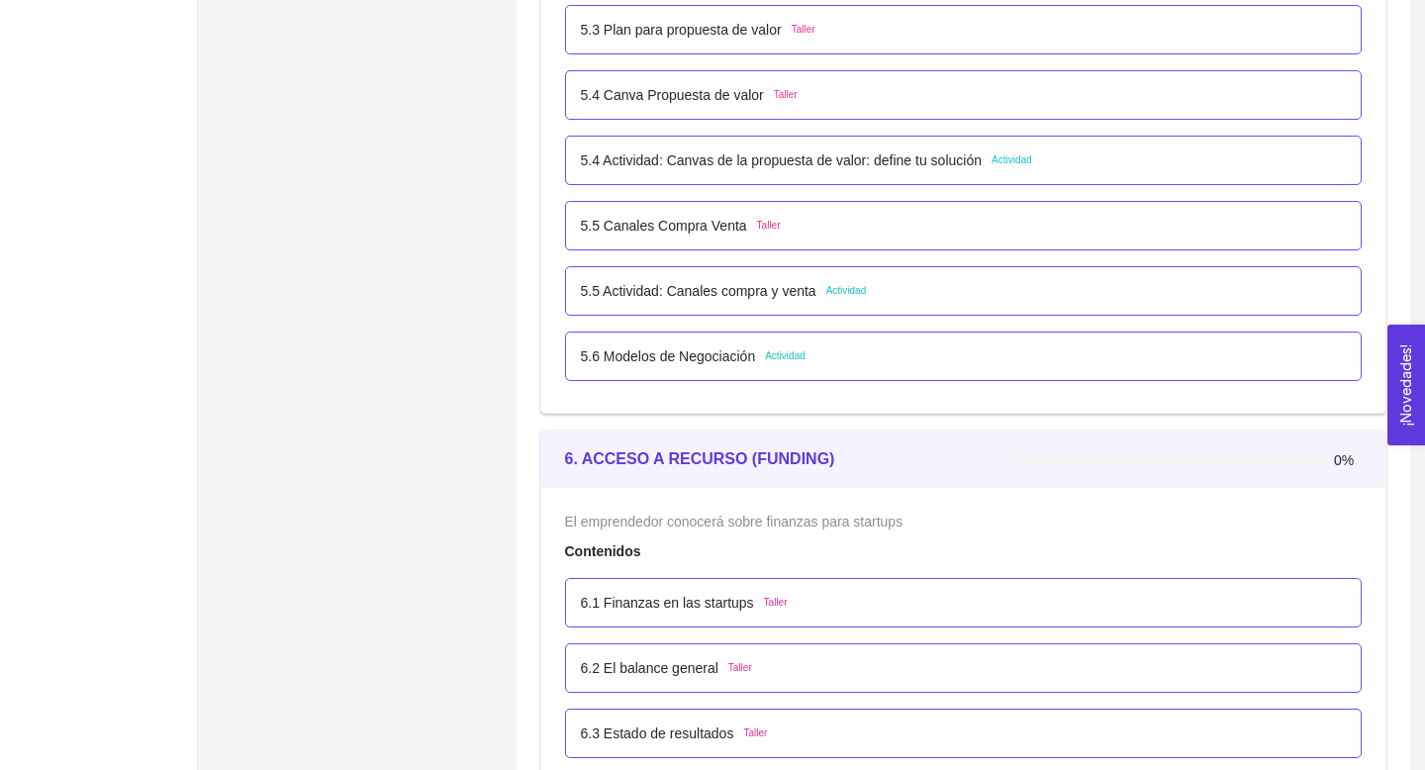
scroll to position [4171, 0]
click at [717, 232] on p "5.5 Canales Compra Venta" at bounding box center [664, 225] width 166 height 22
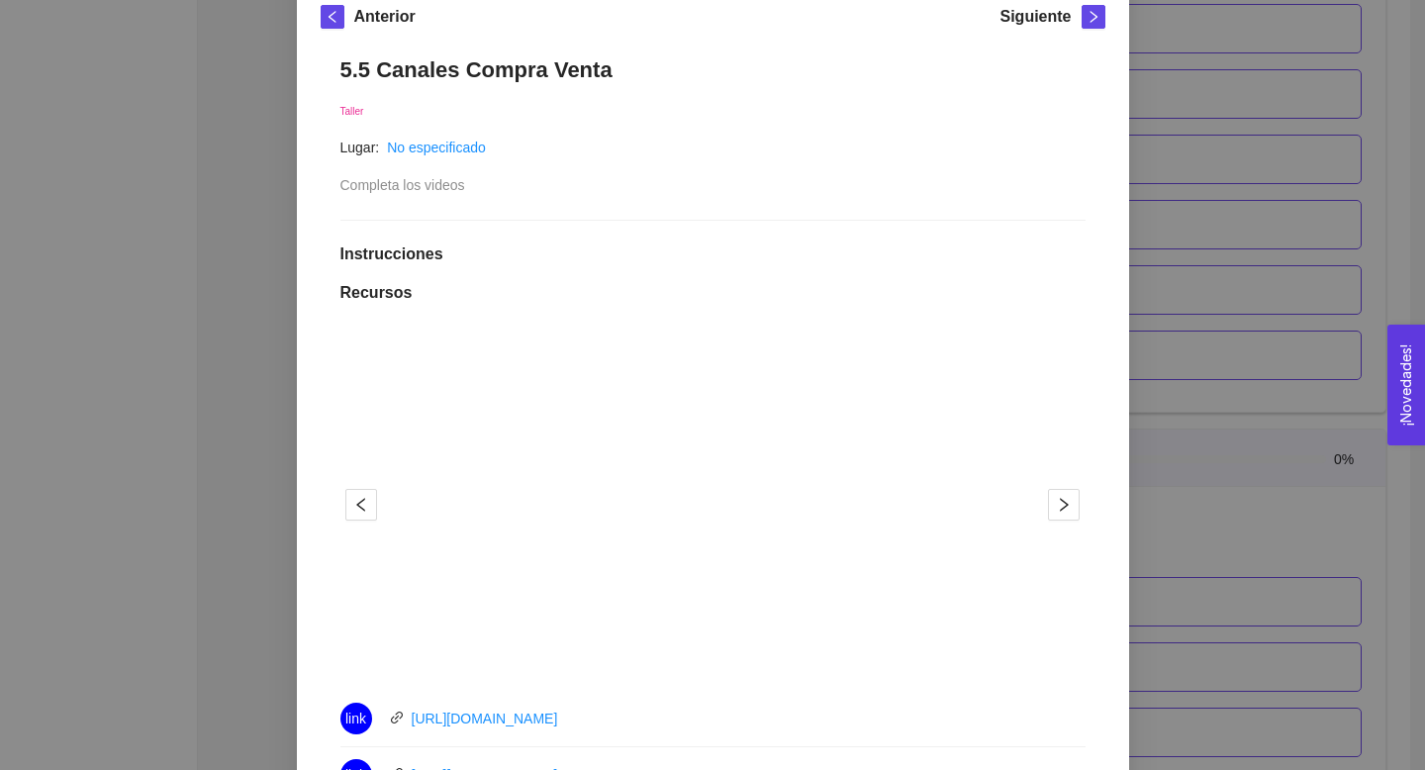
scroll to position [0, 0]
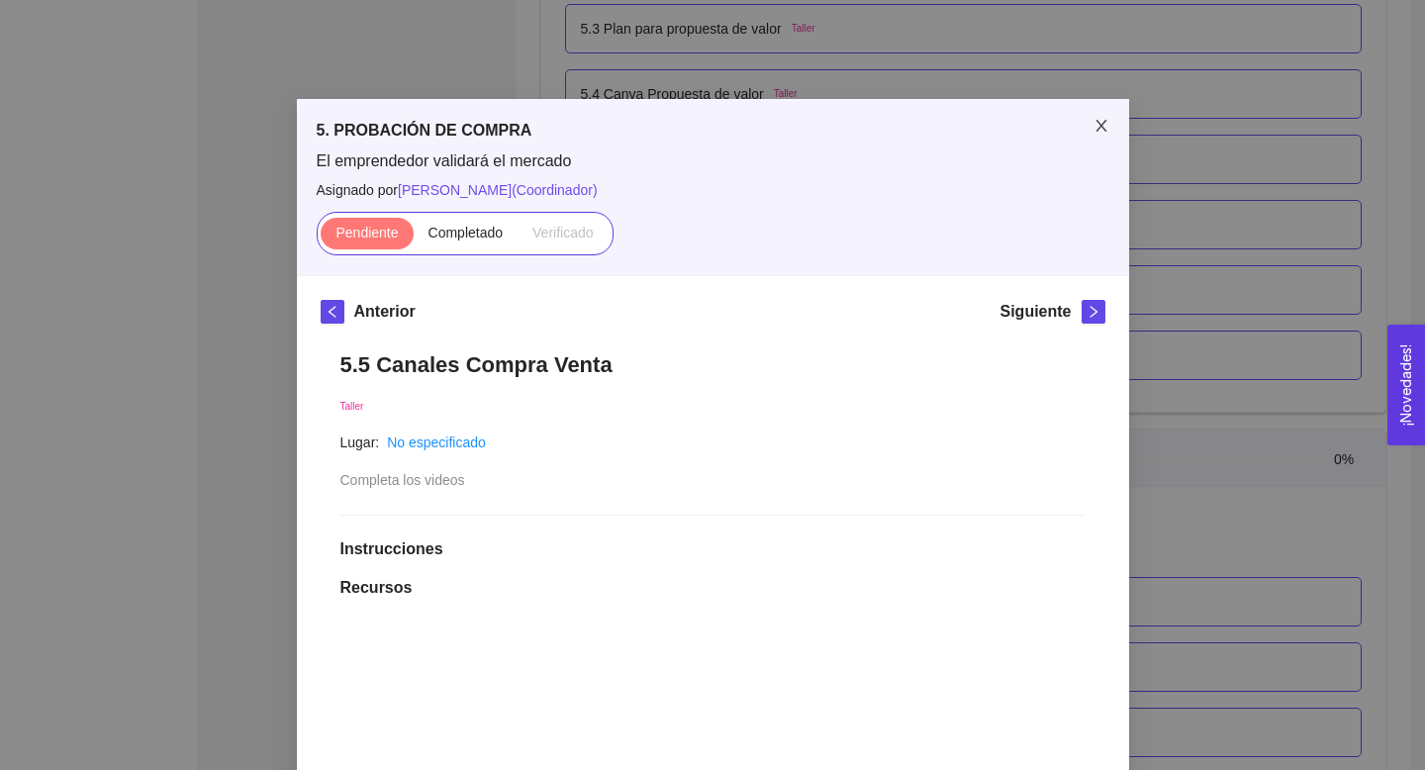
click at [1103, 129] on icon "close" at bounding box center [1100, 126] width 11 height 12
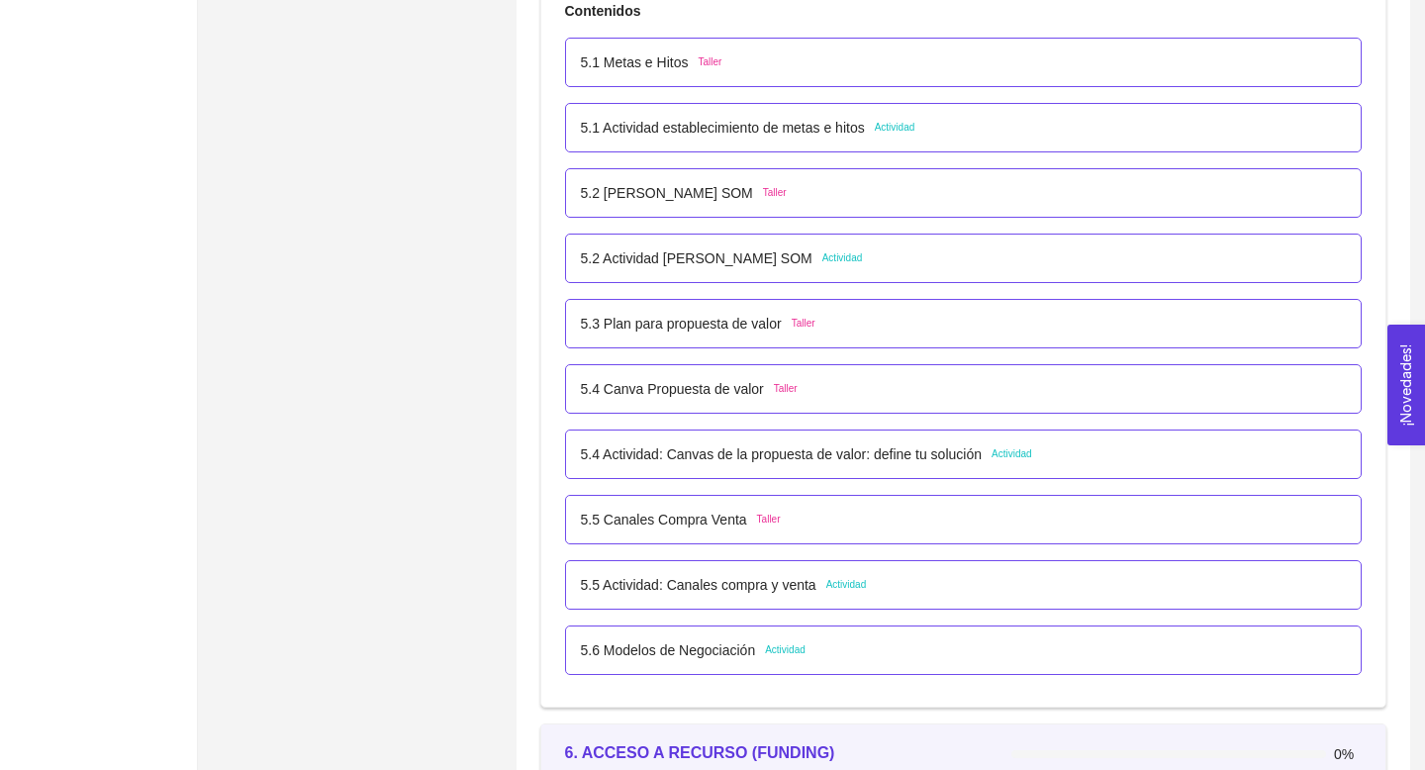
scroll to position [3869, 0]
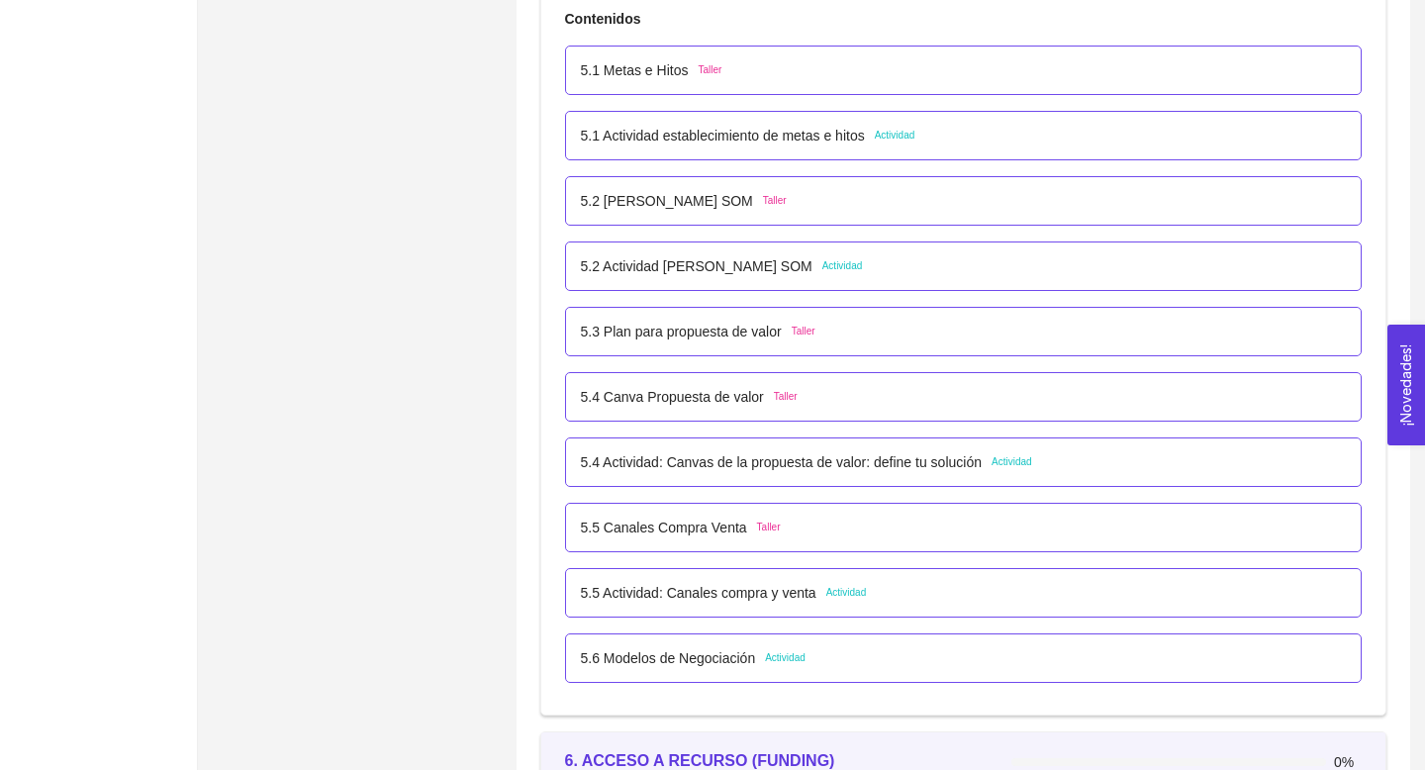
click at [796, 455] on p "5.4 Actividad: Canvas de la propuesta de valor: define tu solución" at bounding box center [781, 462] width 401 height 22
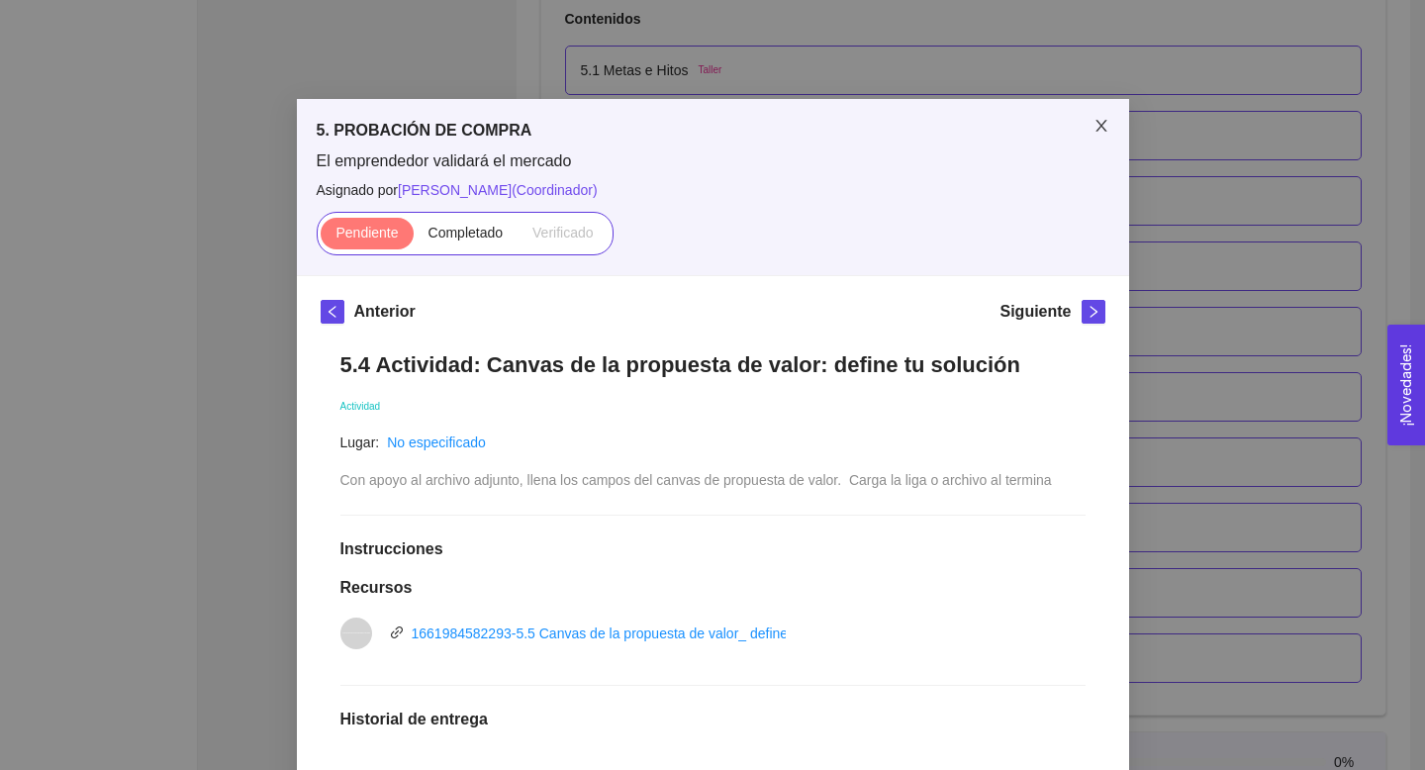
click at [1102, 130] on icon "close" at bounding box center [1101, 126] width 16 height 16
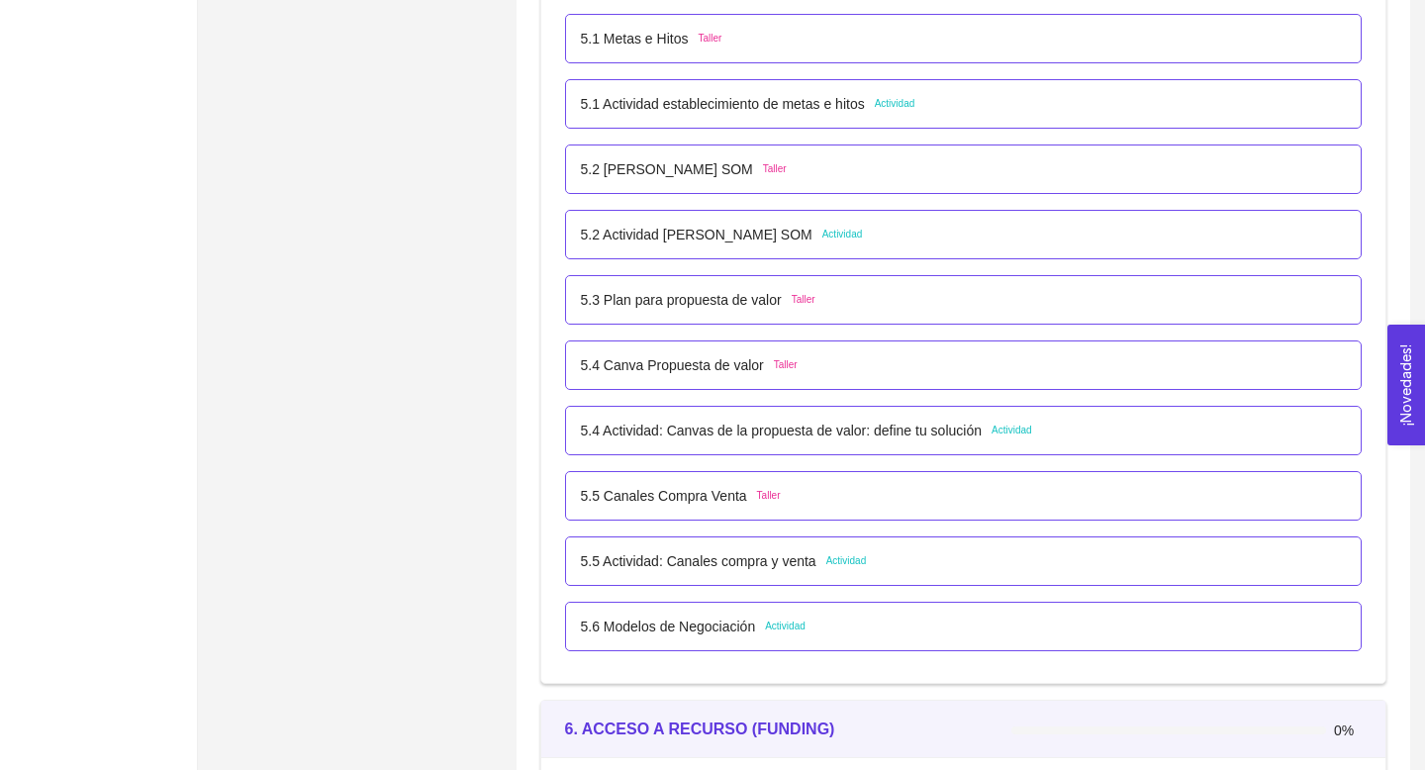
scroll to position [3924, 0]
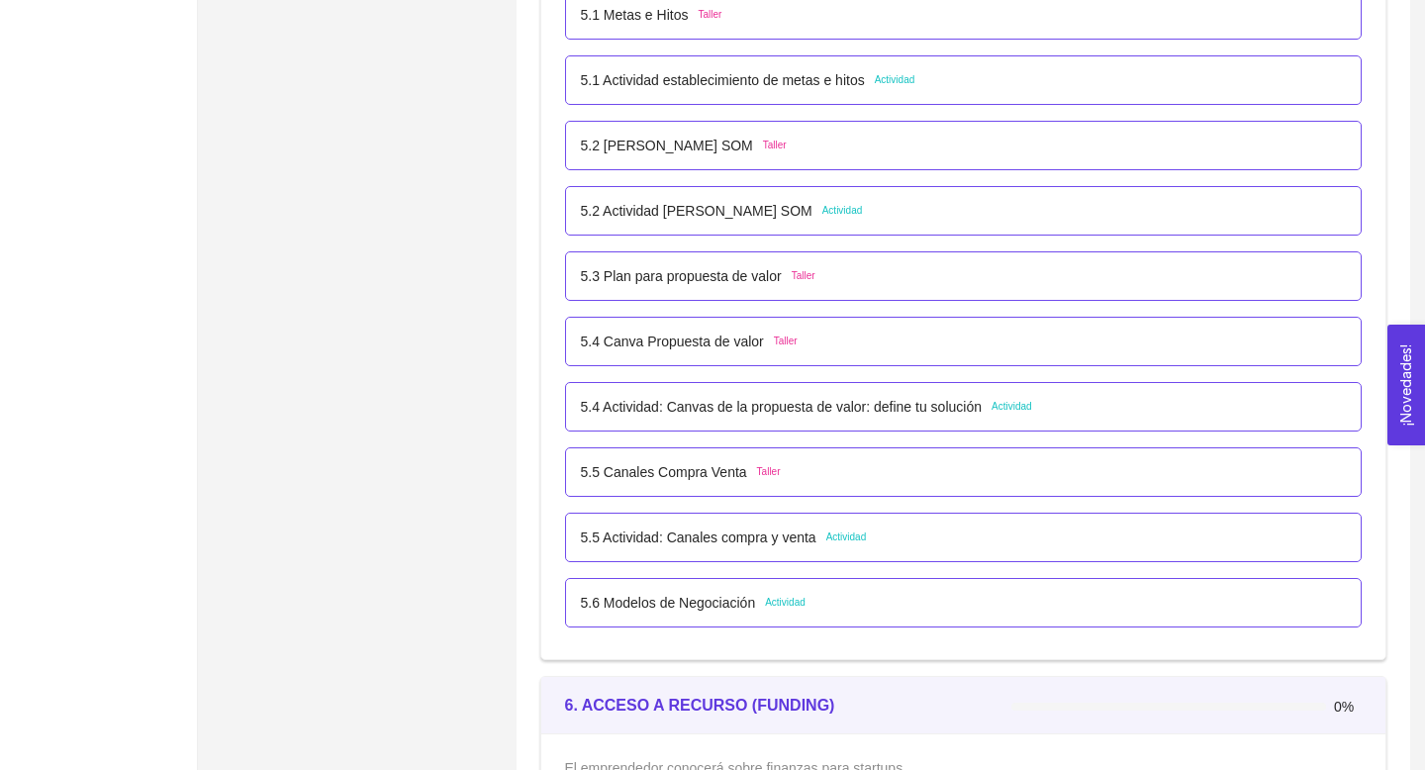
click at [734, 477] on p "5.5 Canales Compra Venta" at bounding box center [664, 472] width 166 height 22
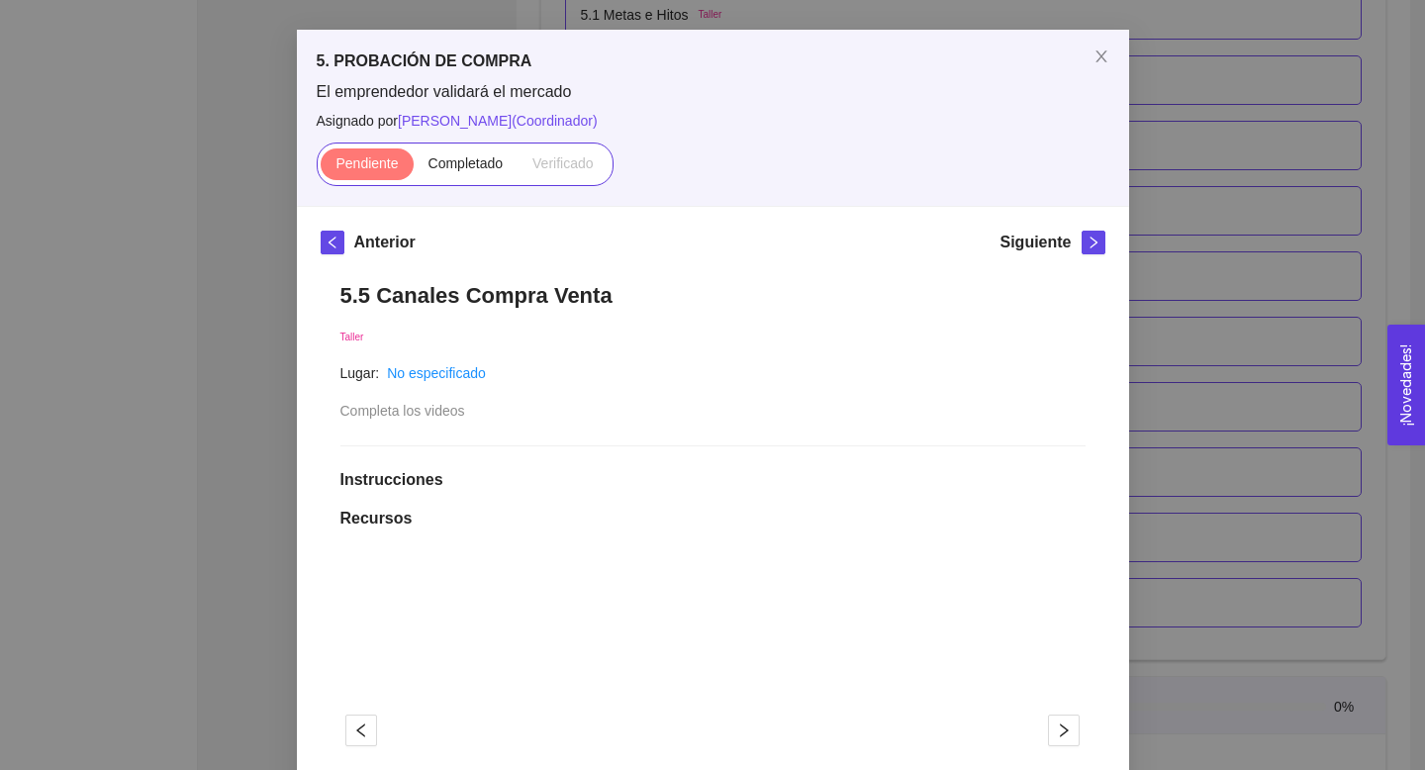
scroll to position [0, 0]
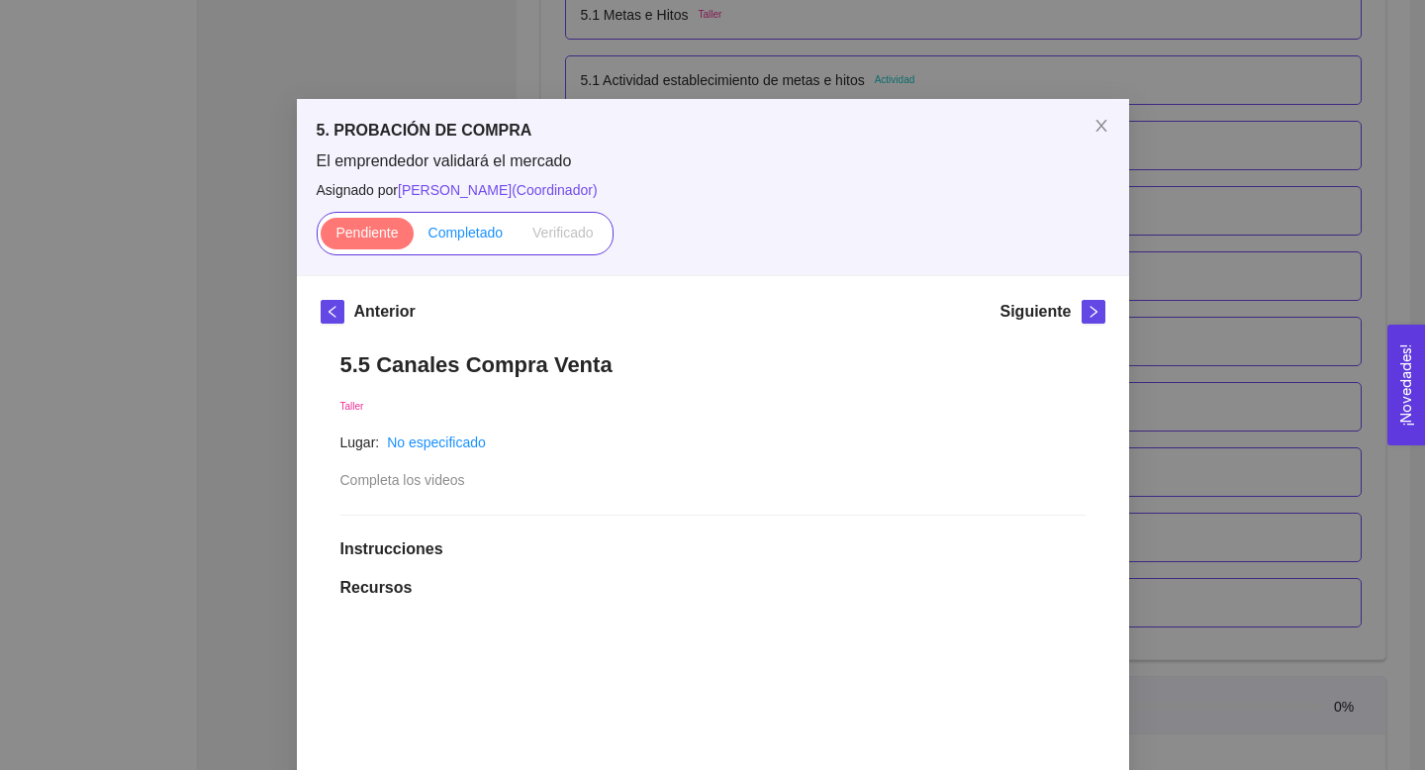
click at [490, 236] on span "Completado" at bounding box center [465, 233] width 75 height 16
click at [414, 237] on input "Completado" at bounding box center [414, 237] width 0 height 0
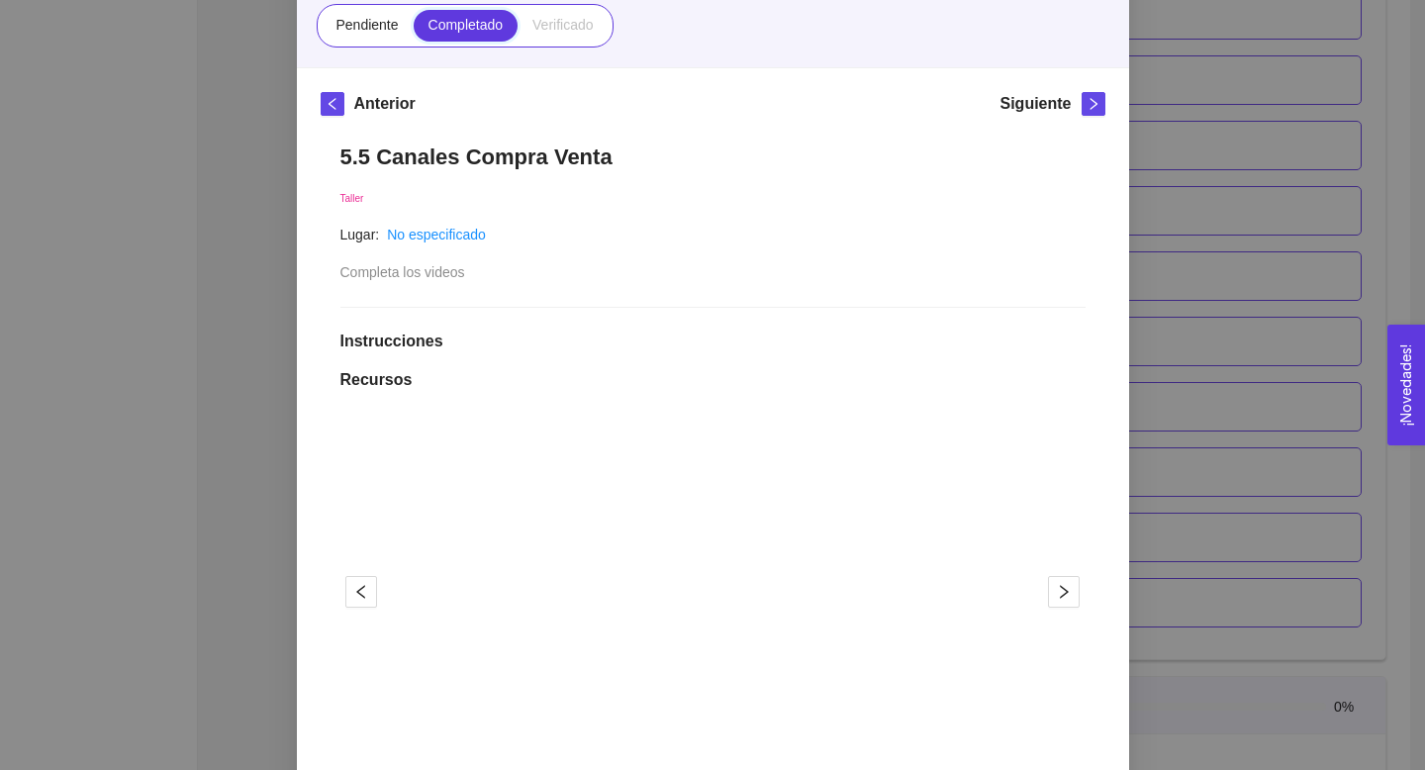
scroll to position [108, 0]
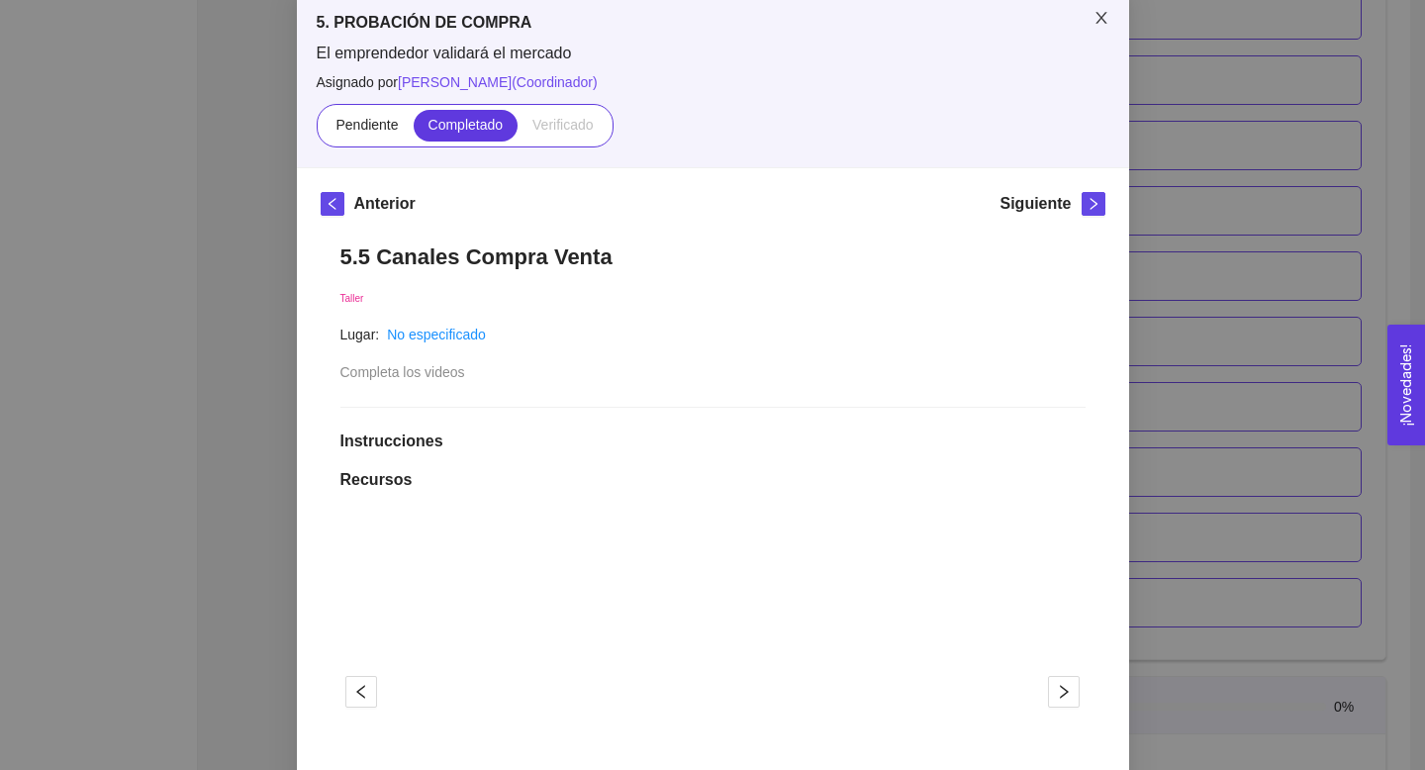
click at [1104, 18] on icon "close" at bounding box center [1101, 18] width 16 height 16
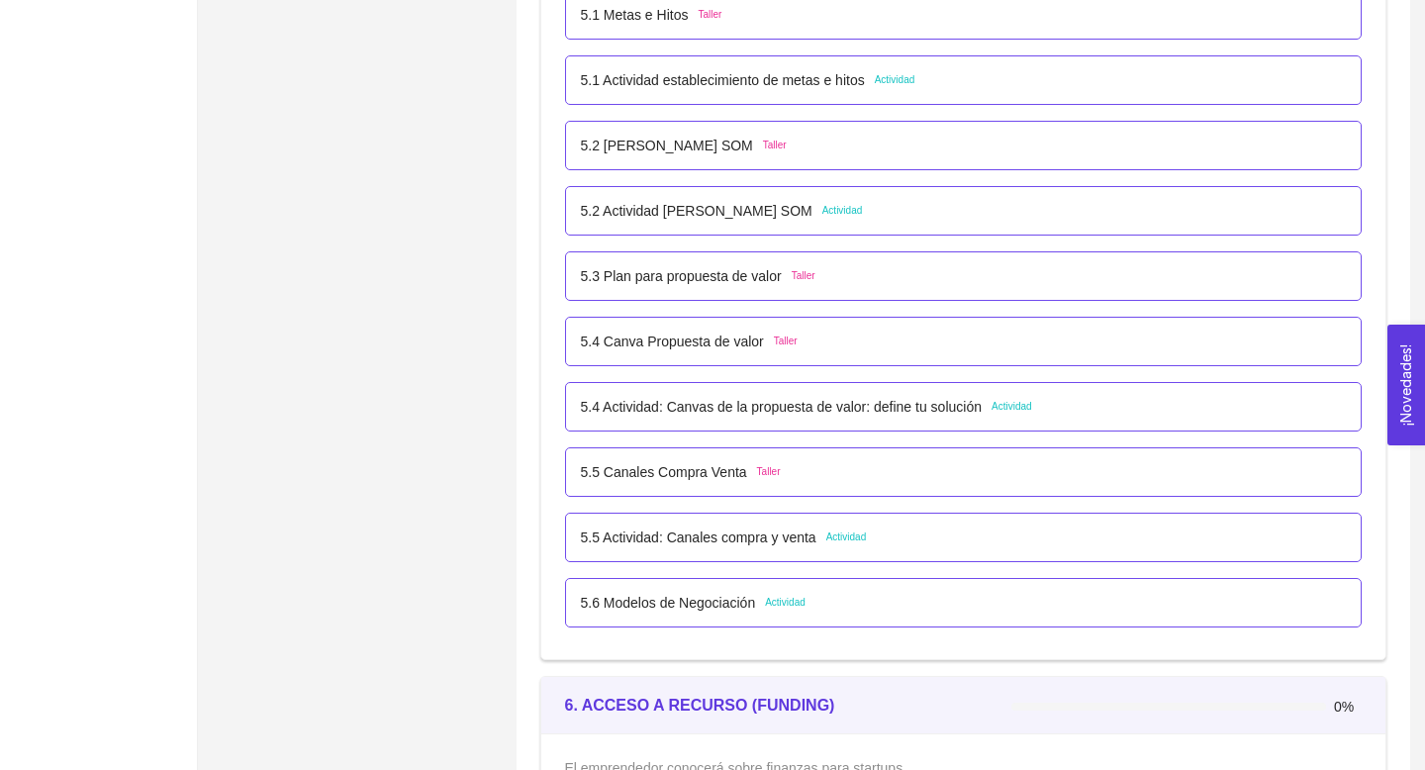
click at [700, 604] on p "5.6 Modelos de Negociación" at bounding box center [668, 603] width 175 height 22
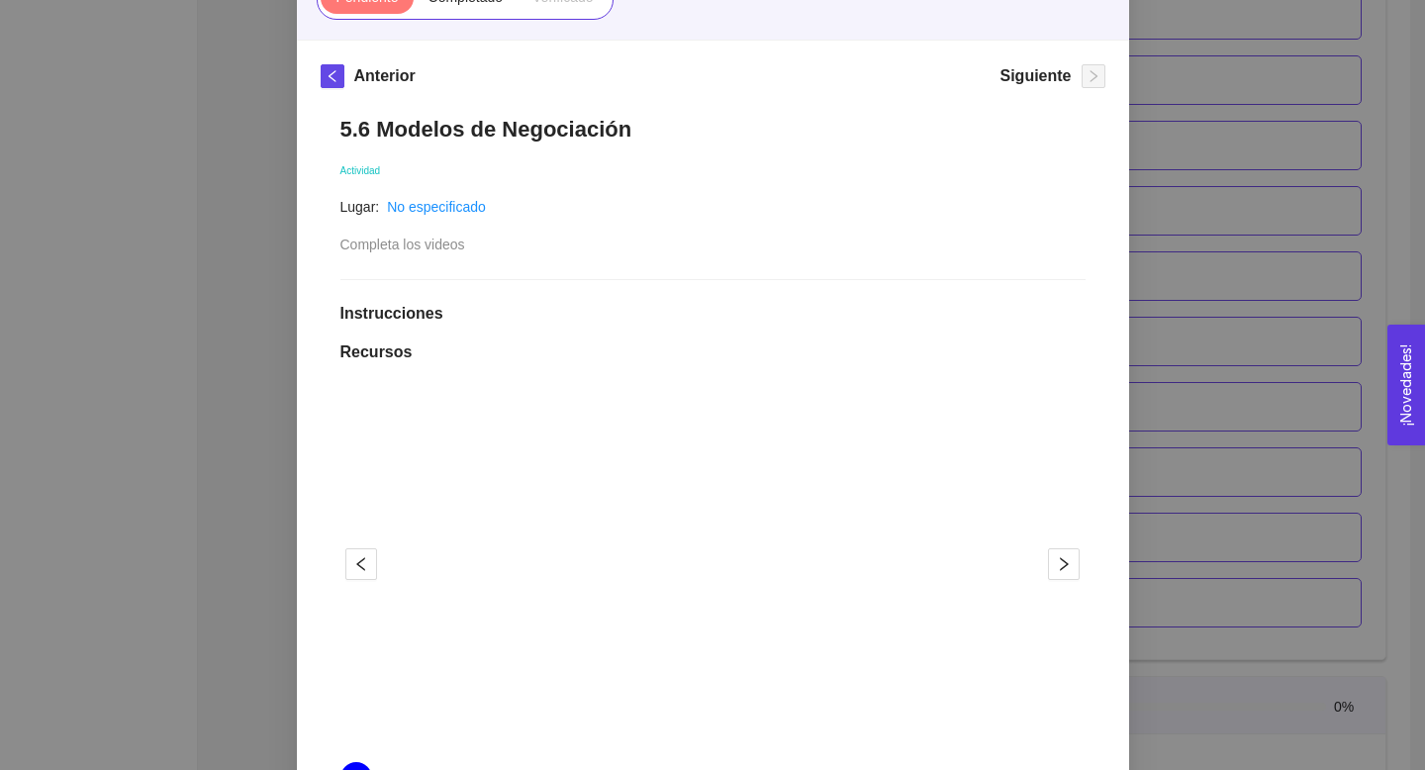
scroll to position [0, 0]
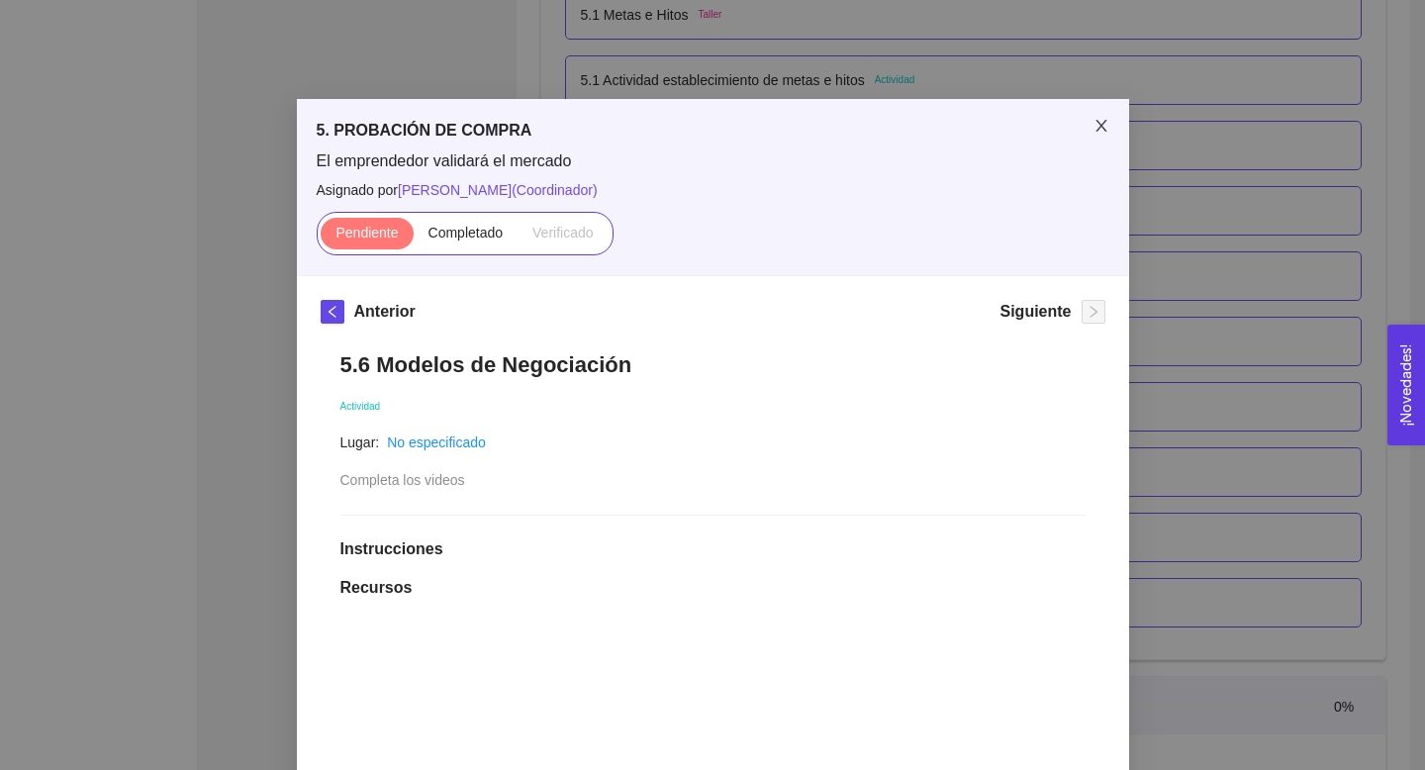
click at [1095, 131] on icon "close" at bounding box center [1101, 126] width 16 height 16
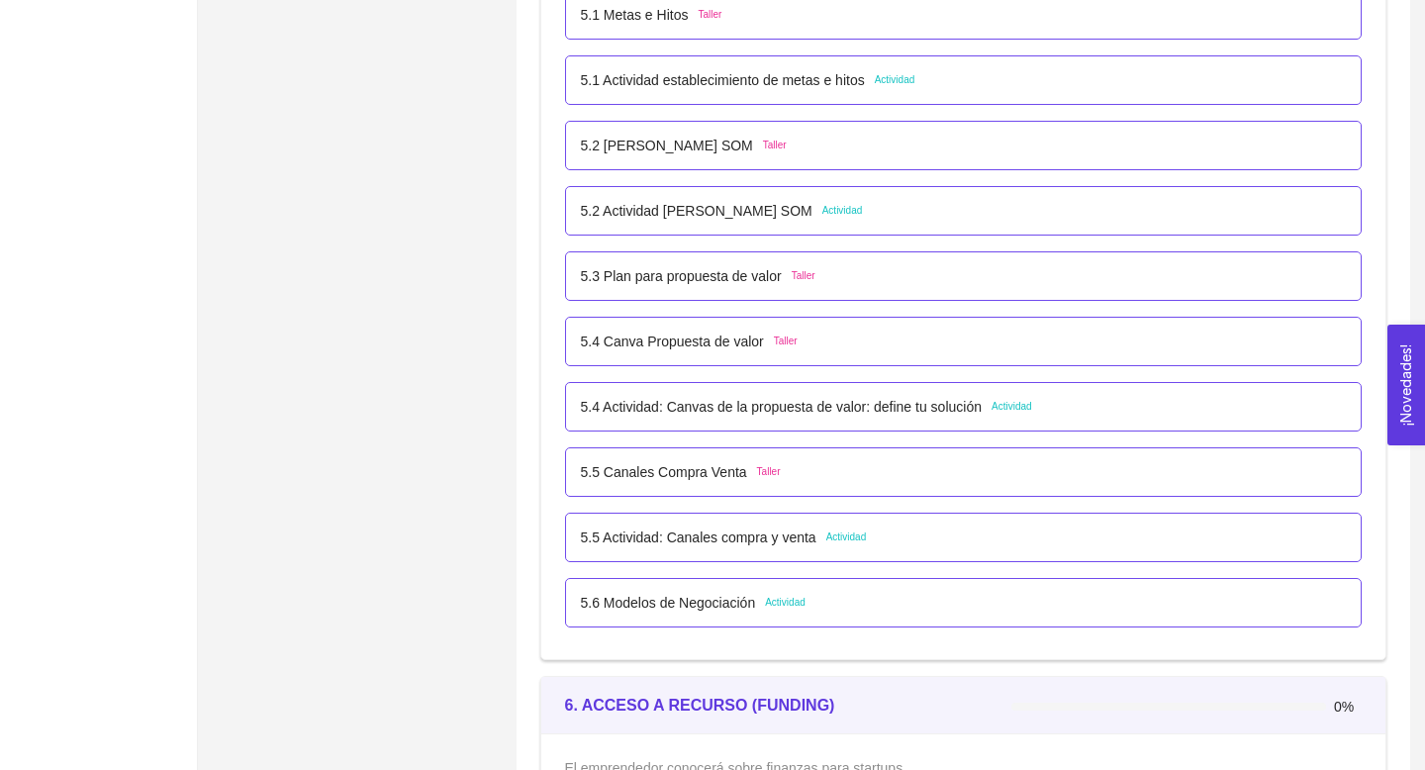
click at [758, 532] on p "5.5 Actividad: Canales compra y venta" at bounding box center [698, 537] width 235 height 22
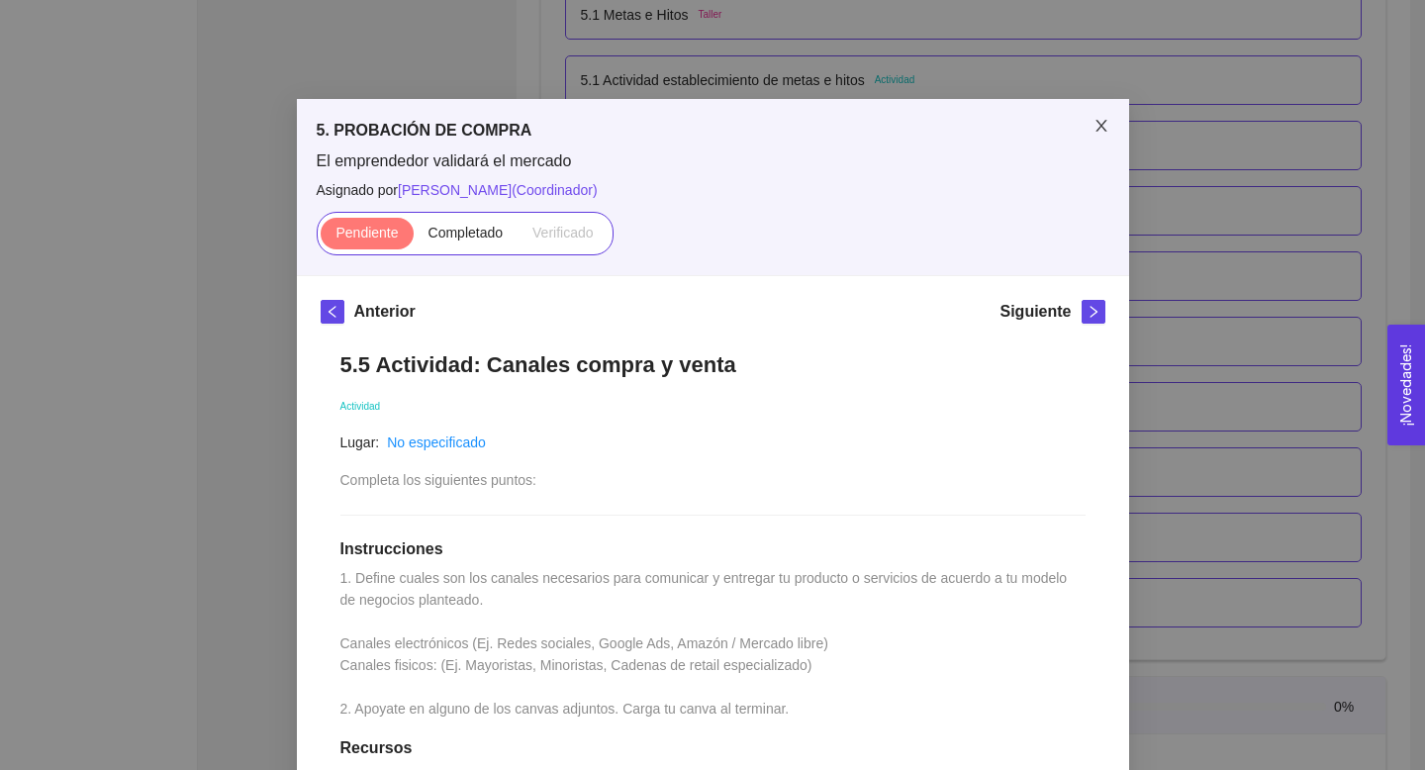
click at [1102, 124] on icon "close" at bounding box center [1100, 126] width 11 height 12
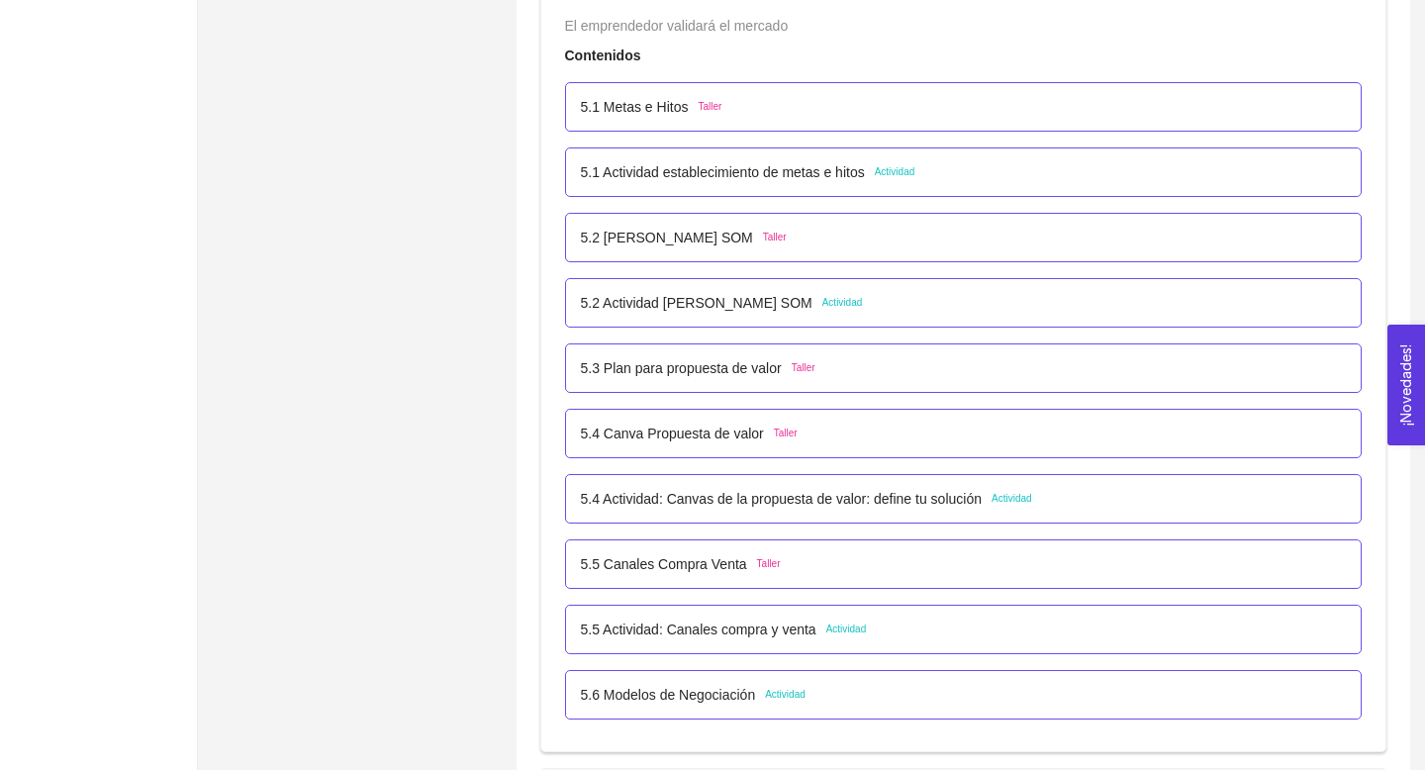
scroll to position [3846, 0]
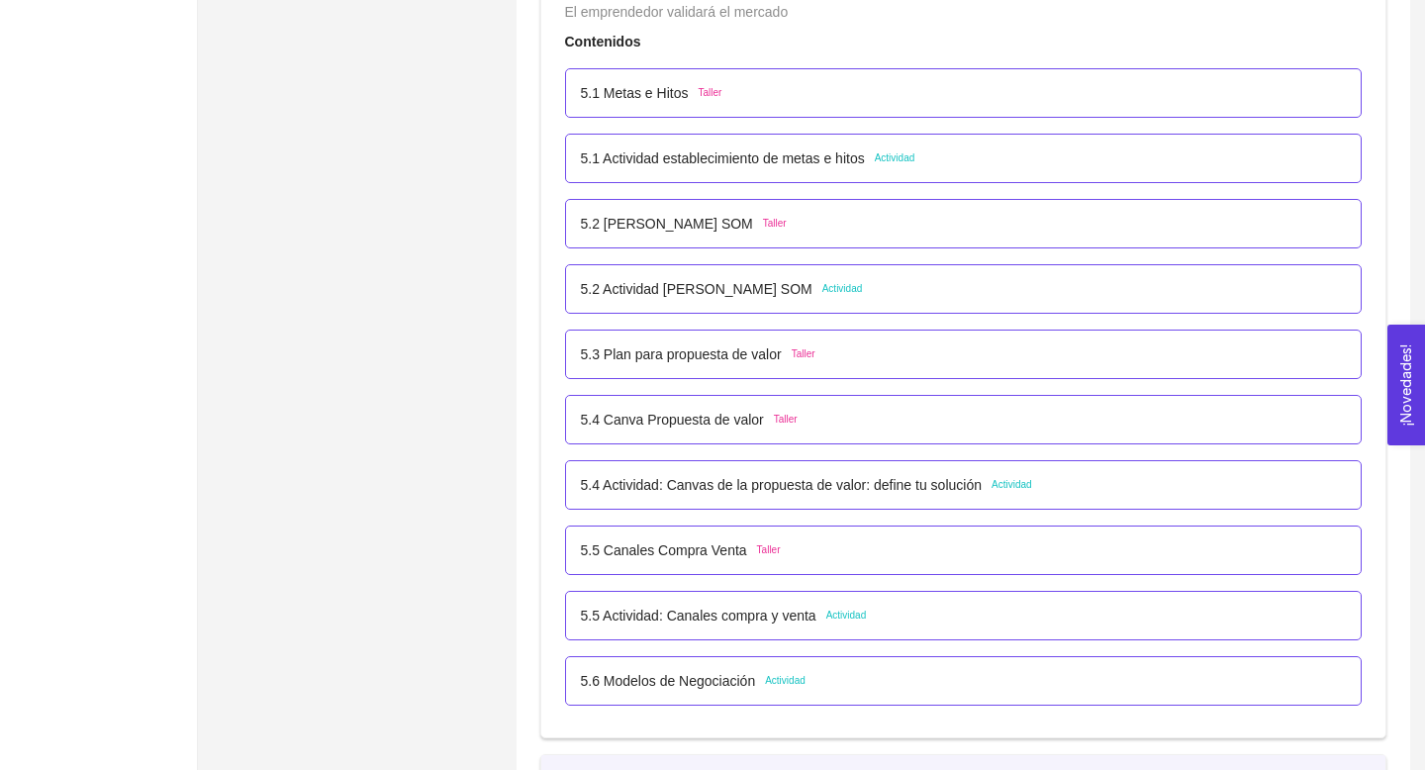
click at [714, 694] on div "5.6 Modelos de Negociación Actividad" at bounding box center [963, 680] width 797 height 49
click at [724, 678] on p "5.6 Modelos de Negociación" at bounding box center [668, 681] width 175 height 22
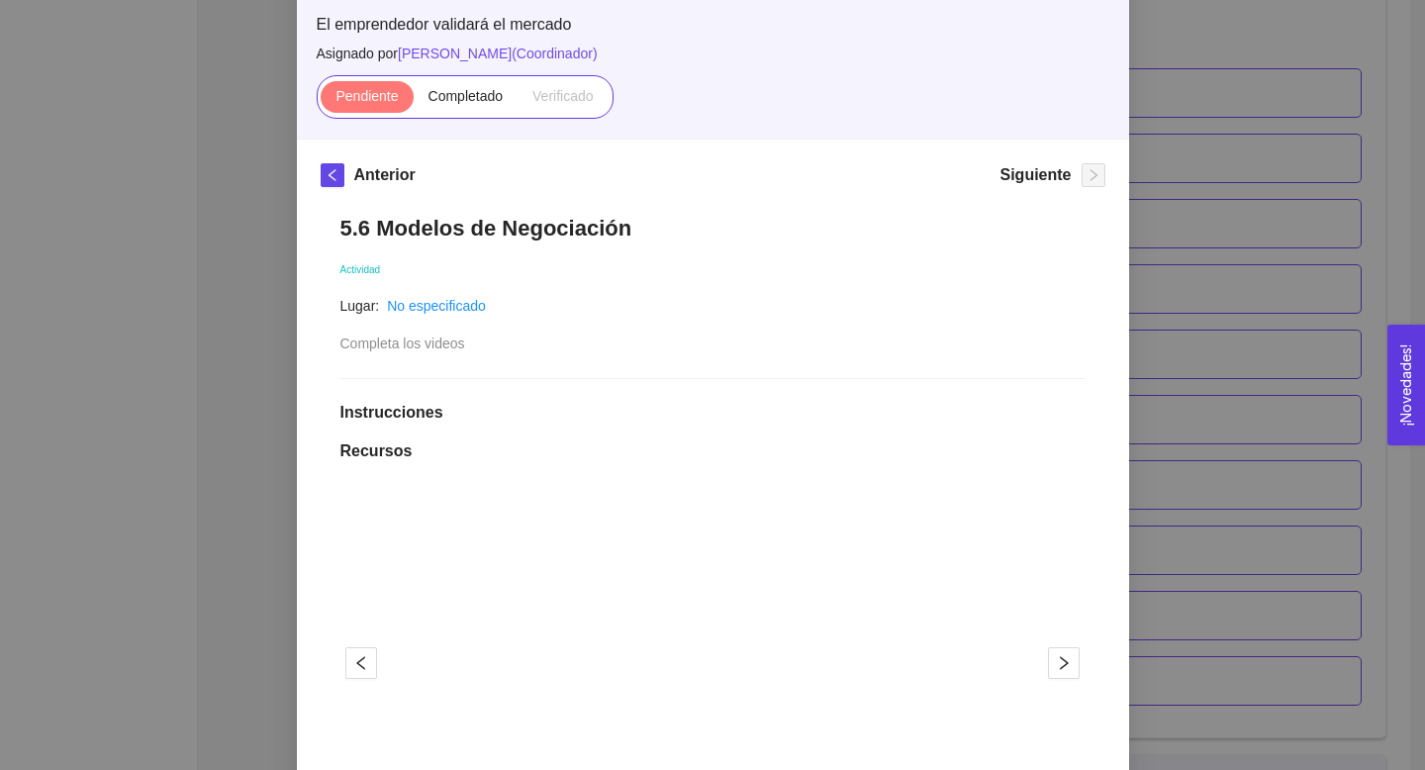
scroll to position [372, 0]
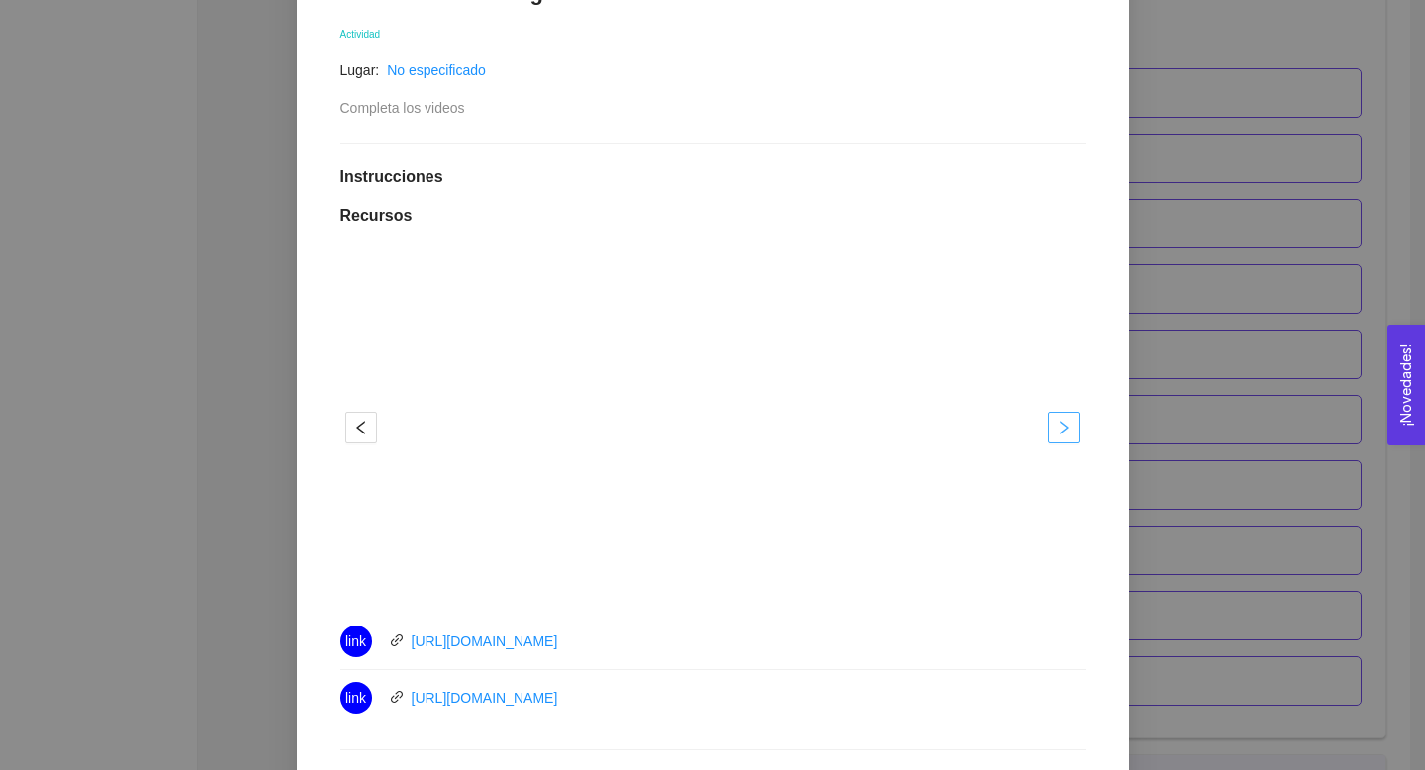
click at [1068, 432] on icon "right" at bounding box center [1064, 428] width 16 height 16
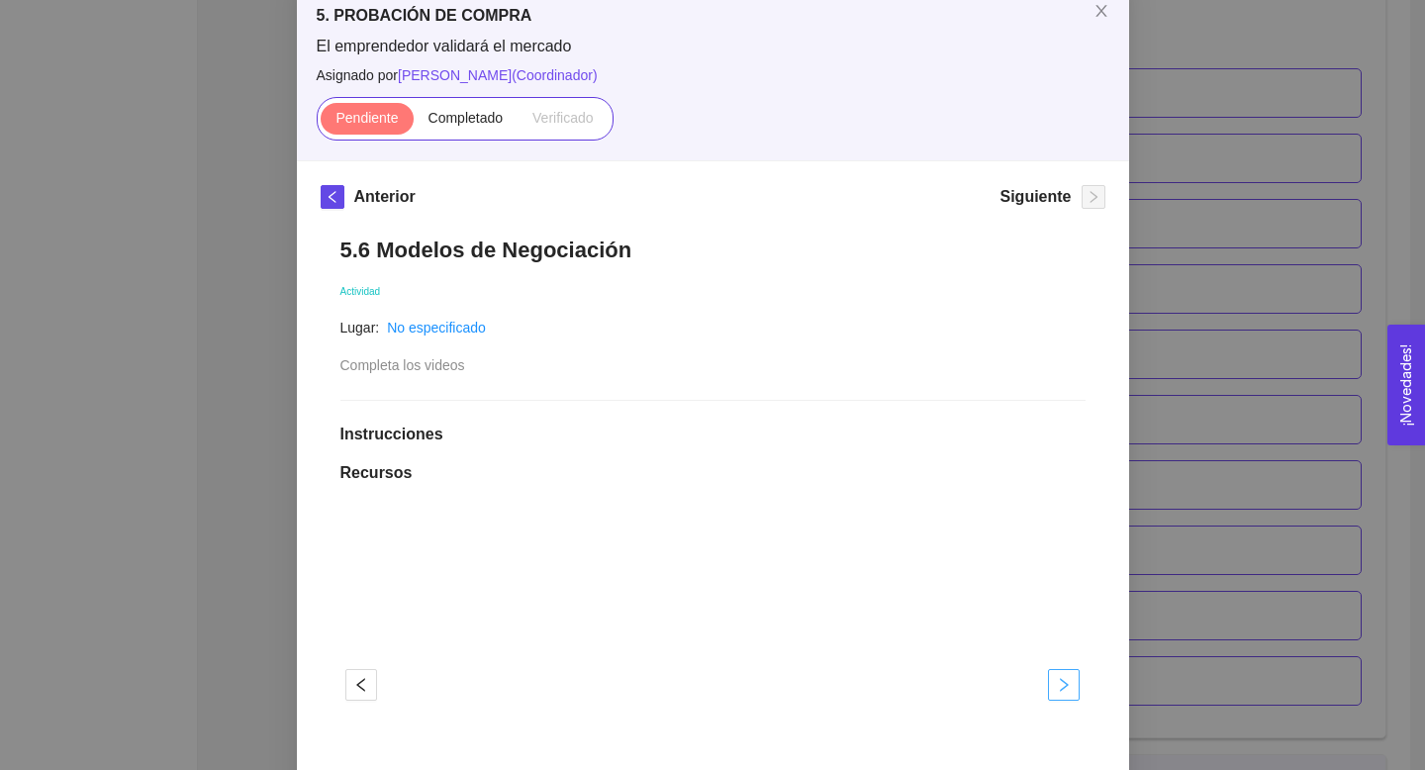
scroll to position [50, 0]
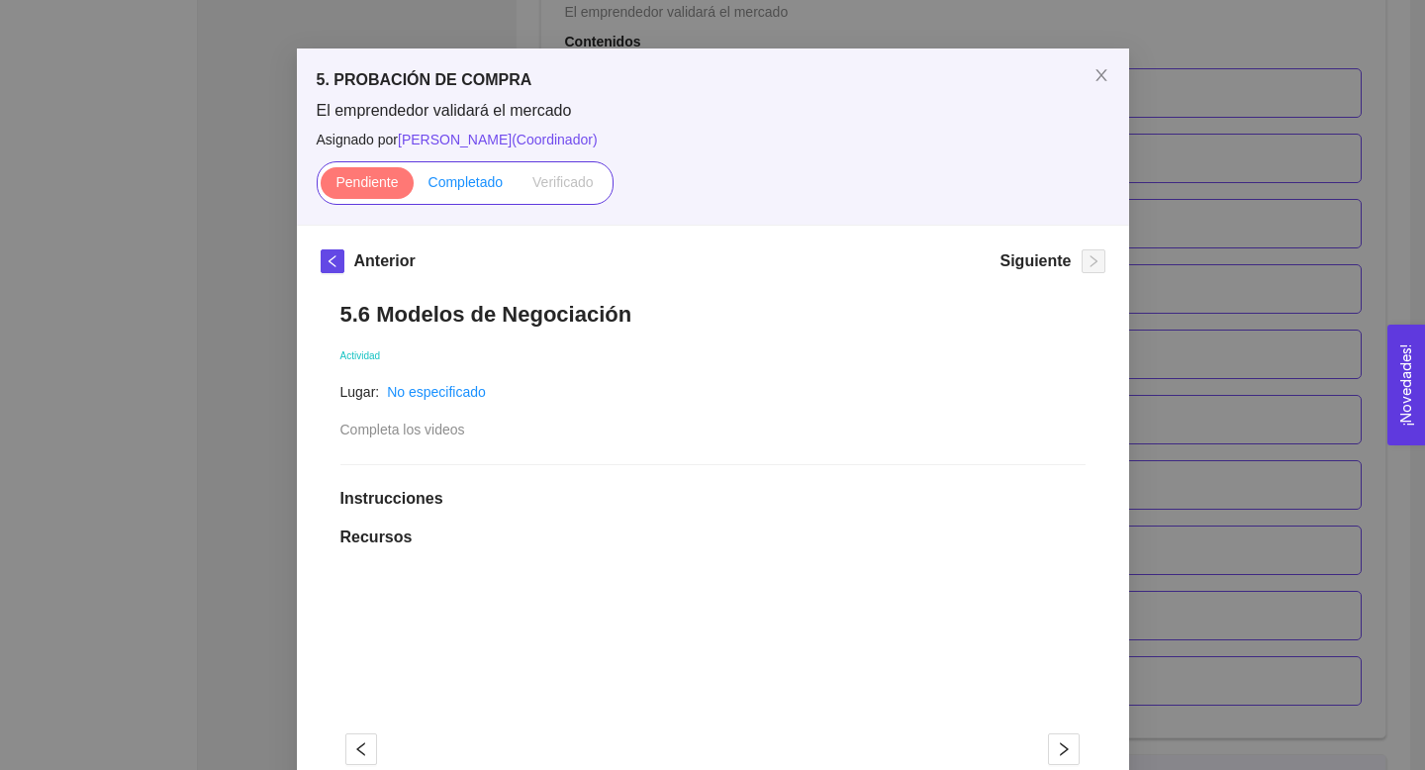
click at [480, 191] on label "Completado" at bounding box center [466, 183] width 105 height 32
click at [414, 187] on input "Completado" at bounding box center [414, 187] width 0 height 0
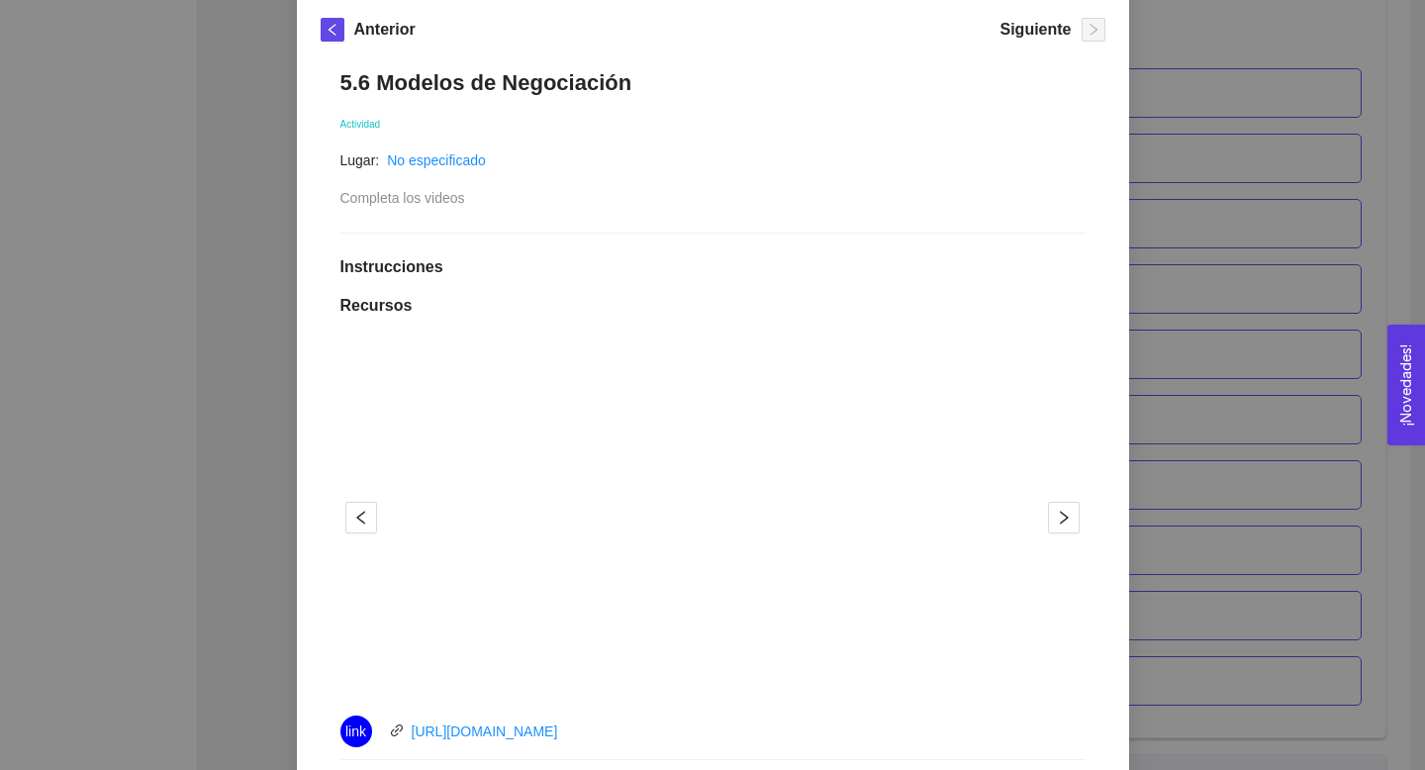
scroll to position [396, 0]
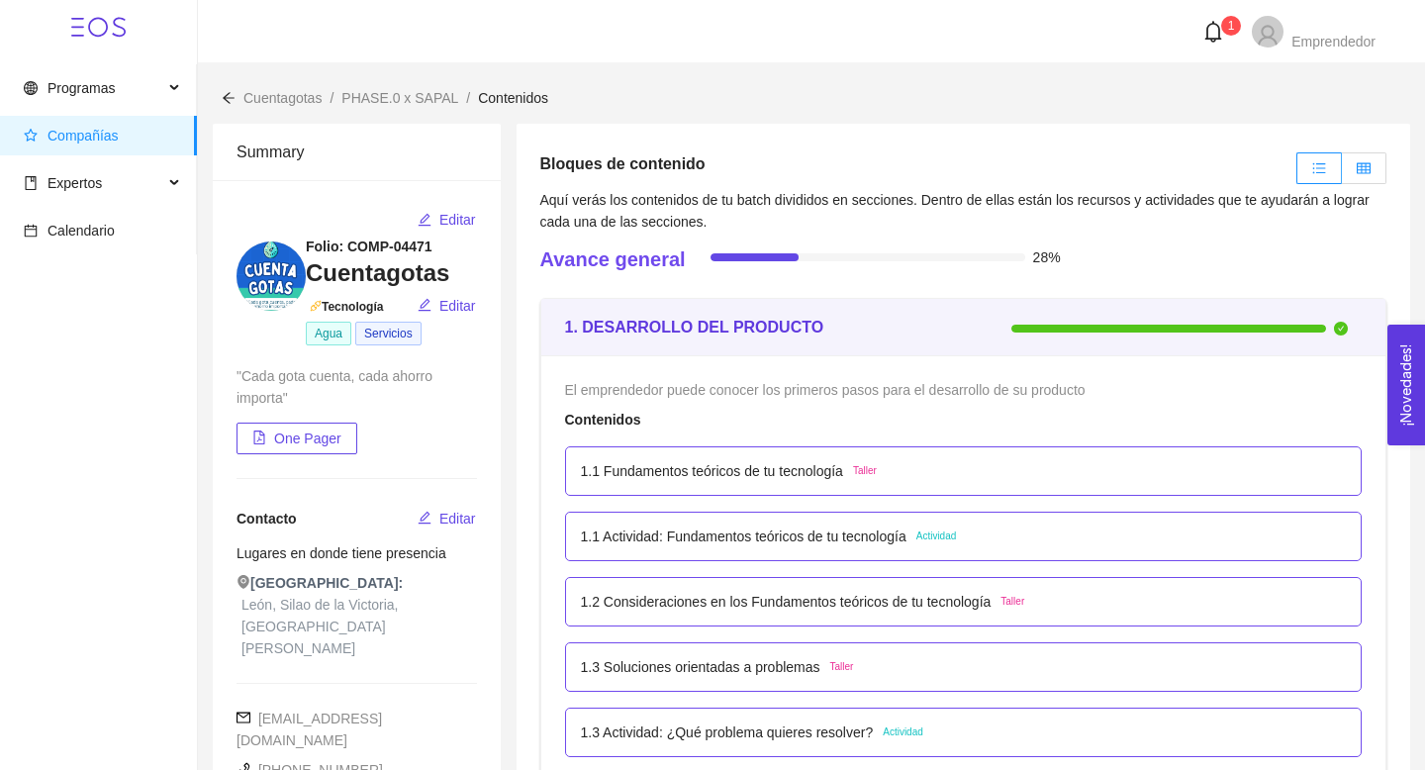
click at [1370, 175] on label at bounding box center [1364, 168] width 45 height 32
click at [1342, 173] on input "radio" at bounding box center [1342, 173] width 0 height 0
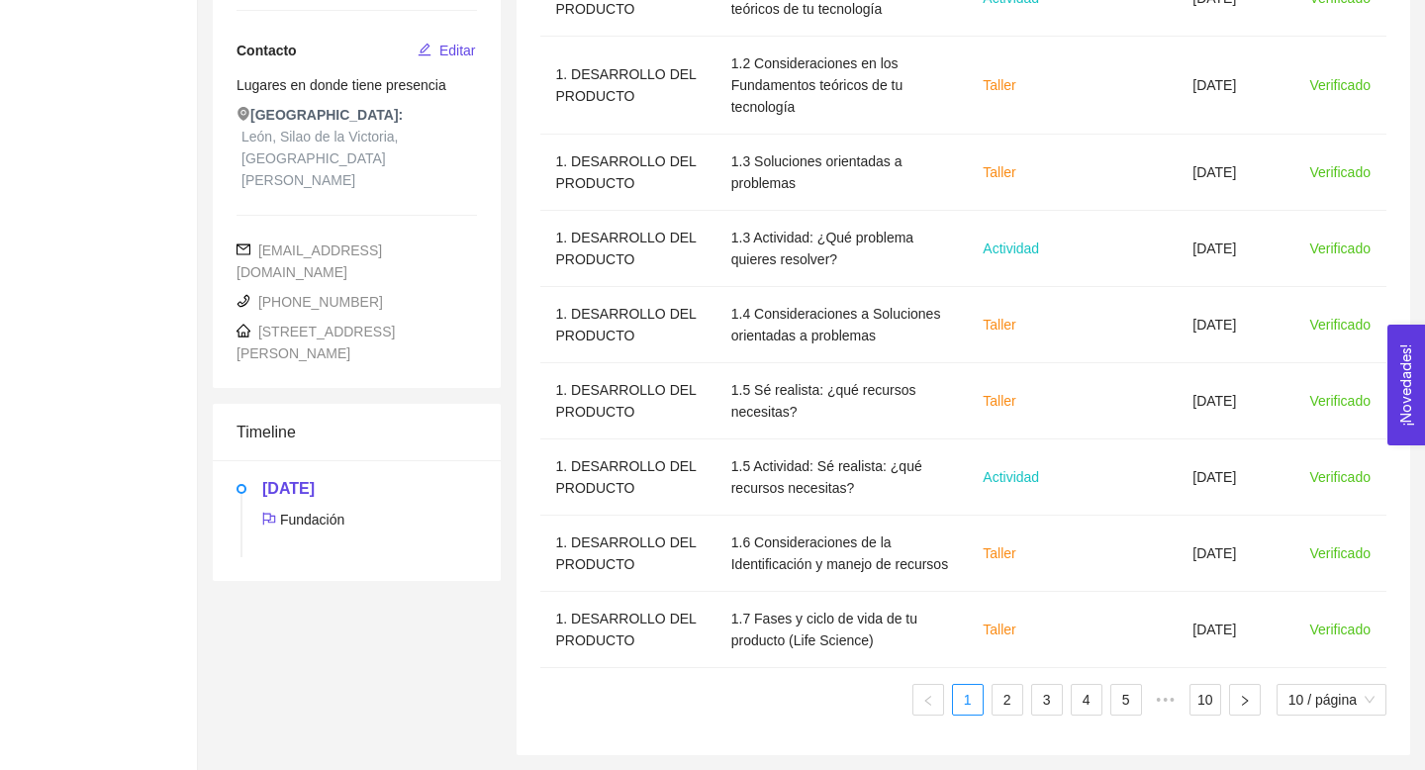
scroll to position [512, 0]
click at [1001, 700] on link "2" at bounding box center [1007, 700] width 30 height 30
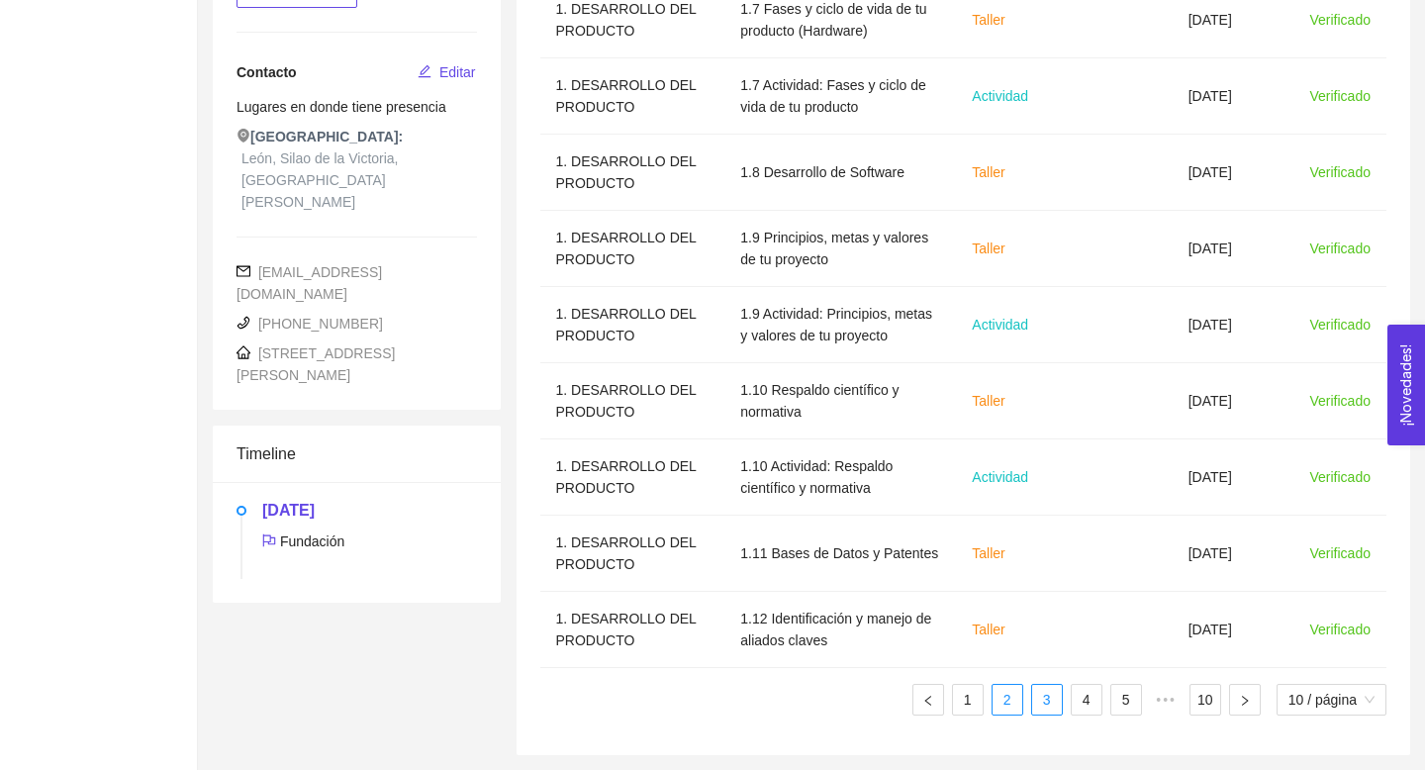
click at [1045, 697] on link "3" at bounding box center [1047, 700] width 30 height 30
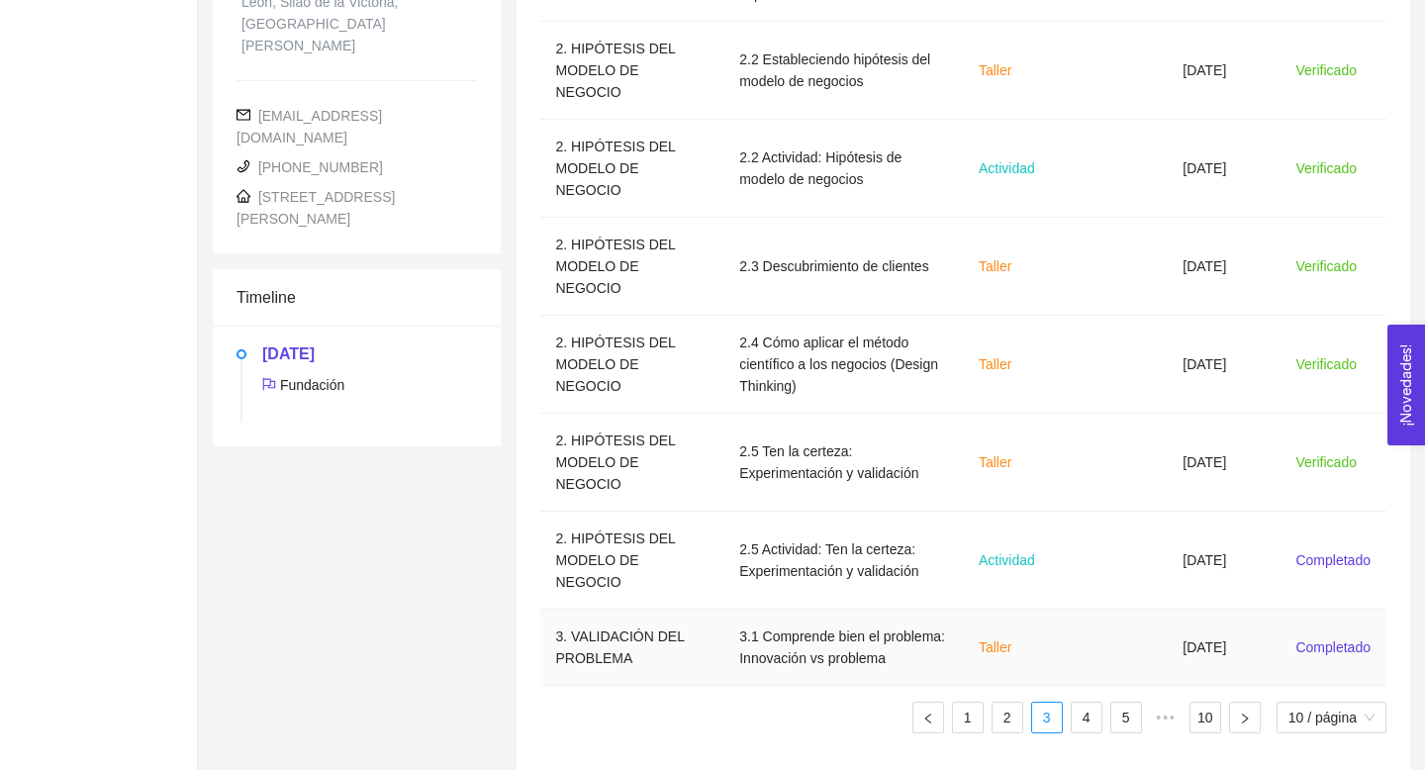
scroll to position [642, 0]
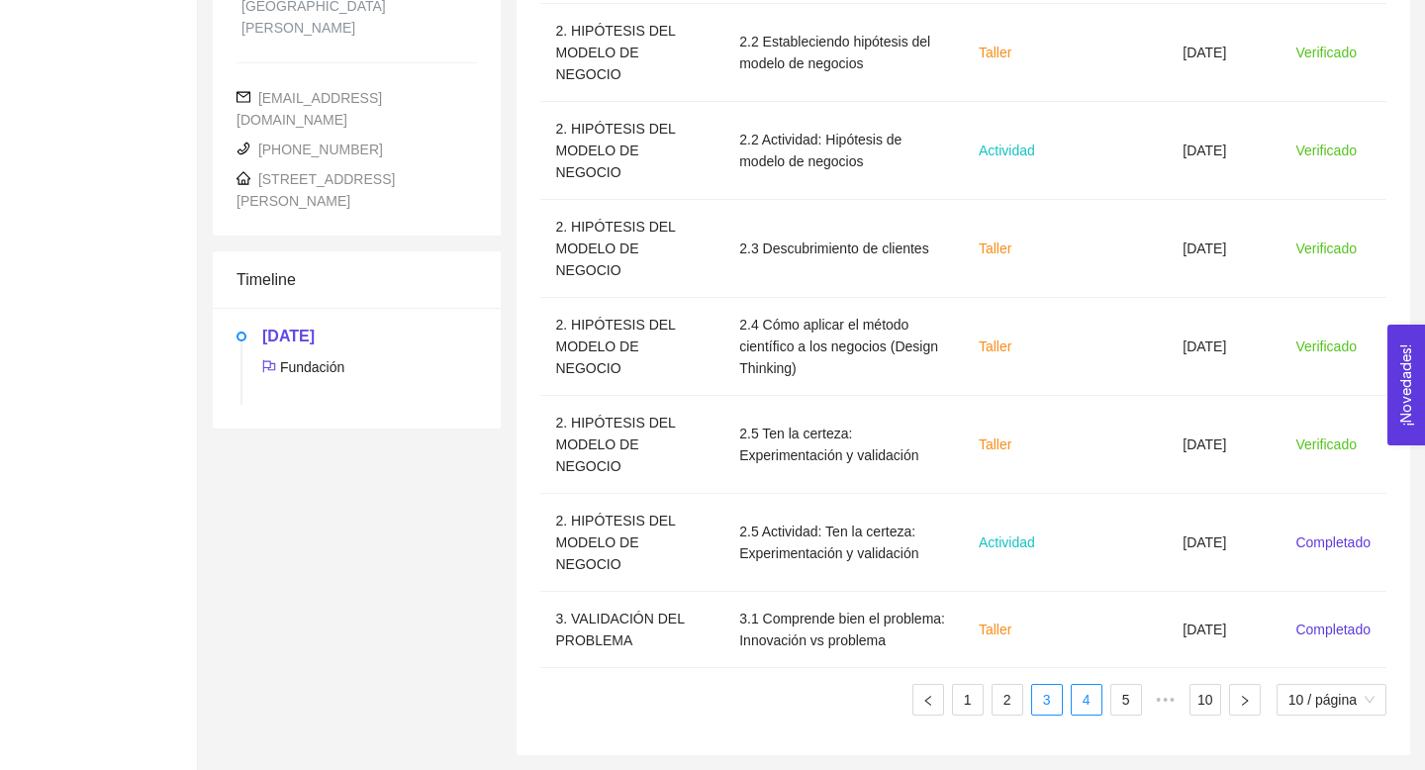
click at [1090, 702] on link "4" at bounding box center [1087, 700] width 30 height 30
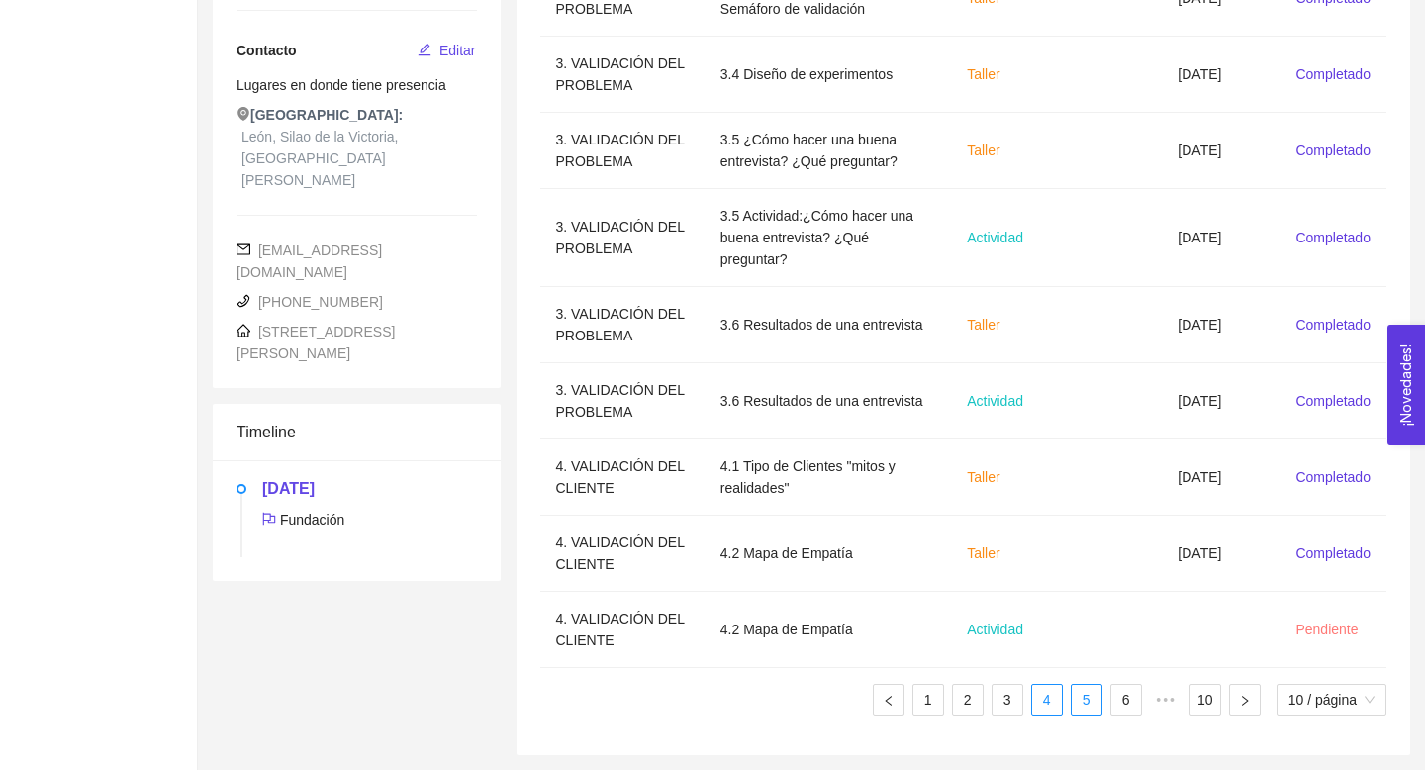
click at [1086, 700] on link "5" at bounding box center [1087, 700] width 30 height 30
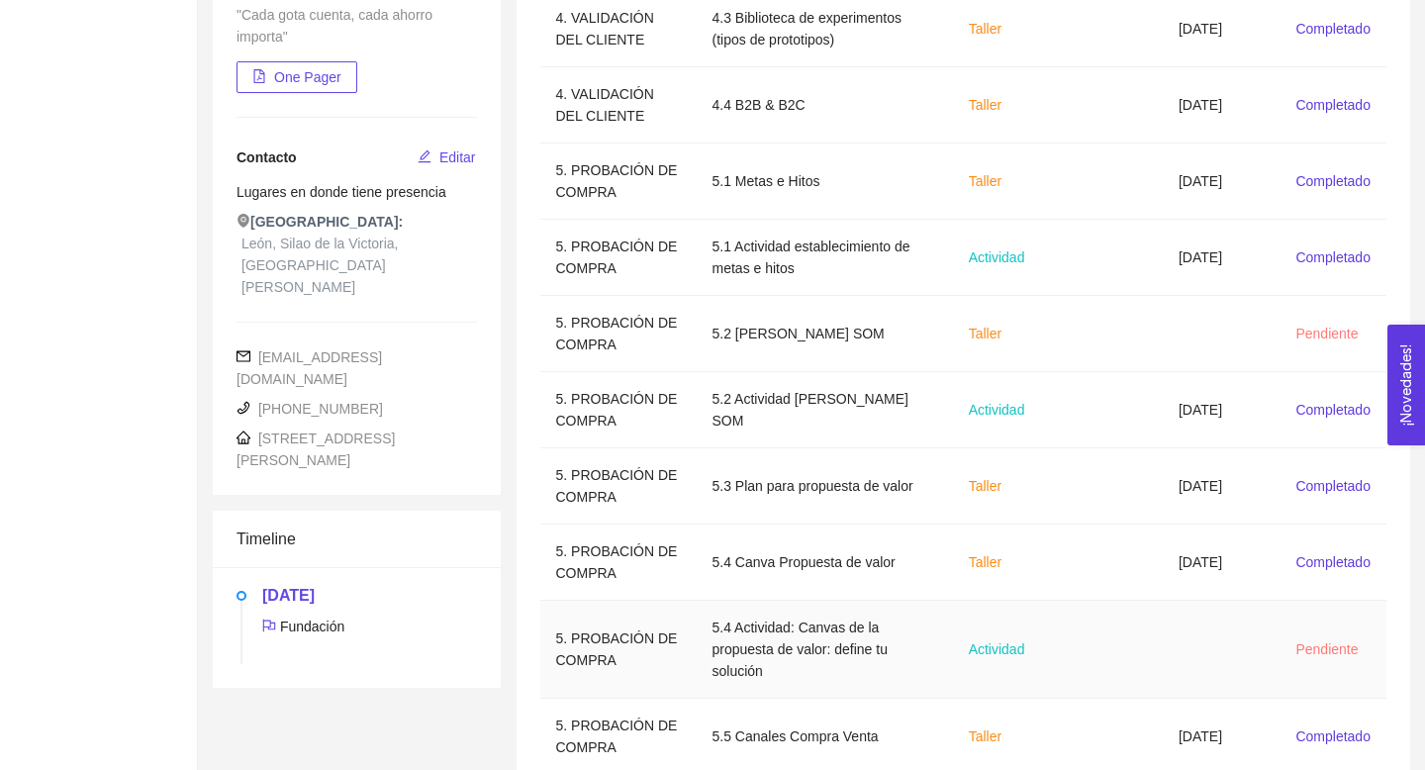
scroll to position [348, 0]
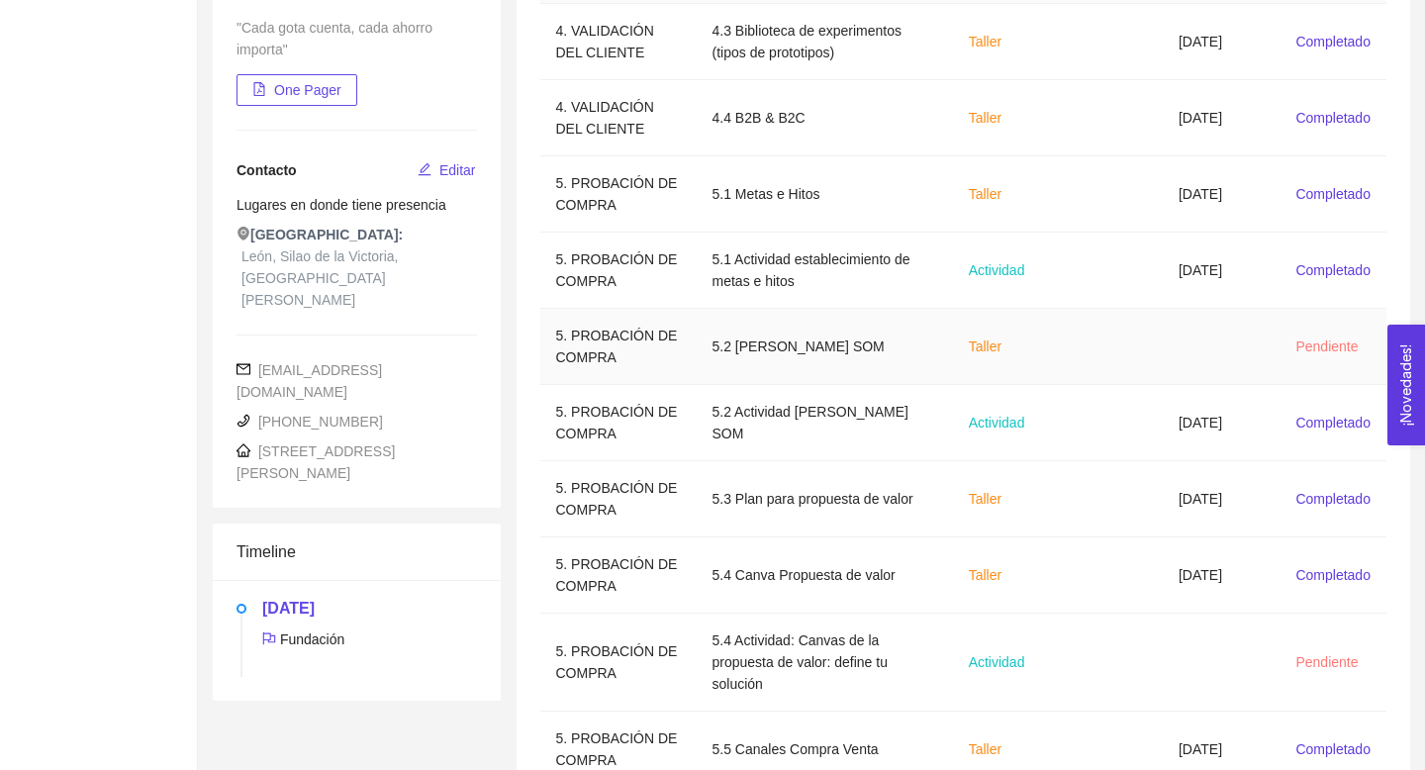
click at [798, 345] on td "5.2 [PERSON_NAME] SOM" at bounding box center [825, 347] width 256 height 76
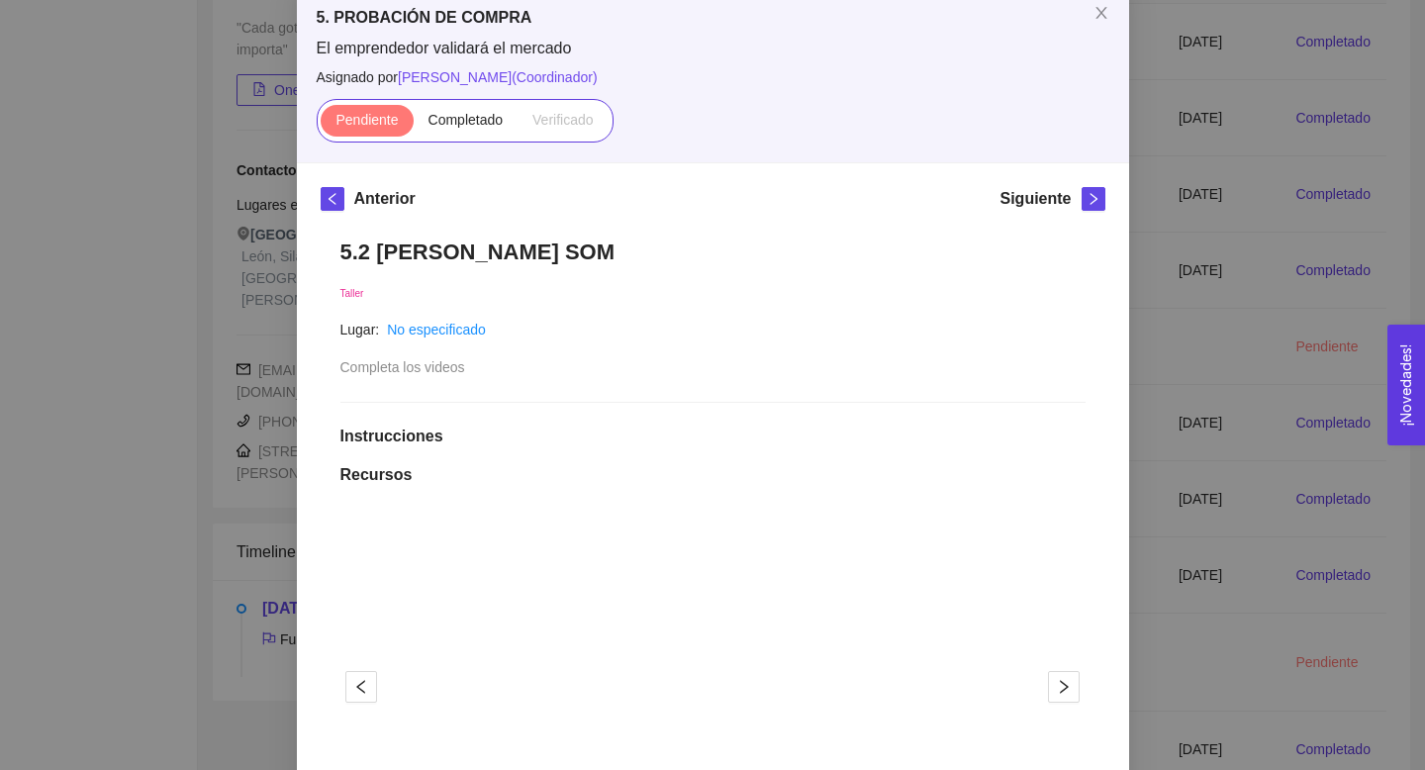
scroll to position [0, 0]
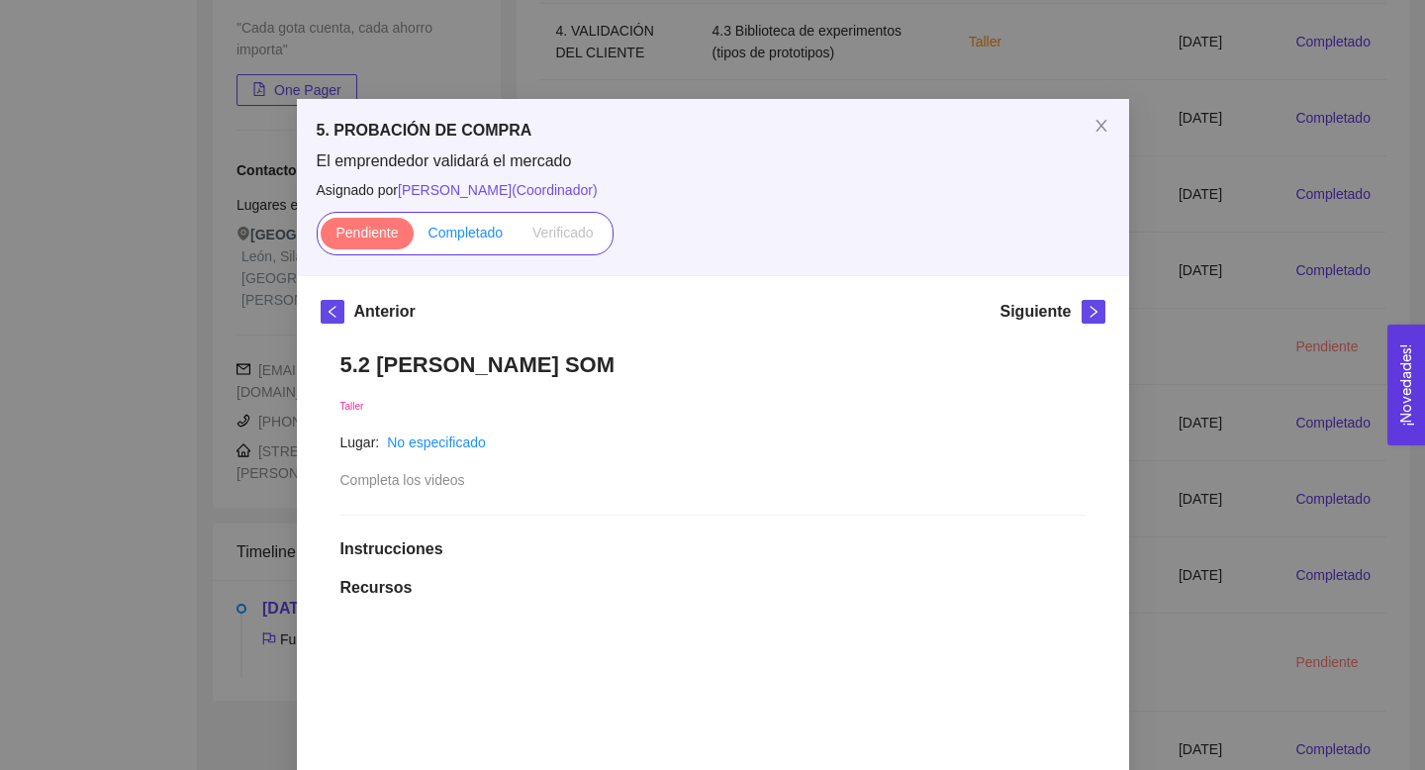
click at [472, 236] on span "Completado" at bounding box center [465, 233] width 75 height 16
click at [414, 237] on input "Completado" at bounding box center [414, 237] width 0 height 0
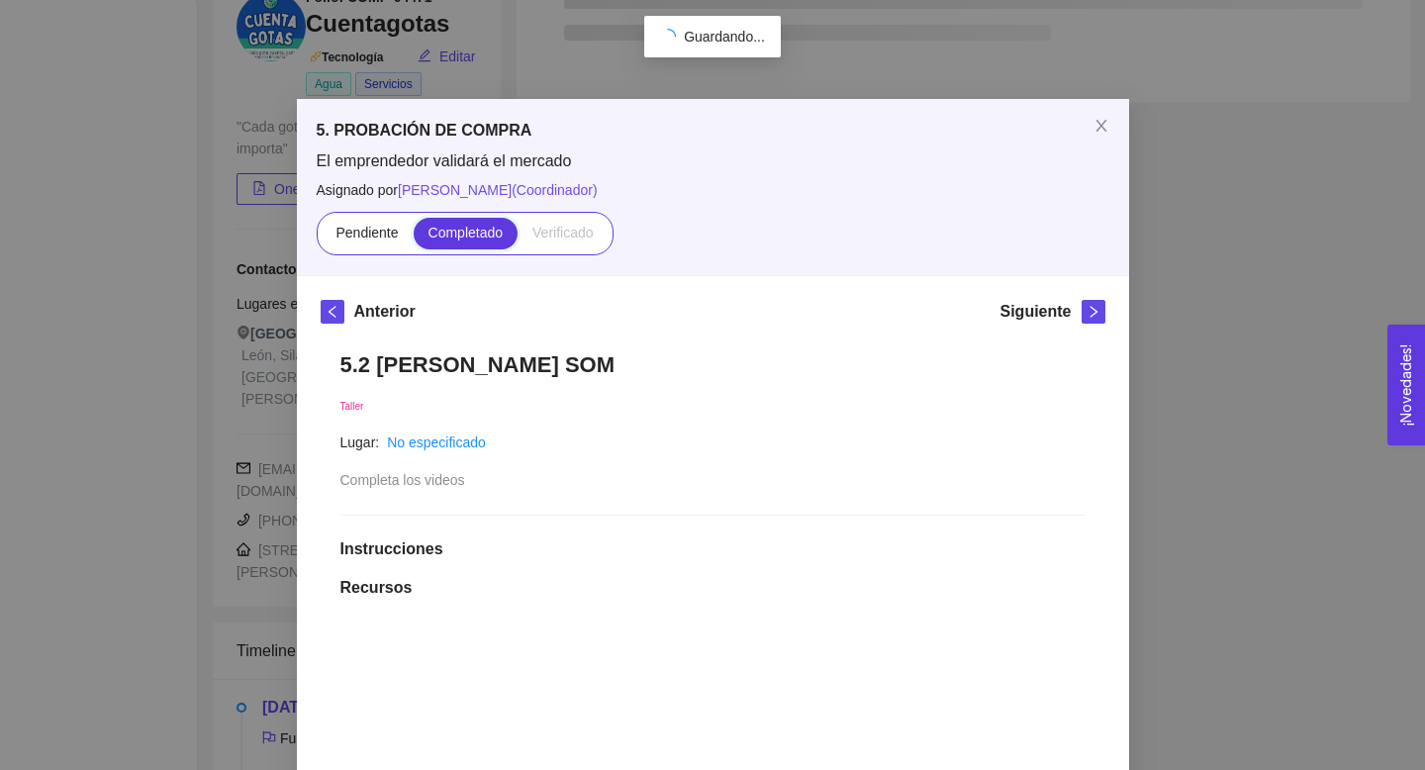
scroll to position [348, 0]
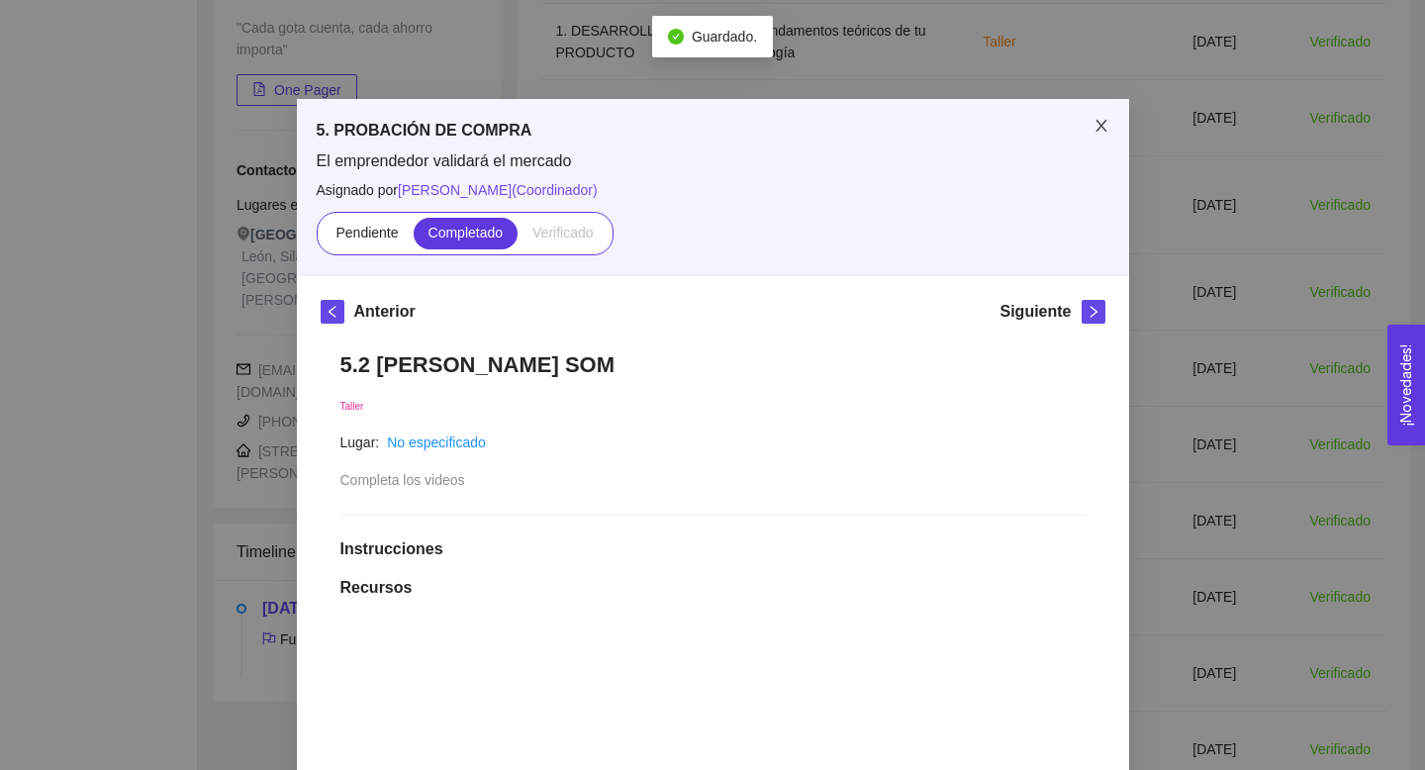
click at [1107, 139] on span "Close" at bounding box center [1100, 126] width 55 height 55
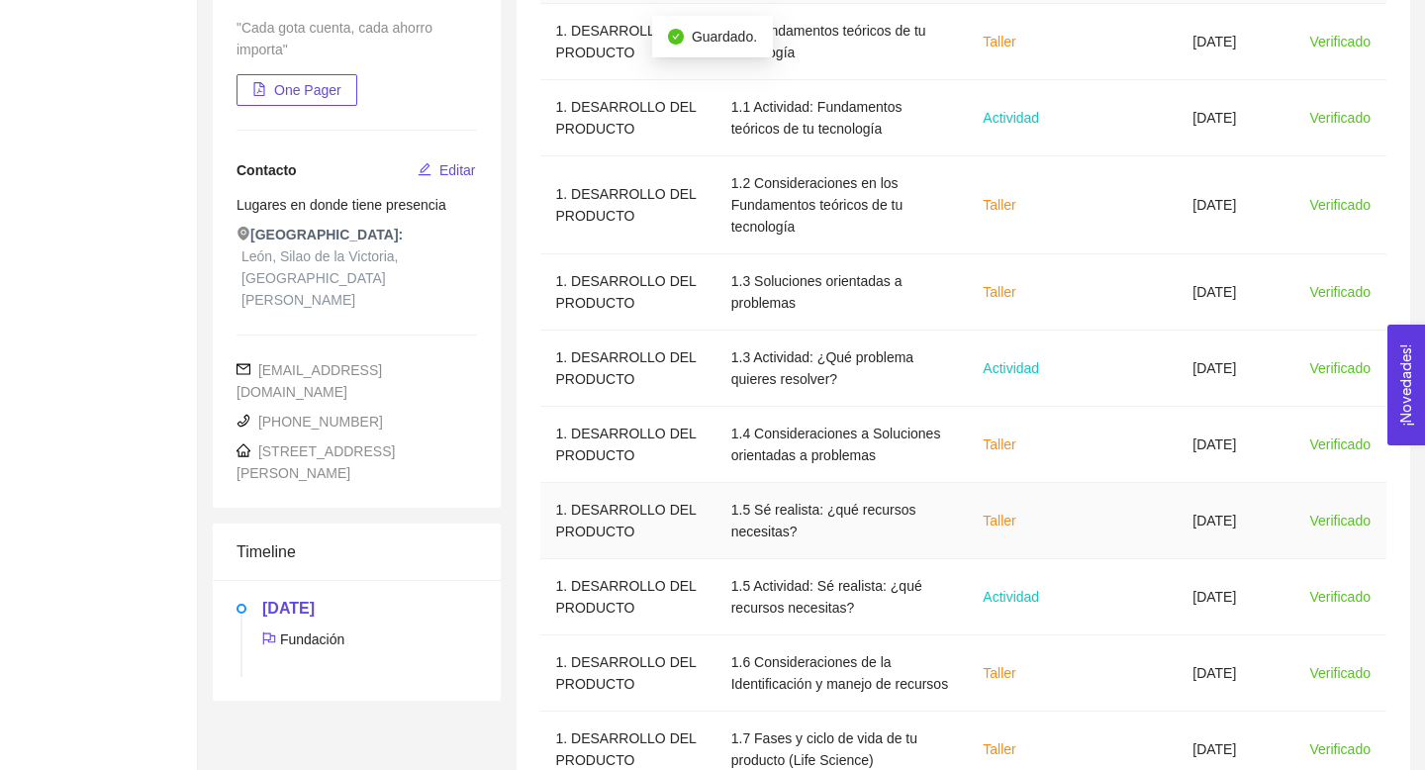
scroll to position [512, 0]
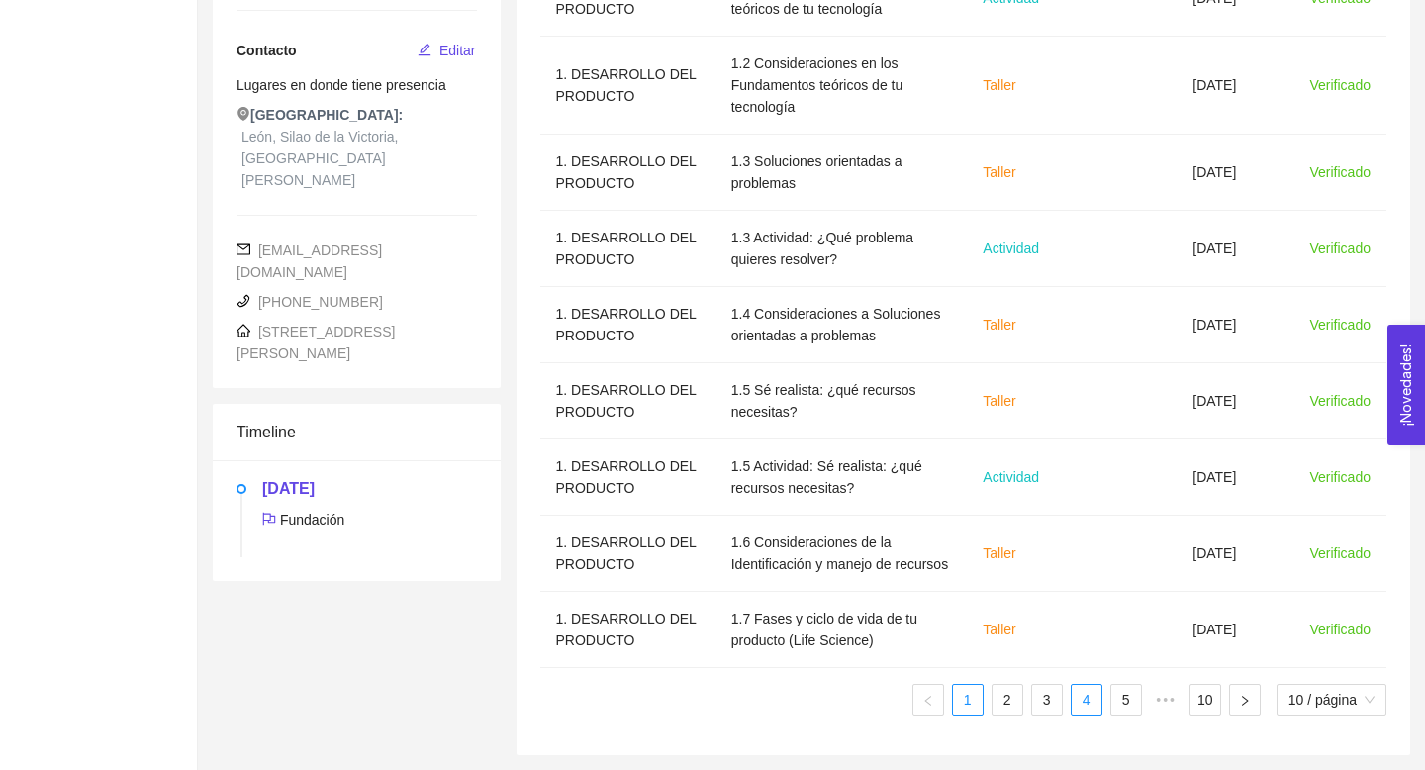
click at [1089, 701] on link "4" at bounding box center [1087, 700] width 30 height 30
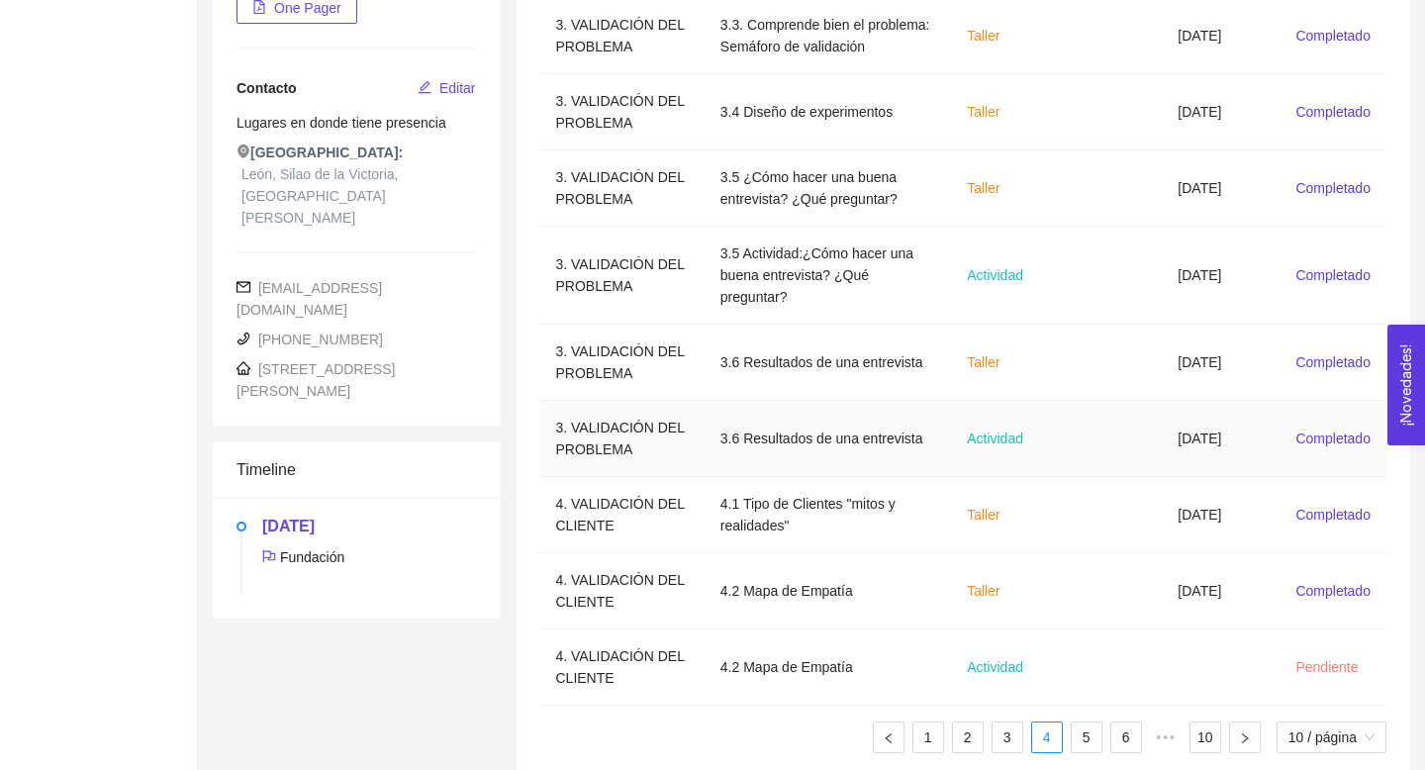
scroll to position [490, 0]
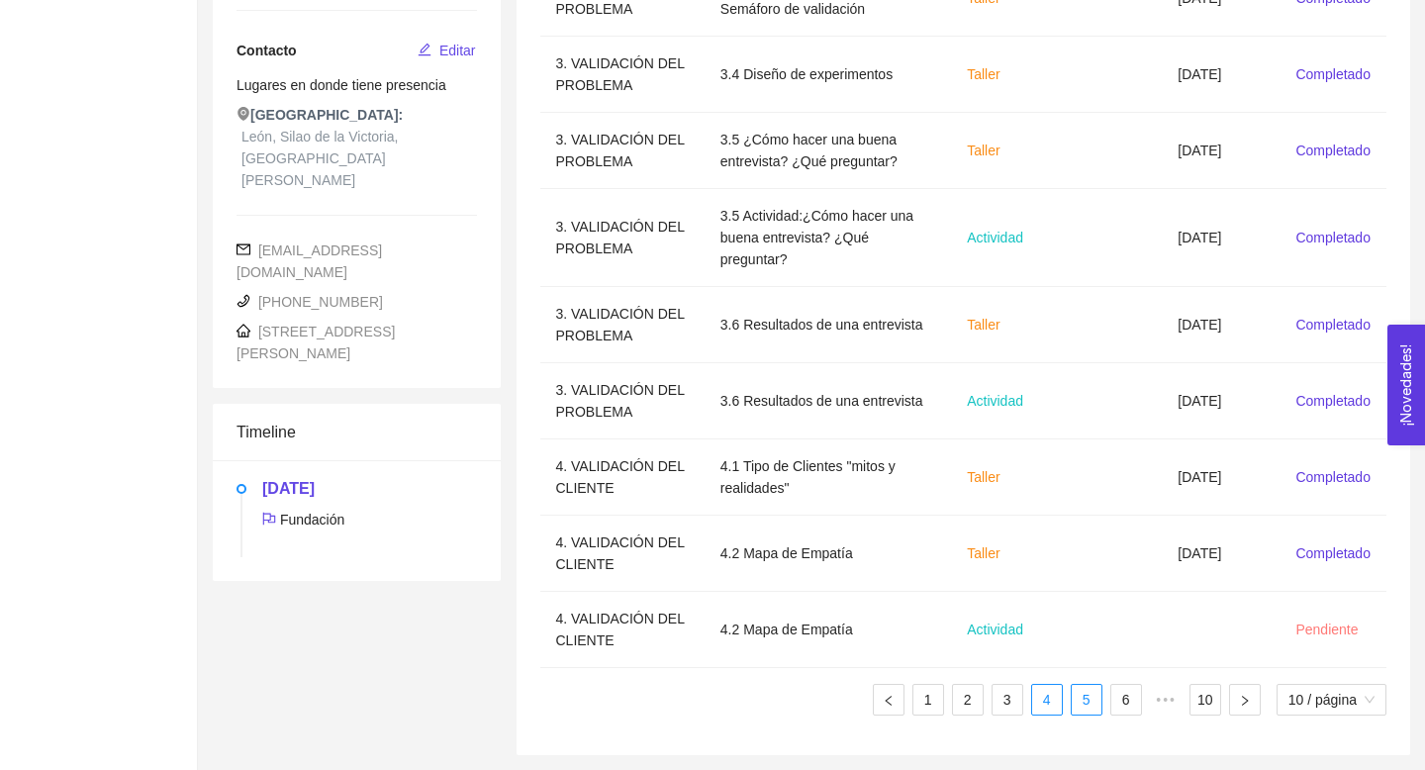
click at [1080, 708] on link "5" at bounding box center [1087, 700] width 30 height 30
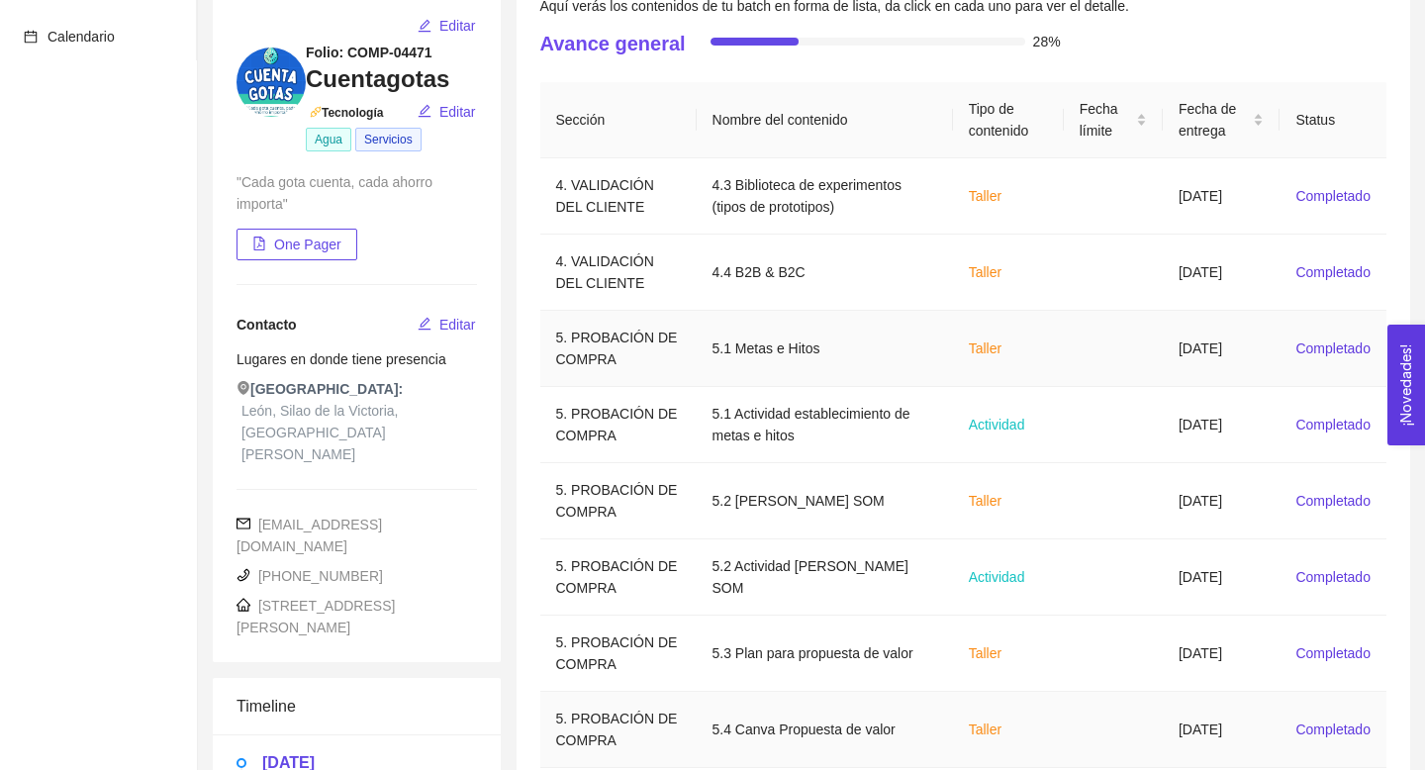
scroll to position [468, 0]
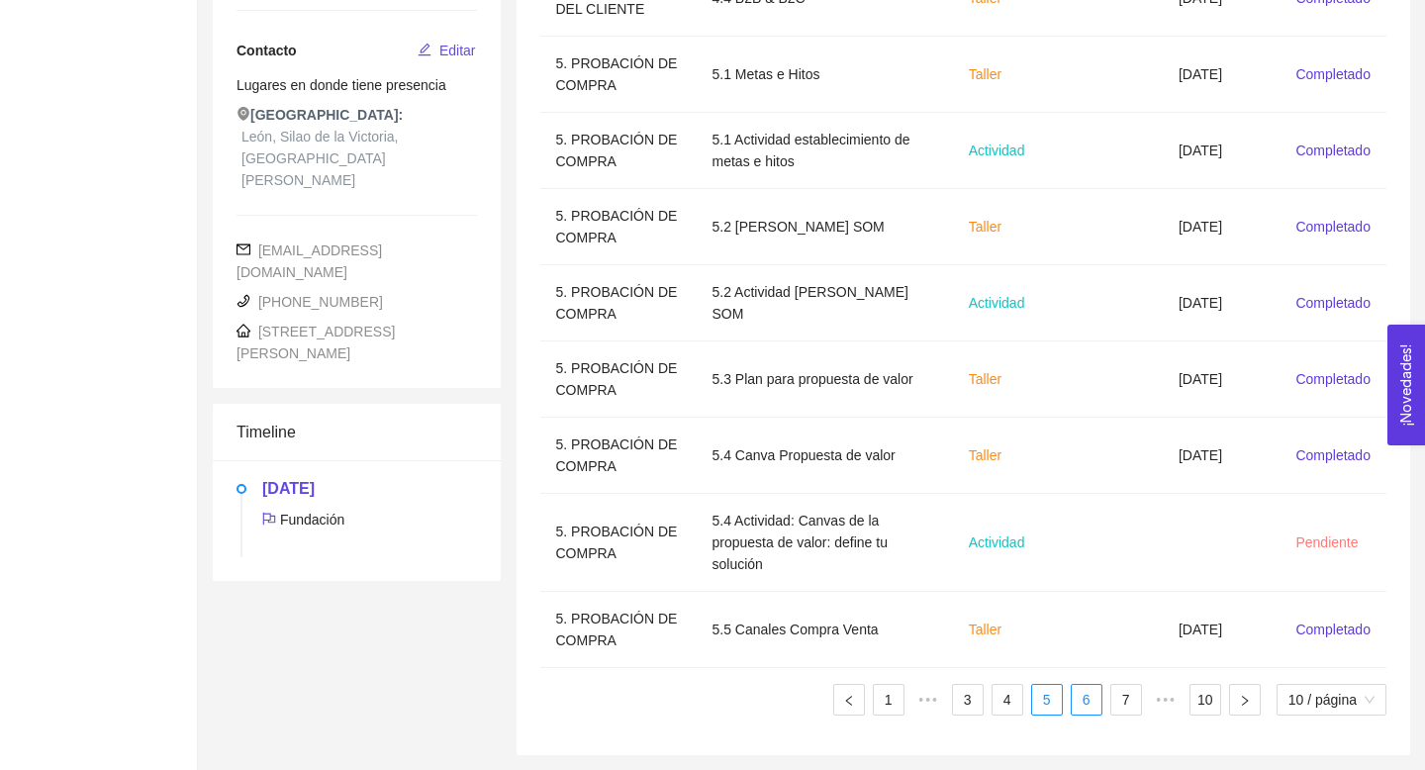
click at [1090, 711] on link "6" at bounding box center [1087, 700] width 30 height 30
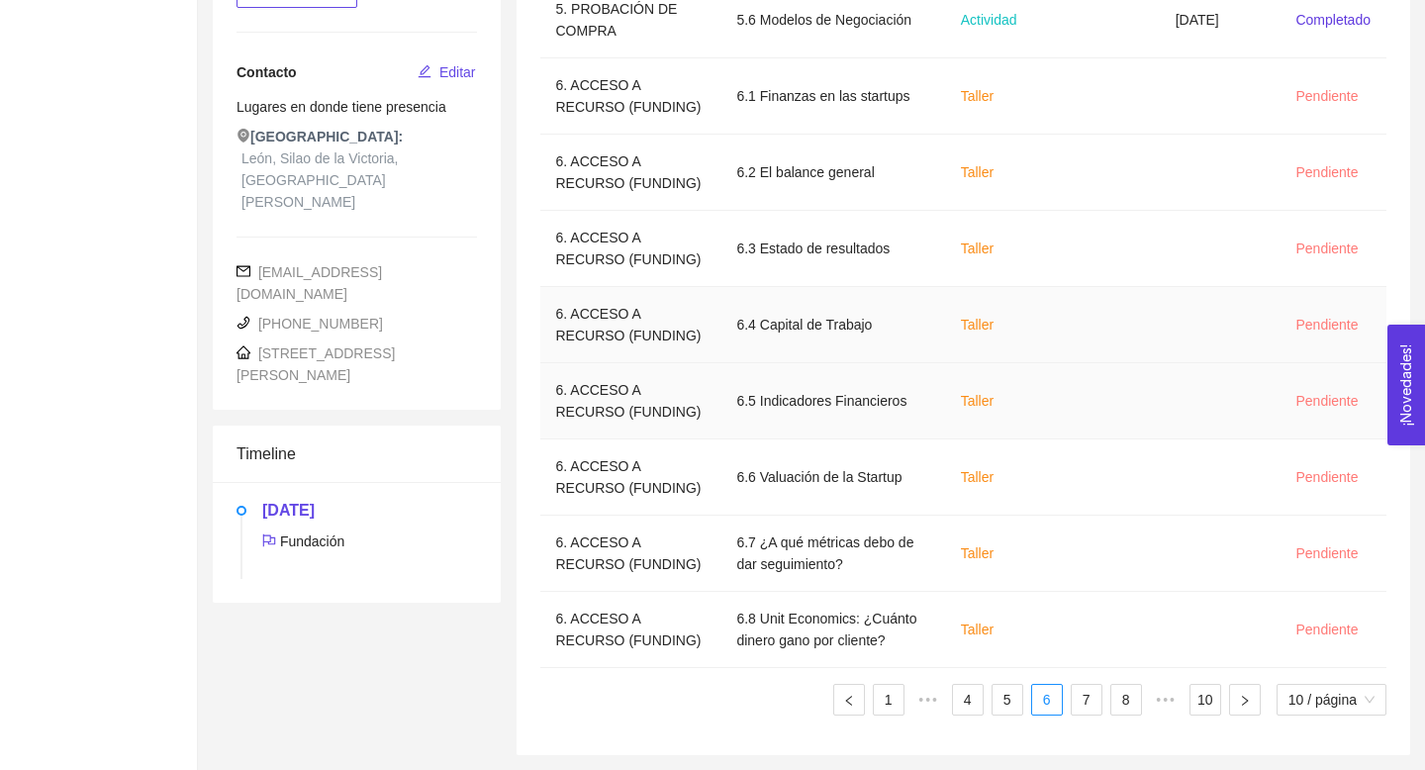
scroll to position [620, 0]
